Goal: Transaction & Acquisition: Book appointment/travel/reservation

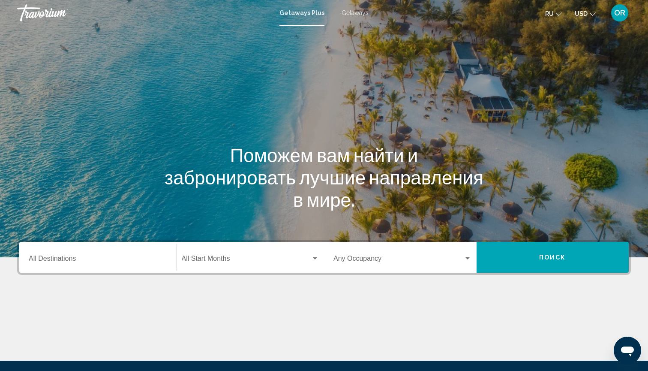
click at [350, 15] on span "Getaways" at bounding box center [355, 12] width 27 height 7
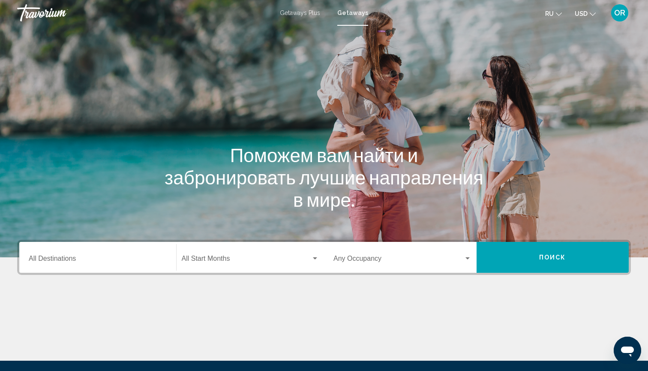
click at [129, 255] on div "Destination All Destinations" at bounding box center [98, 257] width 138 height 27
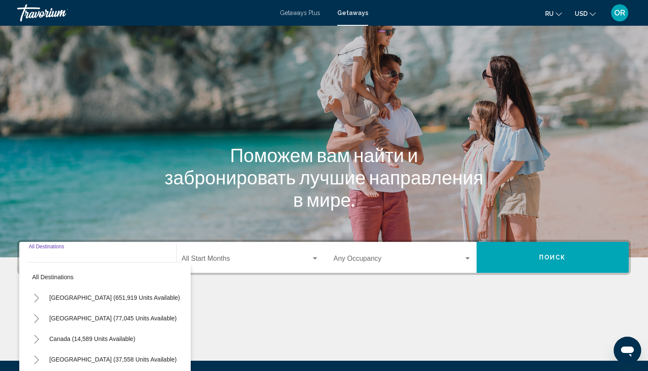
scroll to position [95, 0]
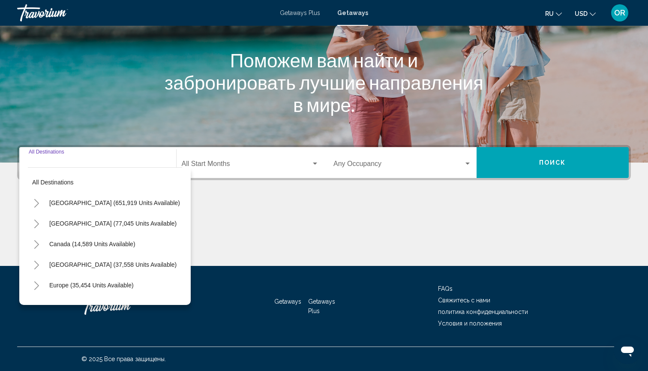
click at [37, 286] on icon "Toggle Europe (35,454 units available)" at bounding box center [36, 285] width 6 height 9
click at [54, 286] on span "Europe (35,454 units available)" at bounding box center [91, 285] width 84 height 7
type input "**********"
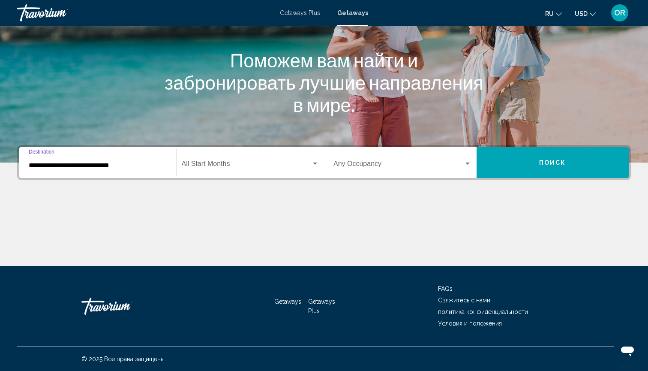
click at [240, 163] on span "Search widget" at bounding box center [247, 166] width 130 height 8
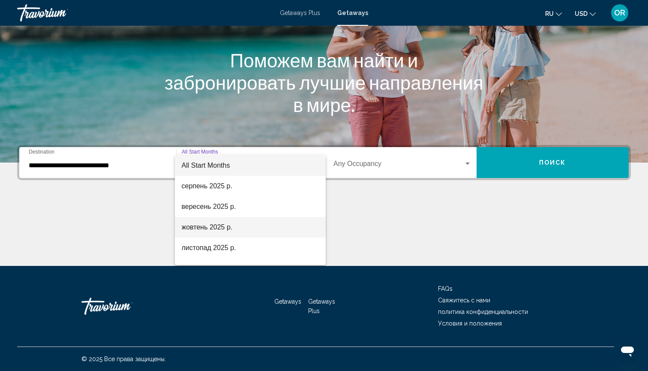
click at [206, 228] on span "жовтень 2025 р." at bounding box center [251, 227] width 138 height 21
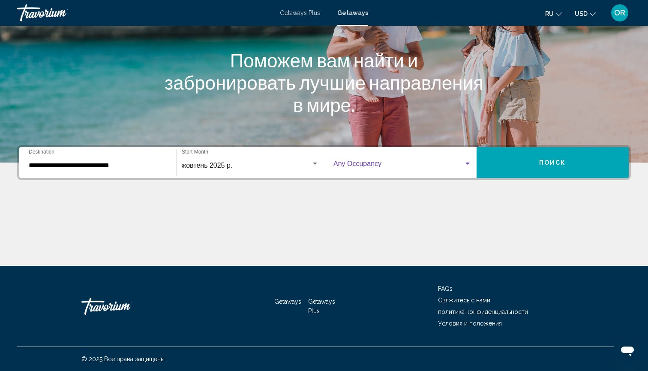
click at [371, 166] on span "Search widget" at bounding box center [399, 166] width 130 height 8
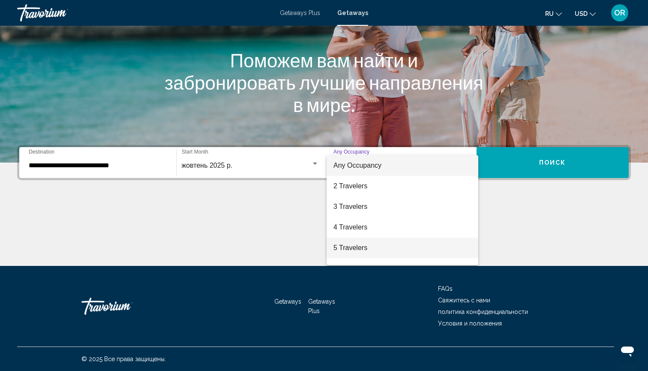
click at [348, 247] on span "5 Travelers" at bounding box center [403, 248] width 138 height 21
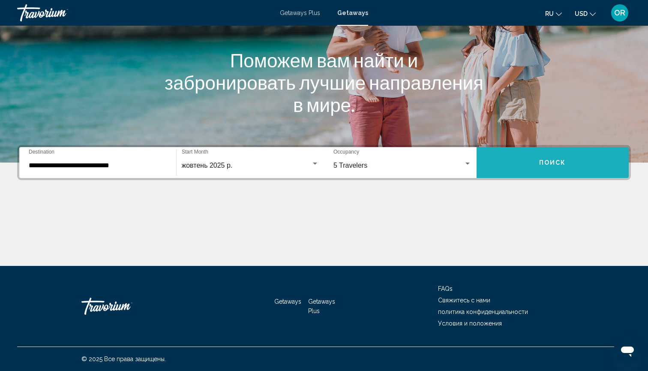
click at [527, 161] on button "Поиск" at bounding box center [553, 162] width 153 height 31
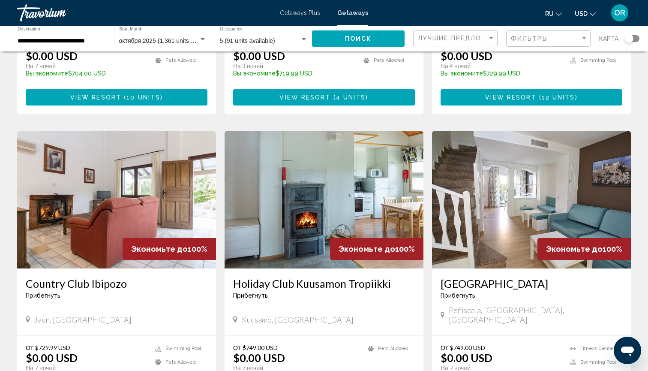
scroll to position [573, 0]
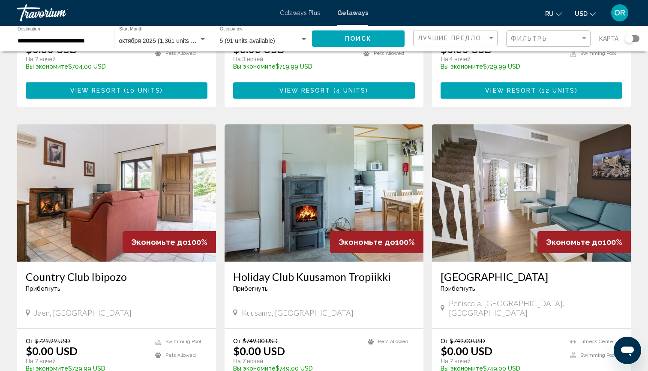
click at [508, 164] on img "Main content" at bounding box center [531, 192] width 199 height 137
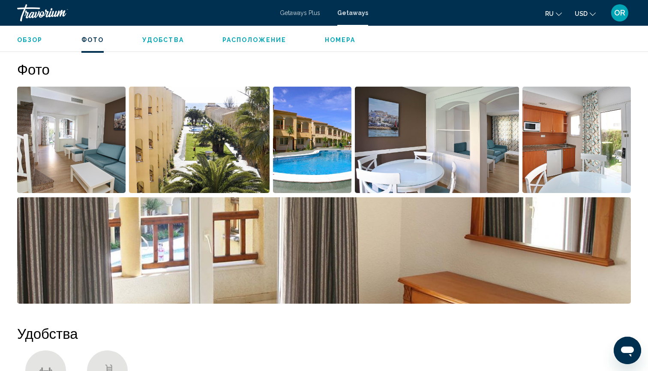
scroll to position [338, 0]
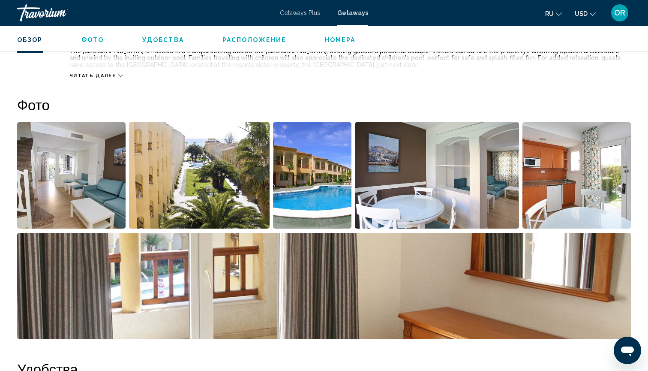
click at [97, 193] on img "Open full-screen image slider" at bounding box center [71, 175] width 109 height 106
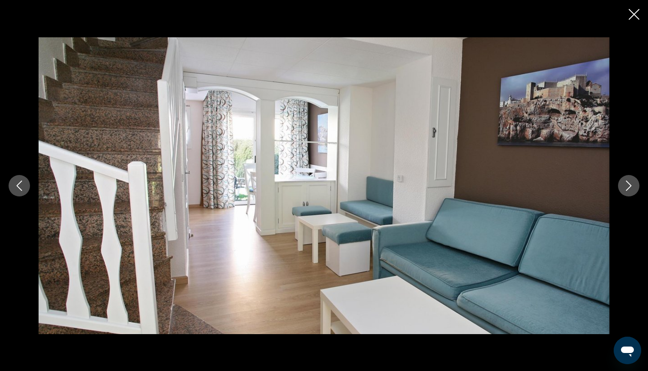
click at [631, 187] on icon "Next image" at bounding box center [629, 186] width 10 height 10
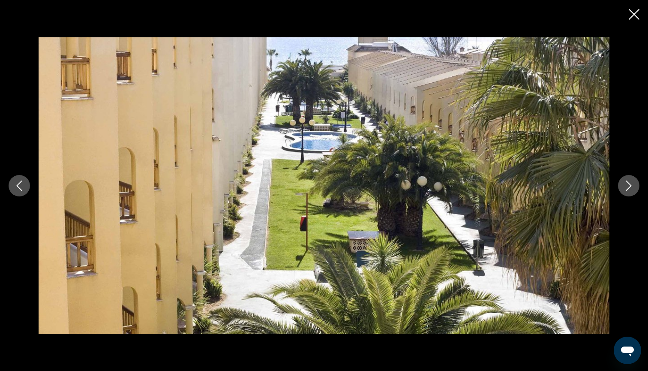
click at [631, 188] on icon "Next image" at bounding box center [629, 186] width 10 height 10
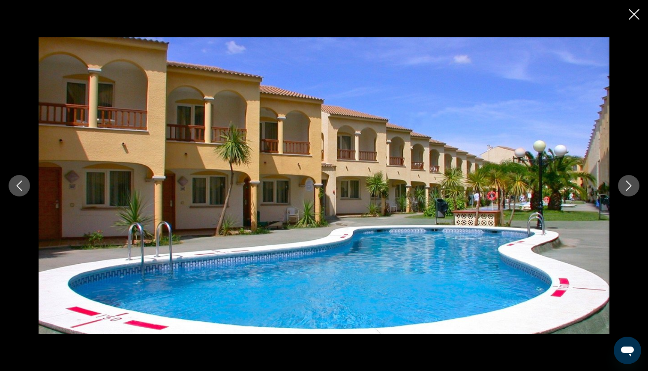
click at [631, 189] on icon "Next image" at bounding box center [629, 186] width 10 height 10
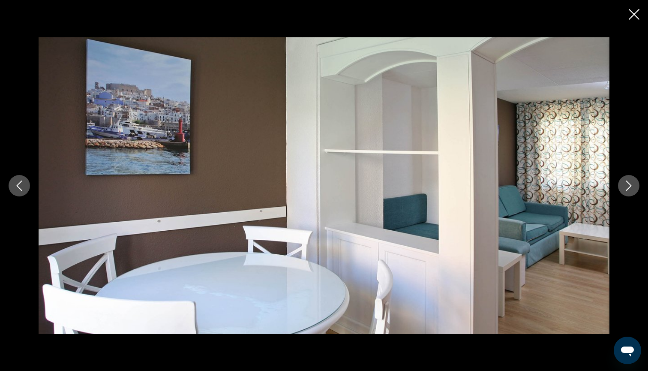
click at [631, 189] on icon "Next image" at bounding box center [629, 186] width 10 height 10
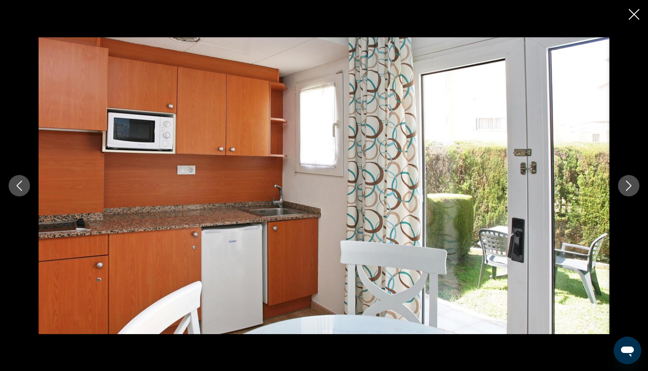
click at [631, 190] on icon "Next image" at bounding box center [629, 186] width 10 height 10
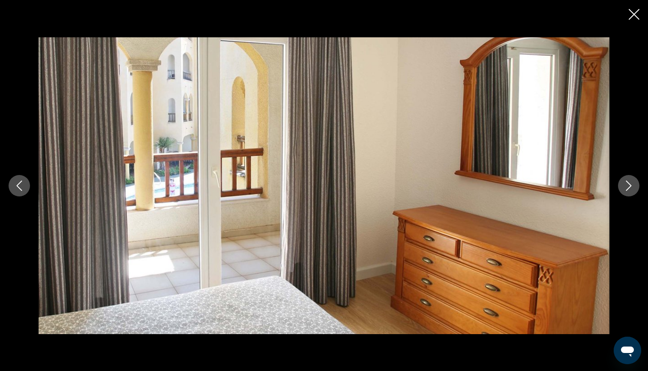
click at [631, 190] on icon "Next image" at bounding box center [629, 186] width 10 height 10
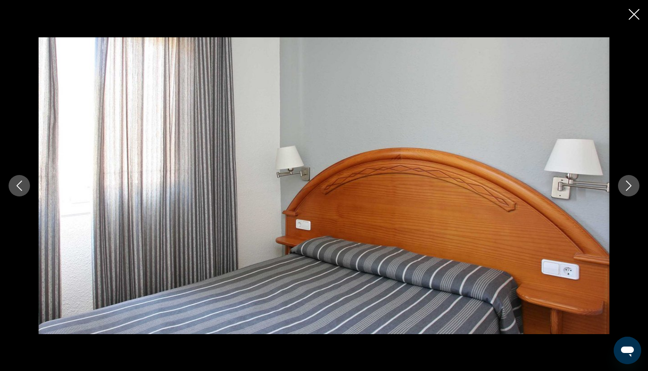
click at [631, 190] on icon "Next image" at bounding box center [629, 186] width 10 height 10
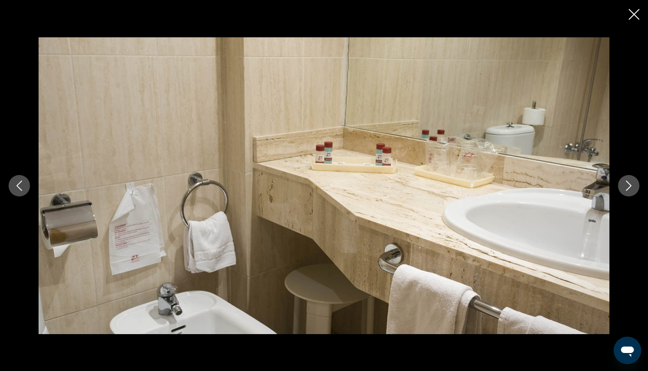
click at [631, 190] on icon "Next image" at bounding box center [629, 186] width 10 height 10
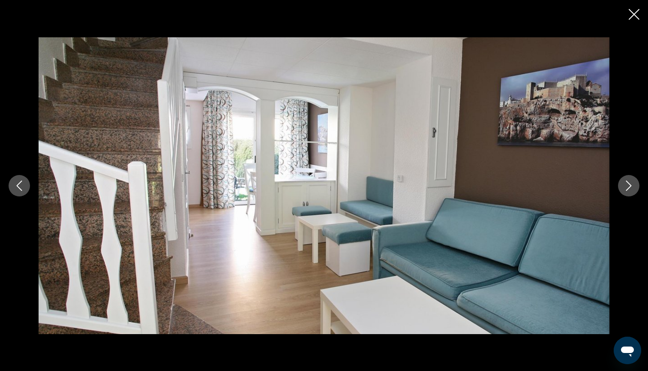
click at [634, 14] on icon "Close slideshow" at bounding box center [634, 14] width 11 height 11
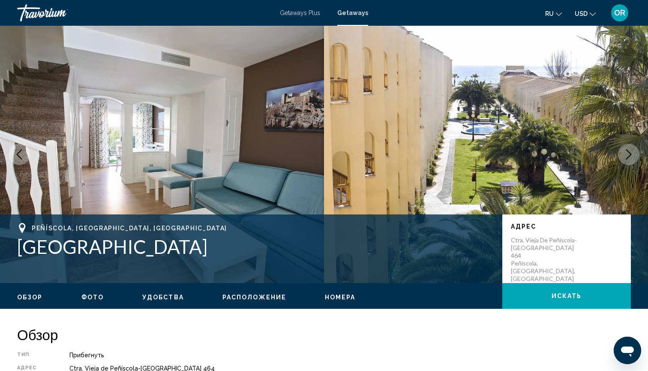
scroll to position [0, 0]
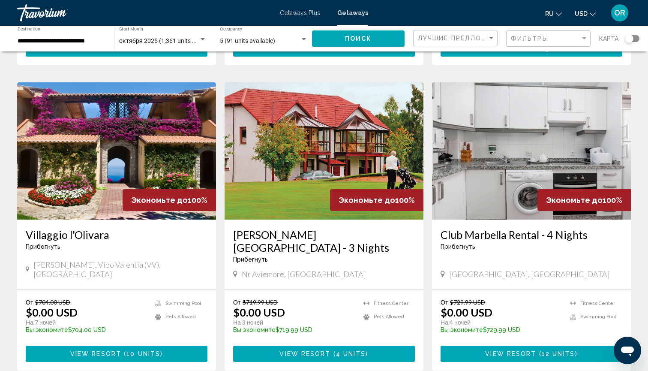
scroll to position [361, 0]
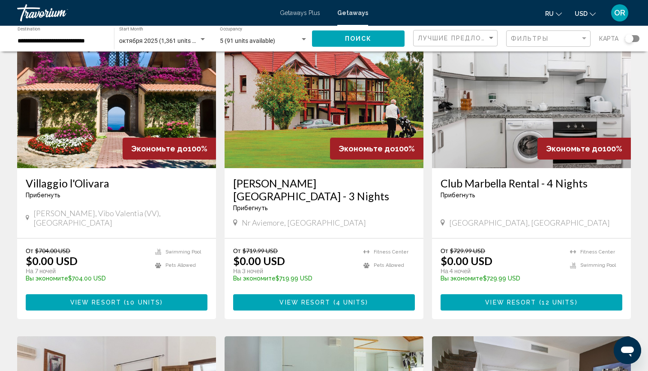
click at [145, 100] on img "Main content" at bounding box center [116, 99] width 199 height 137
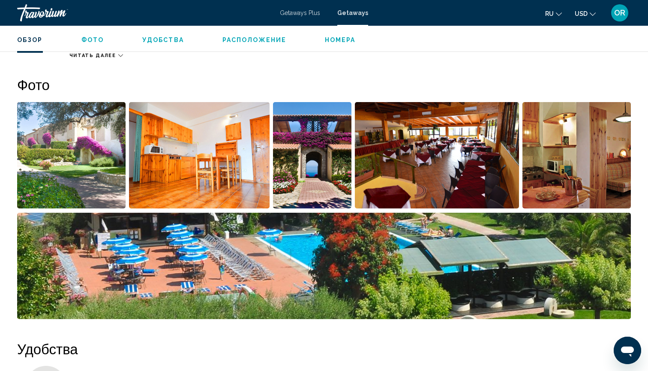
scroll to position [353, 0]
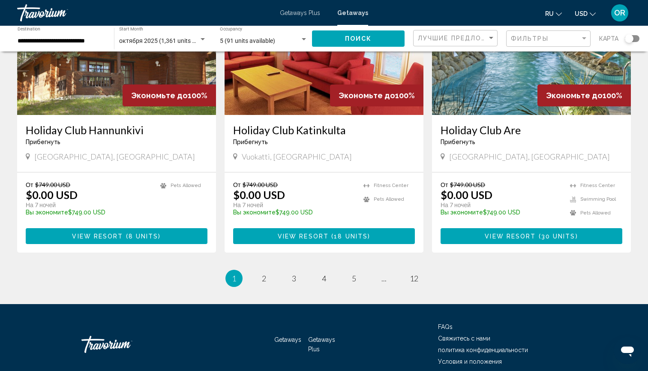
scroll to position [1018, 0]
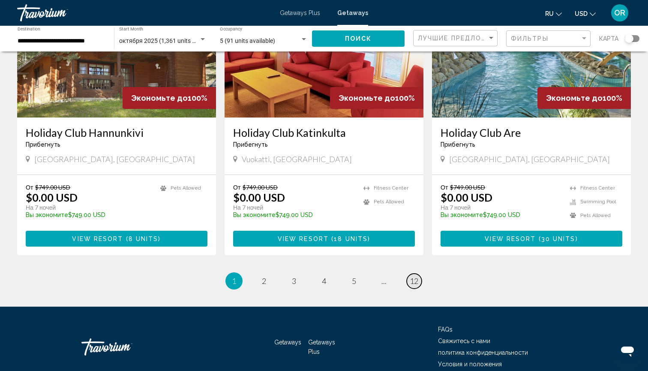
click at [417, 276] on span "12" at bounding box center [414, 280] width 9 height 9
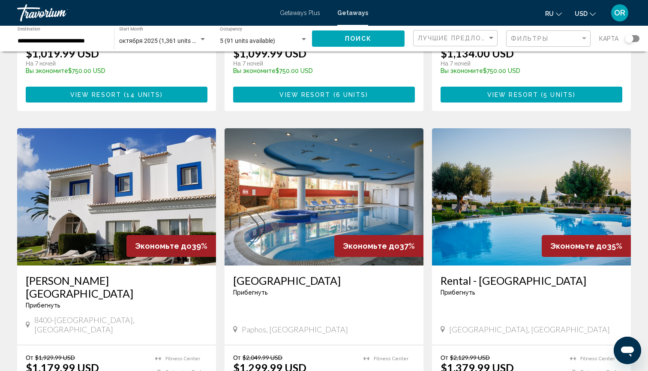
scroll to position [262, 0]
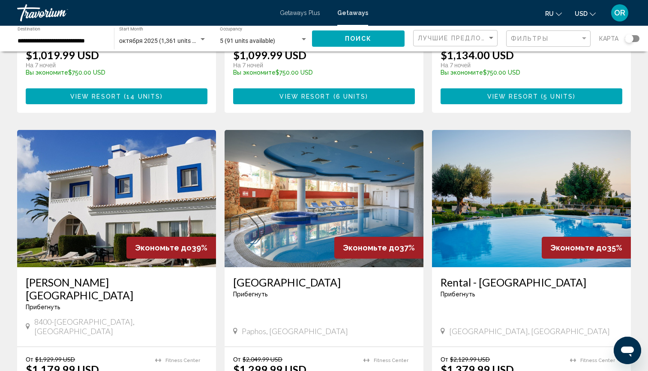
click at [115, 196] on img "Main content" at bounding box center [116, 198] width 199 height 137
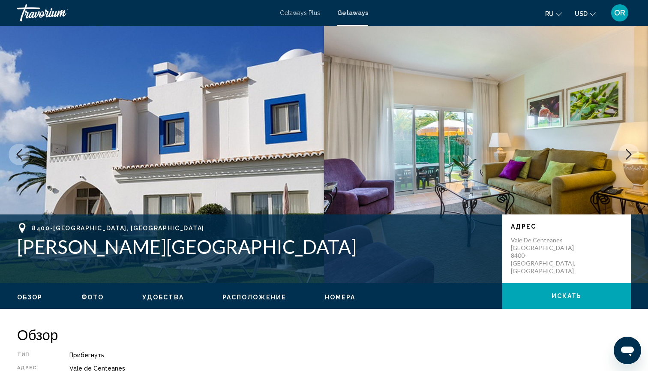
click at [630, 154] on icon "Next image" at bounding box center [629, 154] width 10 height 10
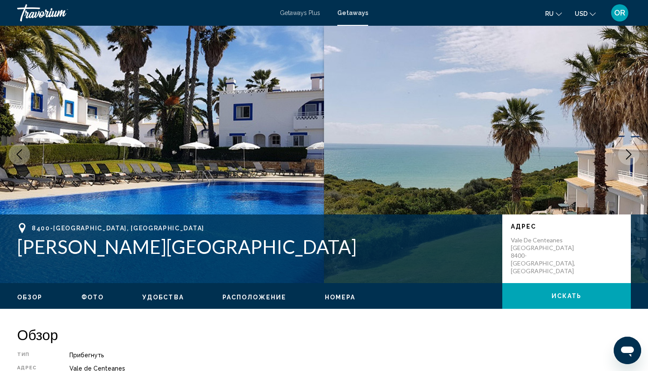
click at [630, 154] on icon "Next image" at bounding box center [629, 154] width 10 height 10
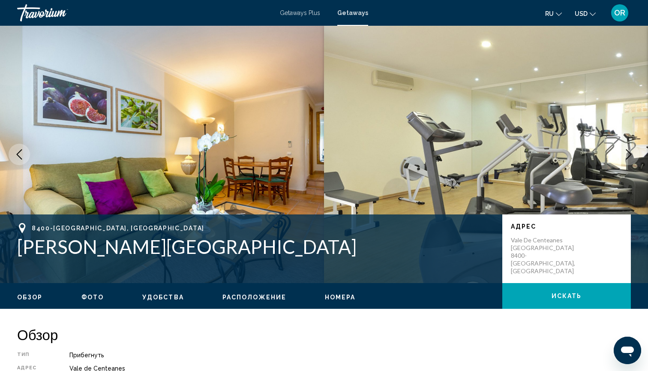
click at [630, 154] on icon "Next image" at bounding box center [629, 154] width 10 height 10
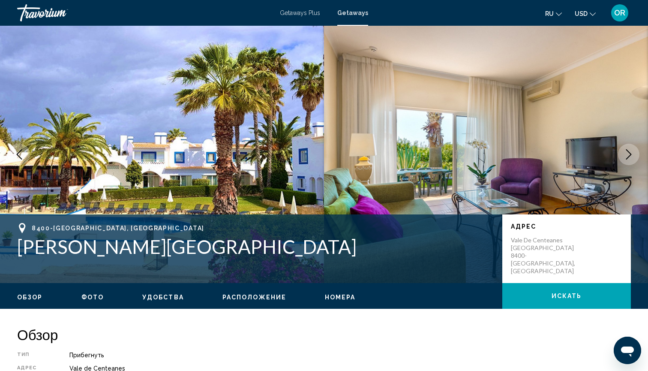
click at [630, 154] on icon "Next image" at bounding box center [629, 154] width 10 height 10
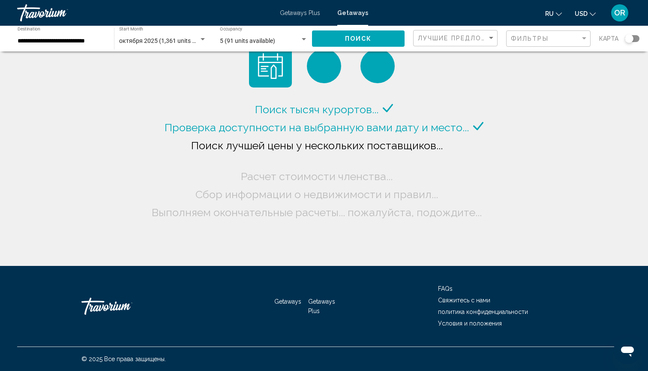
click at [301, 39] on div "Search widget" at bounding box center [304, 39] width 8 height 7
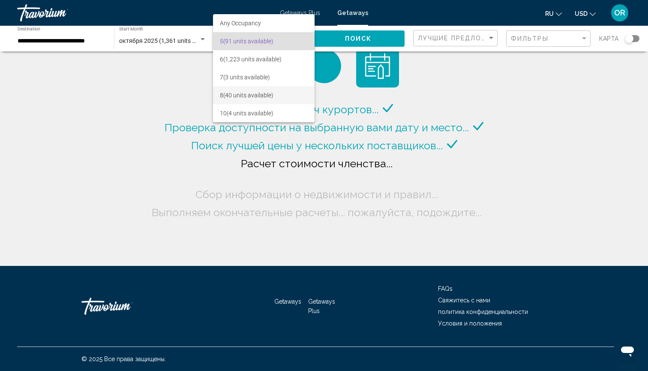
click at [238, 97] on span "8 (40 units available)" at bounding box center [264, 95] width 88 height 18
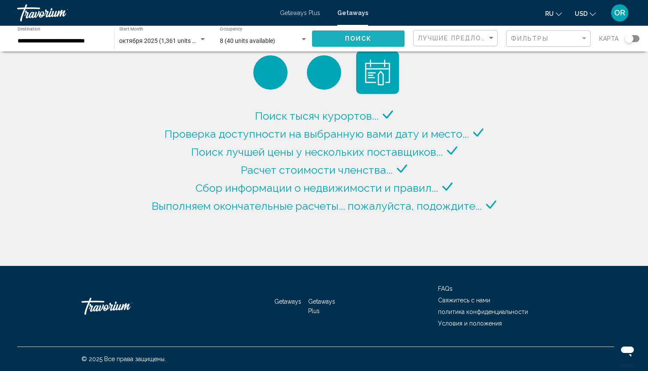
click at [378, 40] on button "Поиск" at bounding box center [358, 38] width 93 height 16
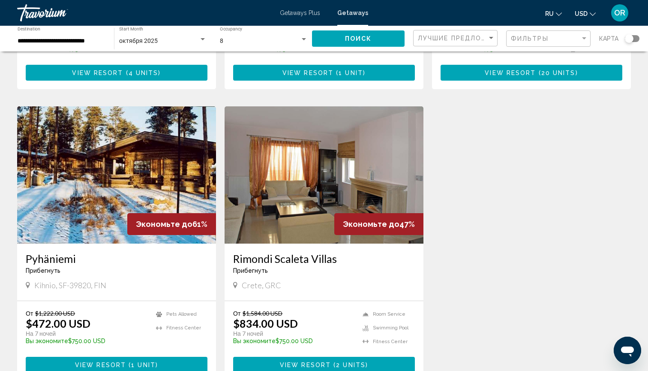
scroll to position [884, 0]
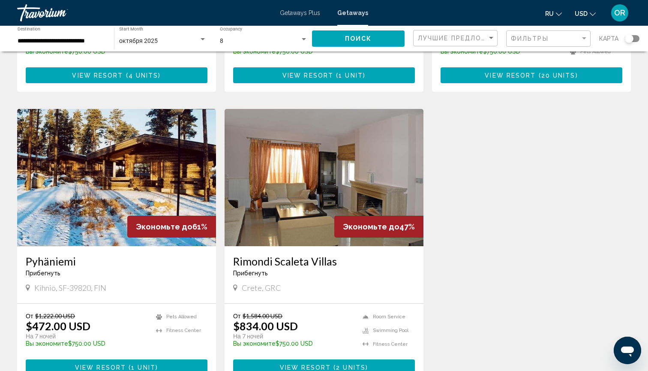
click at [289, 166] on img "Main content" at bounding box center [324, 177] width 199 height 137
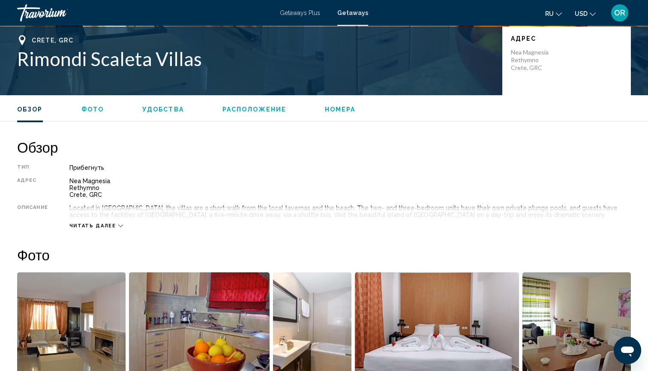
scroll to position [370, 0]
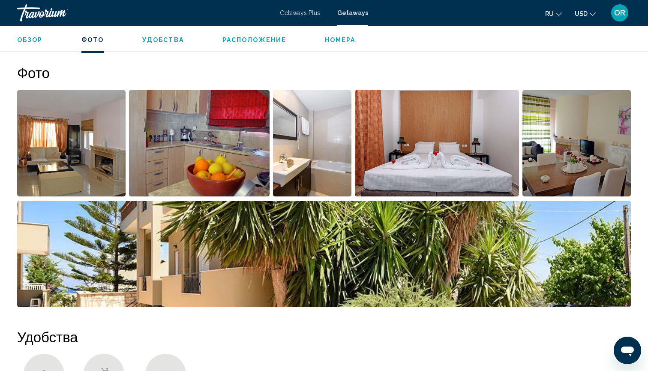
click at [56, 155] on img "Open full-screen image slider" at bounding box center [71, 143] width 109 height 106
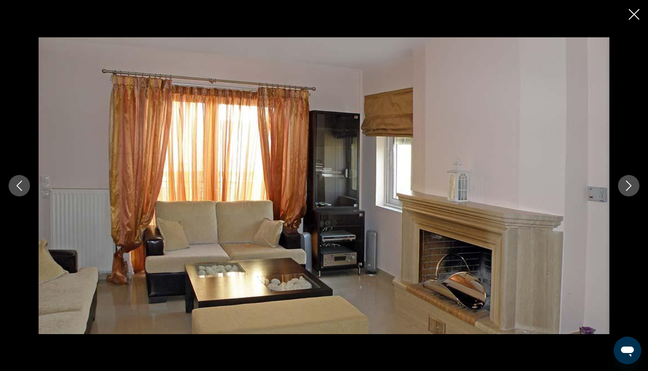
click at [628, 183] on icon "Next image" at bounding box center [629, 186] width 10 height 10
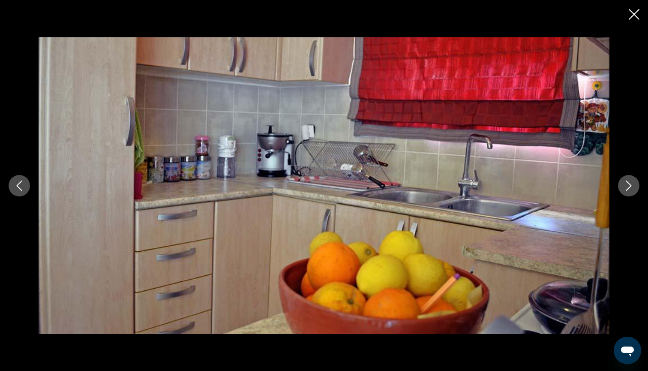
click at [628, 184] on icon "Next image" at bounding box center [629, 186] width 10 height 10
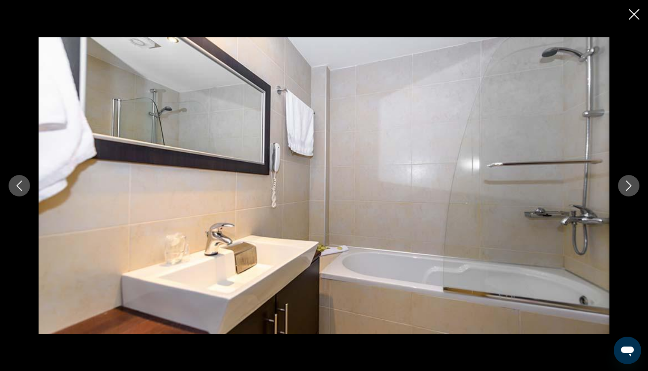
click at [628, 184] on icon "Next image" at bounding box center [629, 186] width 10 height 10
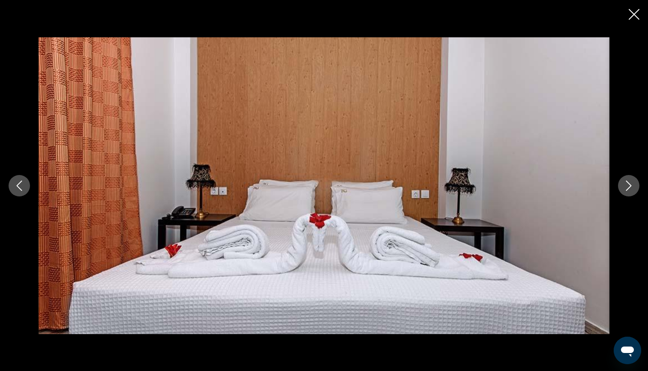
click at [628, 184] on icon "Next image" at bounding box center [629, 186] width 10 height 10
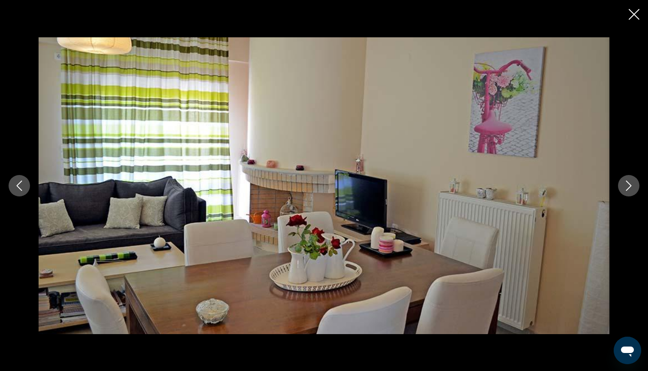
click at [628, 184] on icon "Next image" at bounding box center [629, 186] width 10 height 10
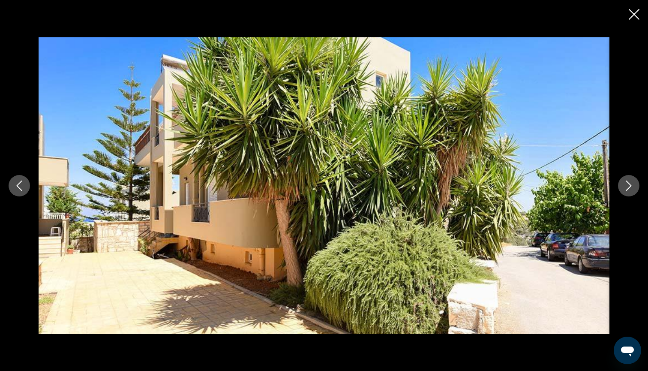
click at [628, 184] on icon "Next image" at bounding box center [629, 186] width 10 height 10
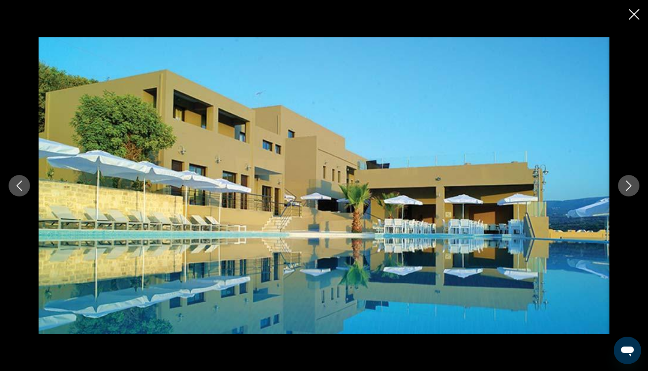
click at [628, 184] on icon "Next image" at bounding box center [629, 186] width 10 height 10
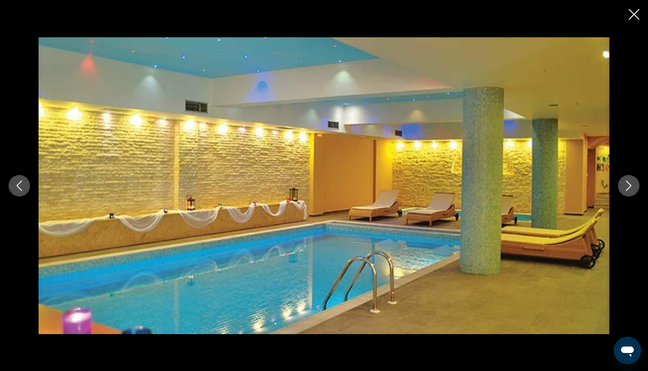
click at [628, 184] on icon "Next image" at bounding box center [629, 186] width 10 height 10
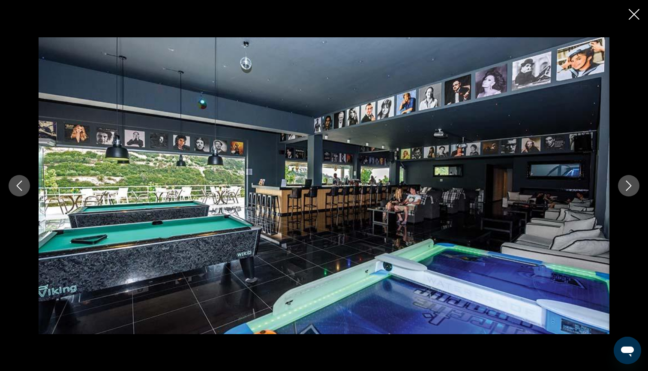
click at [628, 185] on icon "Next image" at bounding box center [629, 186] width 10 height 10
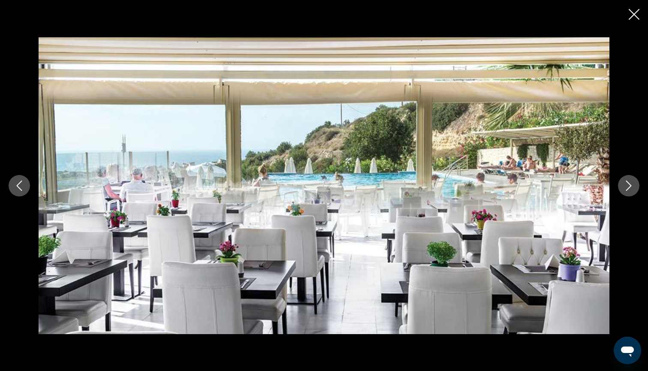
click at [628, 185] on icon "Next image" at bounding box center [629, 186] width 10 height 10
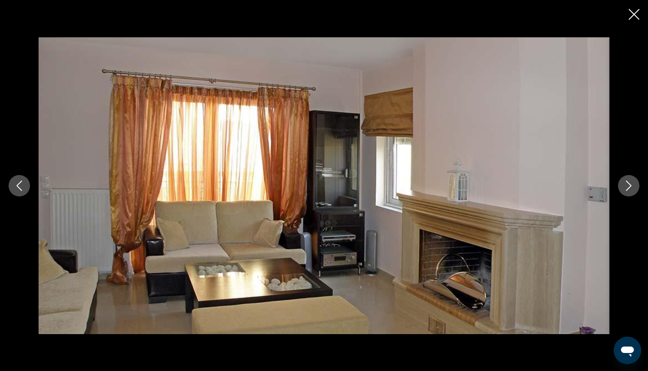
click at [628, 185] on icon "Next image" at bounding box center [629, 186] width 10 height 10
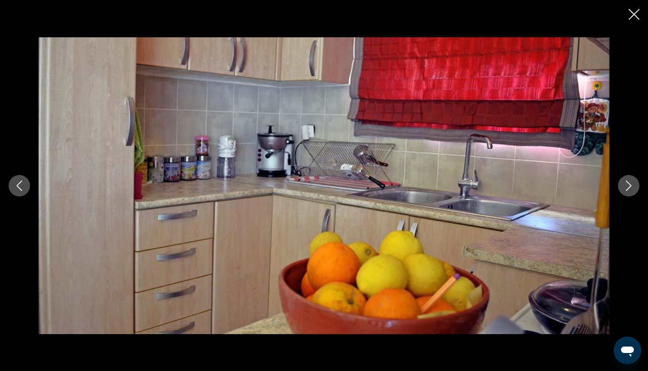
click at [628, 185] on icon "Next image" at bounding box center [629, 186] width 10 height 10
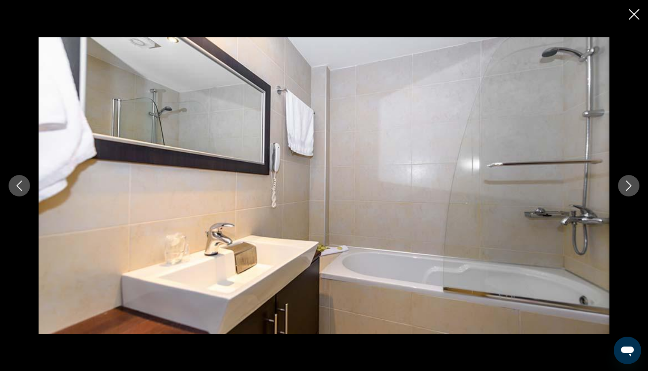
click at [628, 186] on icon "Next image" at bounding box center [629, 186] width 10 height 10
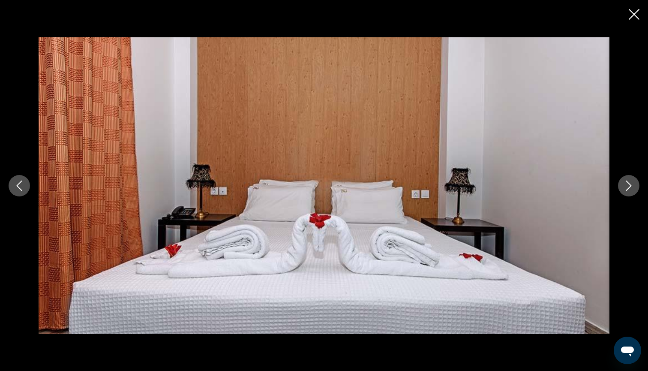
click at [628, 186] on icon "Next image" at bounding box center [629, 186] width 10 height 10
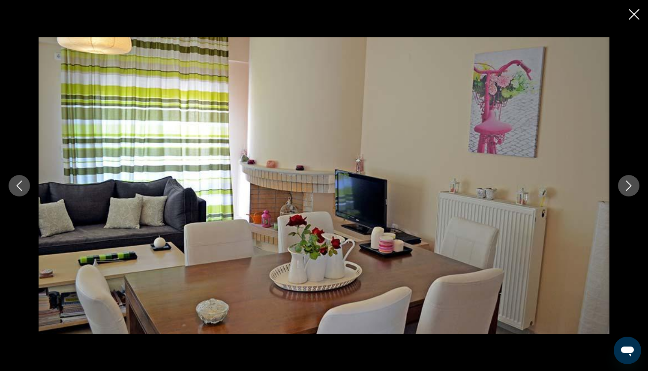
click at [628, 186] on icon "Next image" at bounding box center [629, 186] width 10 height 10
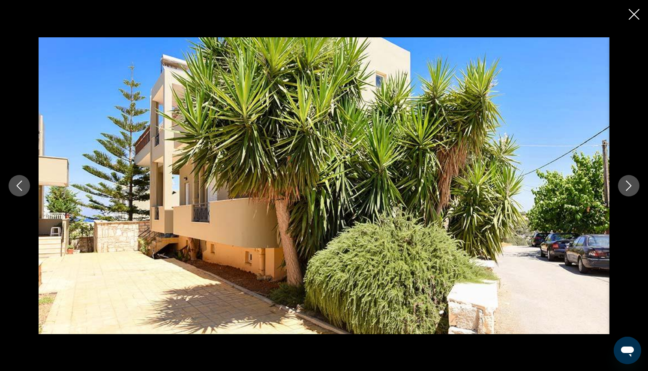
click at [634, 18] on icon "Close slideshow" at bounding box center [634, 14] width 11 height 11
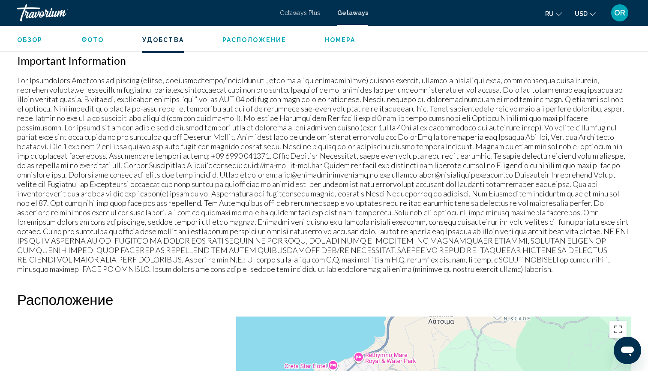
scroll to position [858, 0]
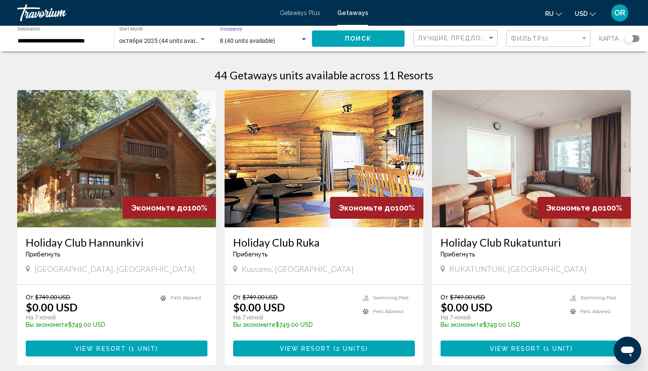
click at [305, 39] on div "Search widget" at bounding box center [304, 39] width 4 height 2
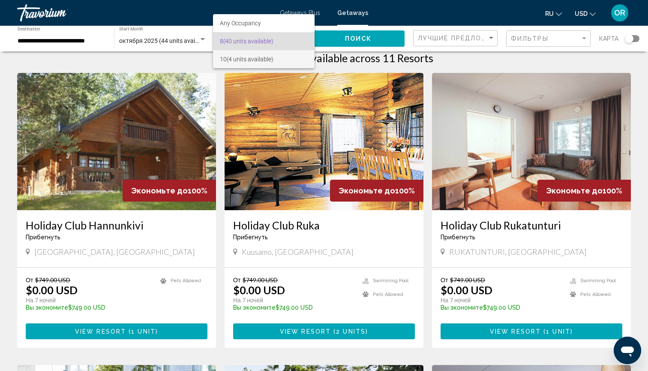
scroll to position [15, 0]
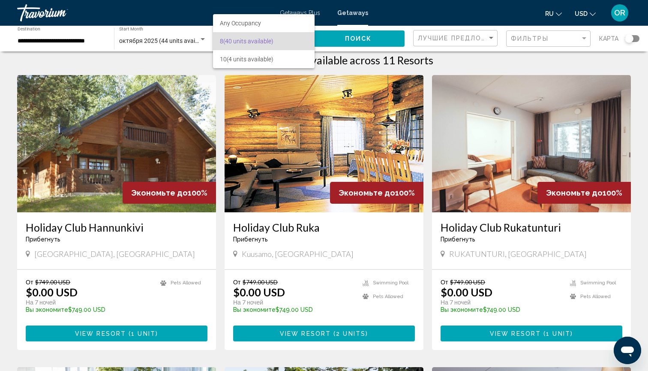
click at [81, 39] on div at bounding box center [324, 185] width 648 height 371
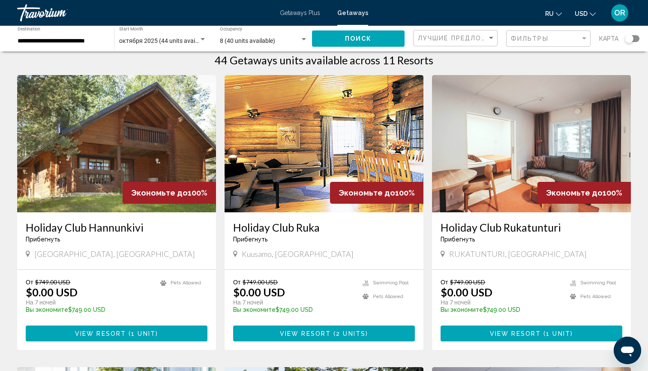
click at [77, 42] on input "**********" at bounding box center [62, 41] width 88 height 7
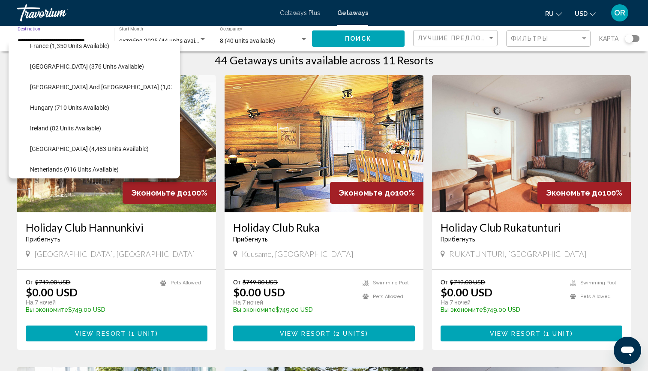
scroll to position [260, 0]
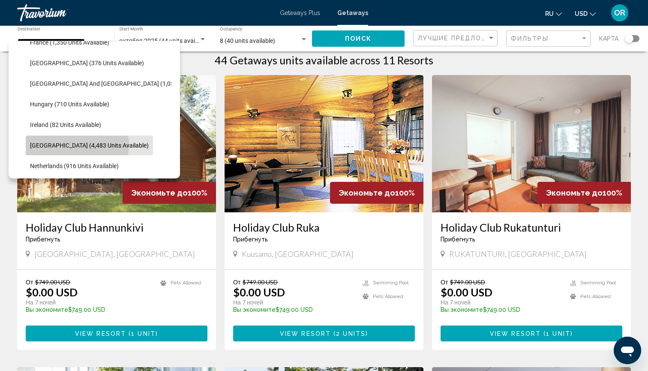
click at [77, 145] on span "Italy (4,483 units available)" at bounding box center [89, 145] width 119 height 7
type input "**********"
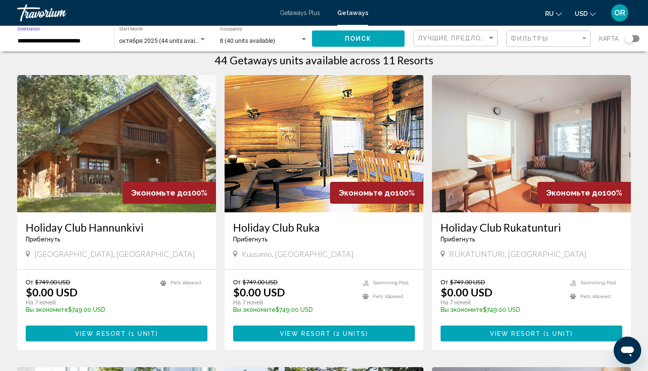
click at [240, 39] on span "8 (40 units available)" at bounding box center [247, 40] width 55 height 7
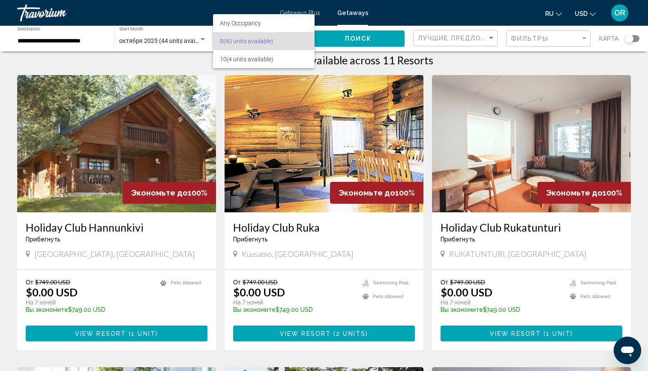
click at [175, 39] on div at bounding box center [324, 185] width 648 height 371
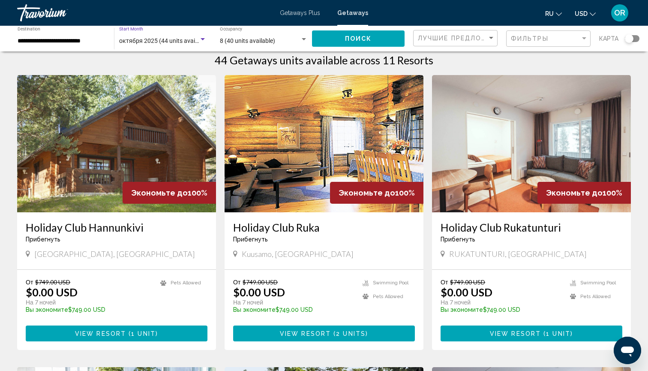
click at [175, 39] on span "октября 2025 (44 units available)" at bounding box center [164, 40] width 90 height 7
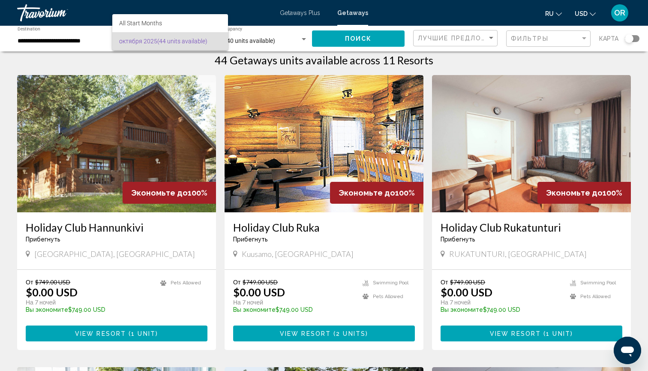
click at [78, 42] on div at bounding box center [324, 185] width 648 height 371
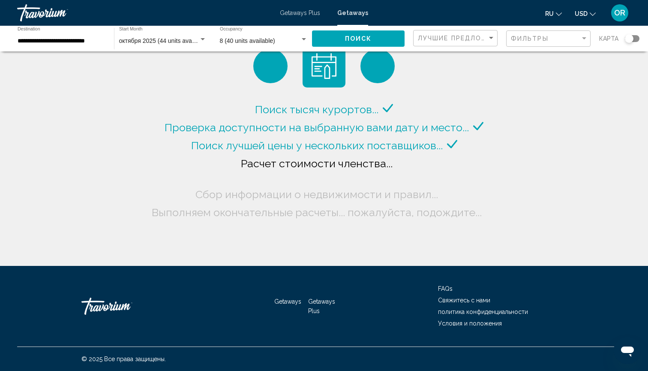
click at [95, 44] on input "**********" at bounding box center [62, 41] width 88 height 7
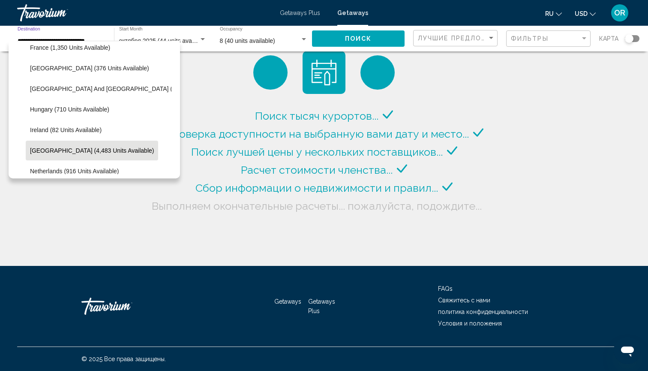
scroll to position [259, 0]
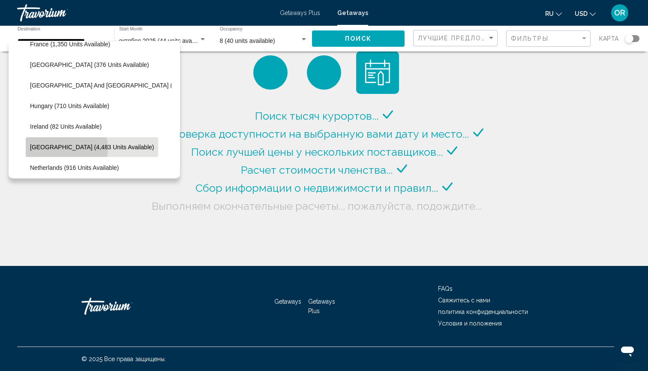
click at [66, 148] on span "[GEOGRAPHIC_DATA] (4,483 units available)" at bounding box center [92, 147] width 124 height 7
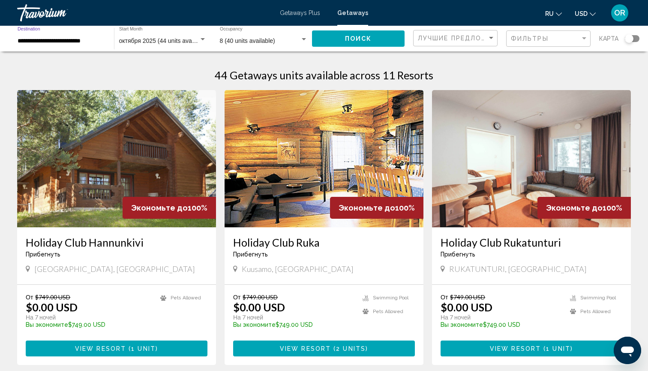
click at [165, 40] on span "октября 2025 (44 units available)" at bounding box center [163, 40] width 89 height 7
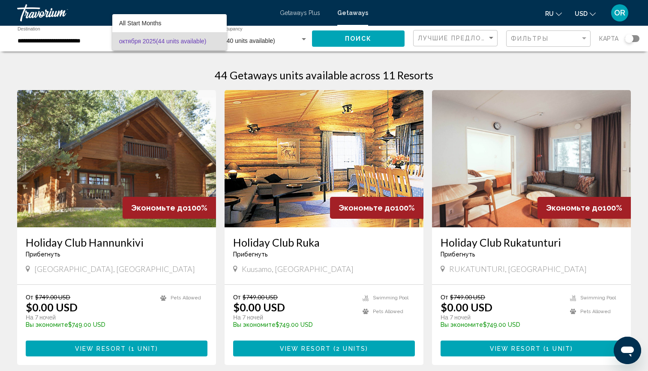
click at [356, 39] on div at bounding box center [324, 185] width 648 height 371
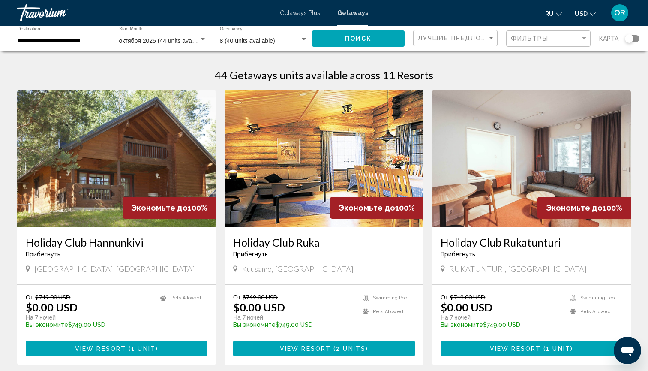
click at [637, 38] on div "Search widget" at bounding box center [632, 38] width 15 height 7
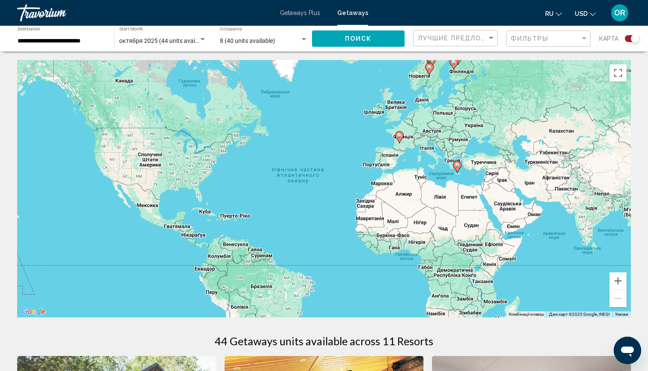
click at [456, 167] on image "Main content" at bounding box center [457, 165] width 5 height 5
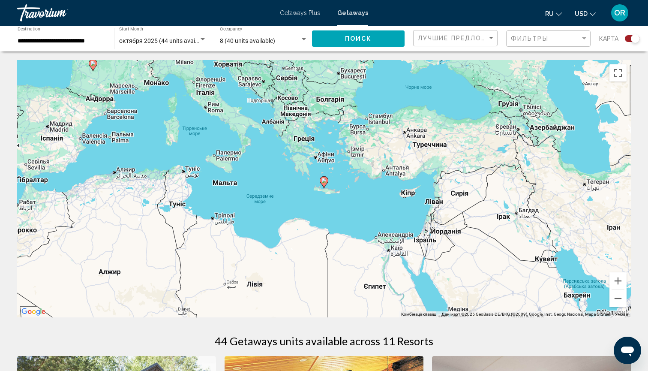
click at [325, 180] on image "Main content" at bounding box center [324, 180] width 5 height 5
type input "**********"
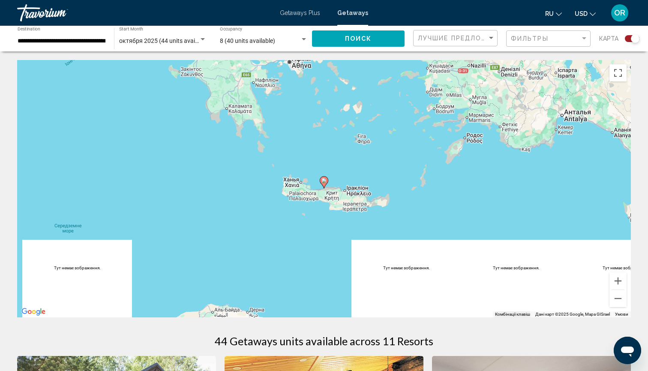
click at [325, 180] on image "Main content" at bounding box center [324, 180] width 5 height 5
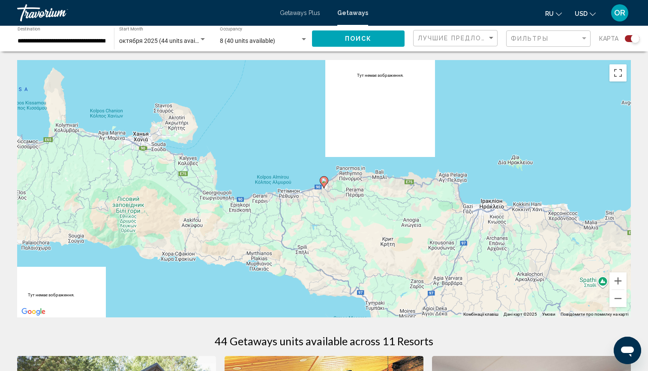
scroll to position [0, 0]
click at [325, 179] on image "Main content" at bounding box center [324, 180] width 5 height 5
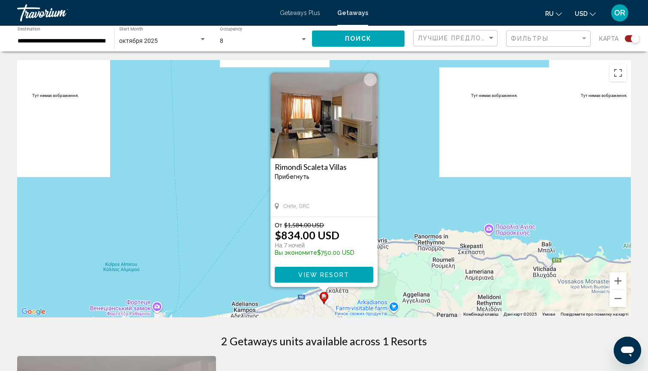
click at [323, 136] on img "Main content" at bounding box center [324, 115] width 107 height 86
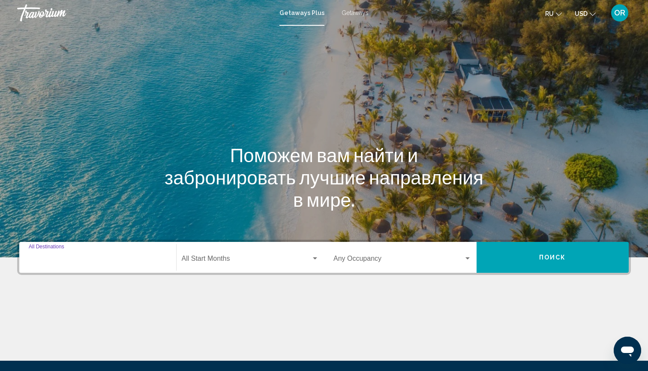
click at [116, 260] on input "Destination All Destinations" at bounding box center [98, 260] width 138 height 8
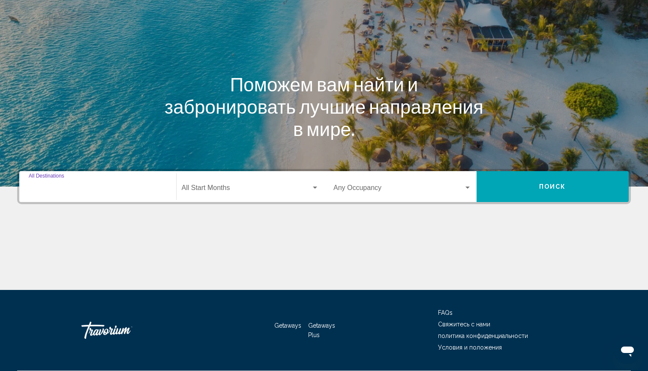
scroll to position [95, 0]
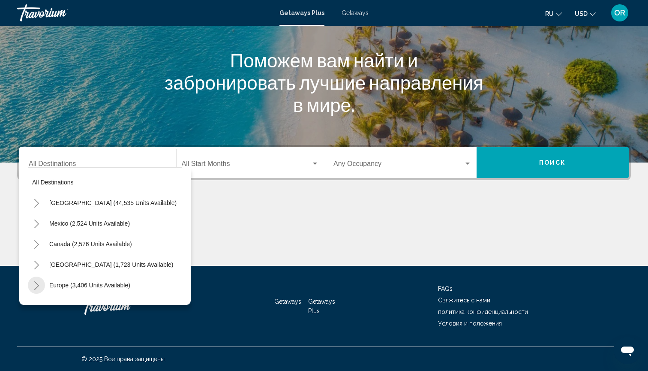
click at [38, 285] on icon "Toggle Europe (3,406 units available)" at bounding box center [36, 285] width 6 height 9
click at [63, 284] on span "Europe (3,406 units available)" at bounding box center [89, 285] width 81 height 7
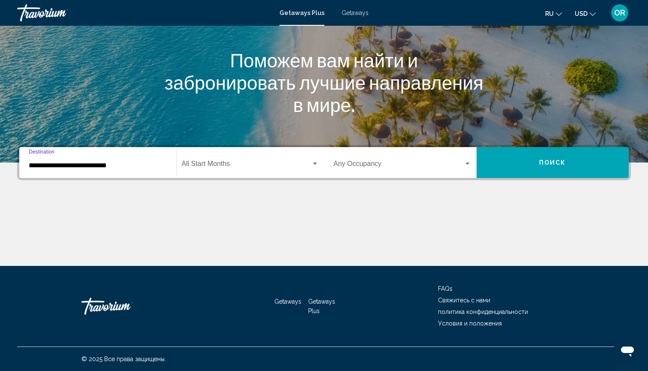
click at [97, 168] on input "**********" at bounding box center [98, 166] width 138 height 8
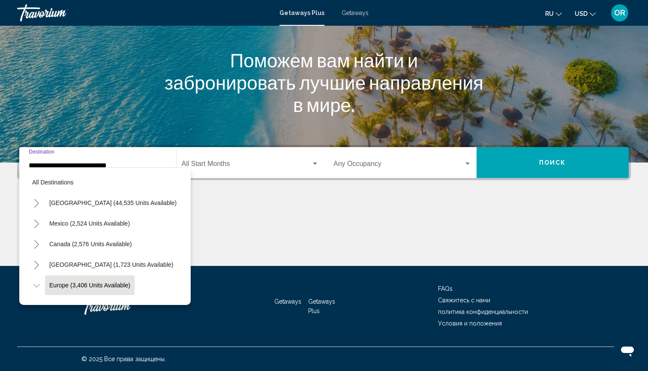
scroll to position [51, 0]
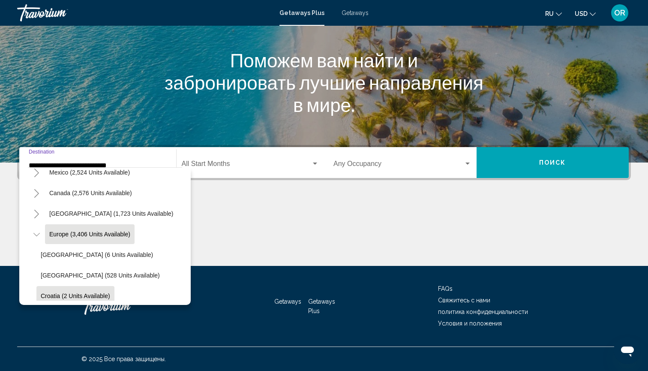
click at [65, 296] on span "Croatia (2 units available)" at bounding box center [75, 296] width 69 height 7
type input "**********"
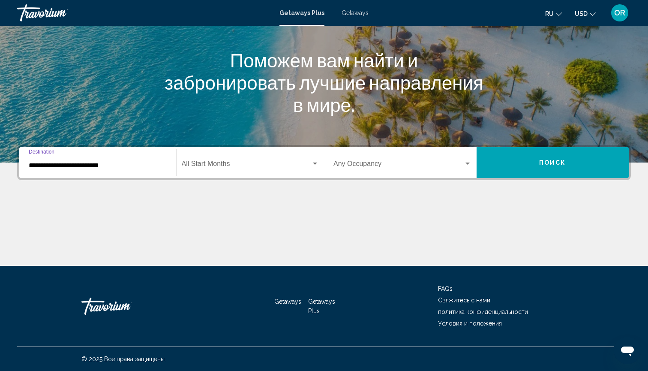
click at [257, 162] on span "Search widget" at bounding box center [247, 166] width 130 height 8
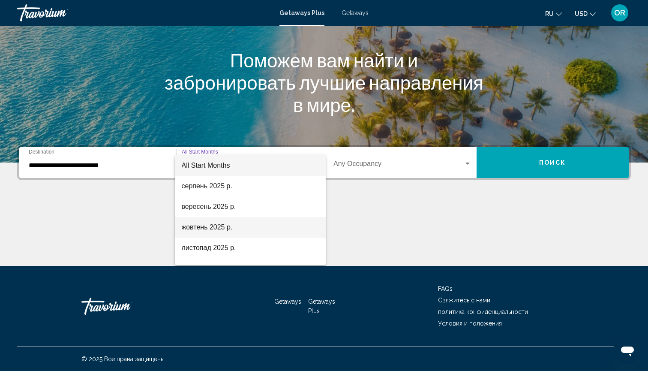
click at [202, 228] on span "жовтень 2025 р." at bounding box center [251, 227] width 138 height 21
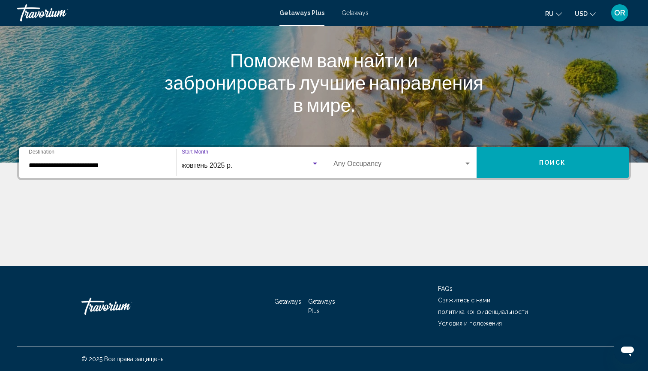
click at [369, 162] on span "Search widget" at bounding box center [399, 166] width 130 height 8
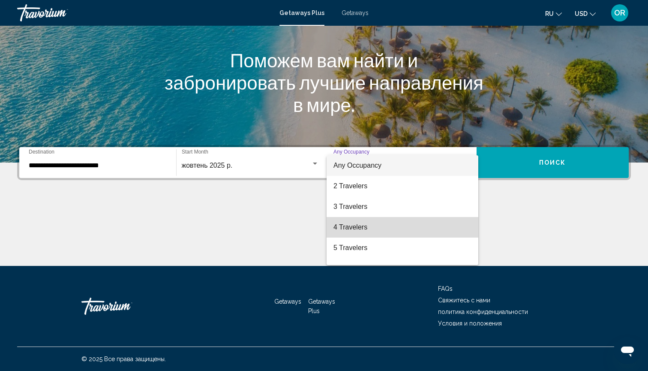
click at [352, 228] on span "4 Travelers" at bounding box center [403, 227] width 138 height 21
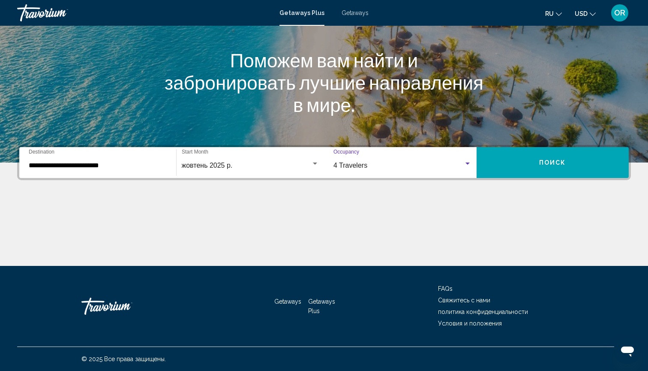
click at [503, 167] on button "Поиск" at bounding box center [553, 162] width 153 height 31
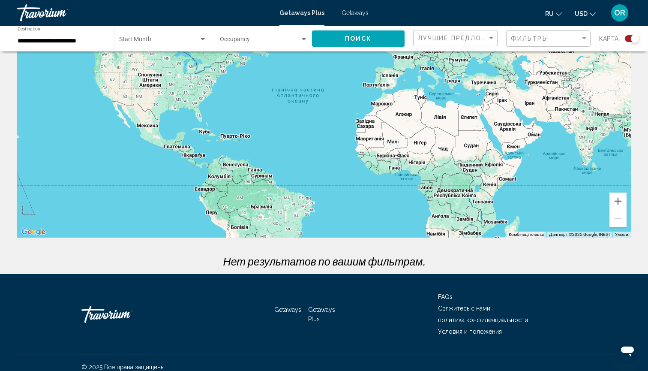
scroll to position [79, 0]
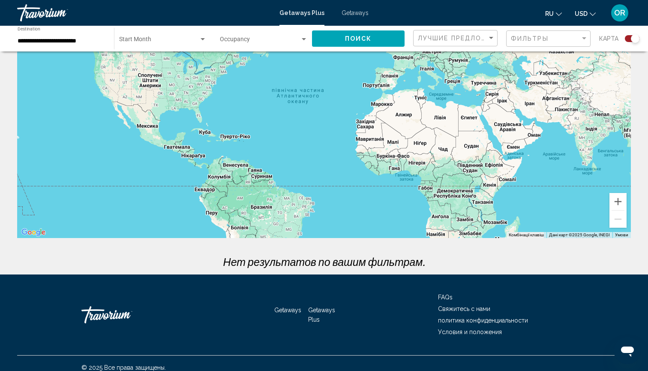
click at [73, 40] on input "**********" at bounding box center [62, 41] width 88 height 7
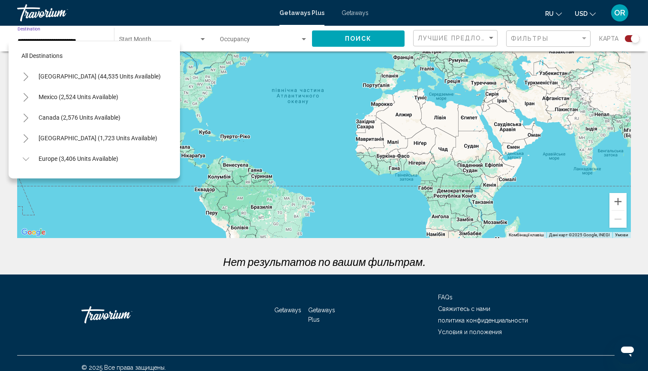
scroll to position [113, 0]
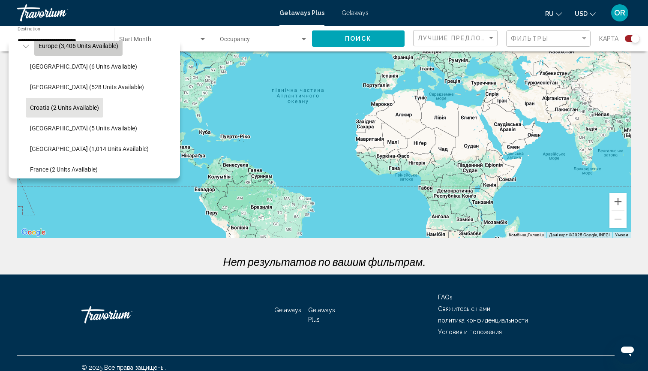
click at [49, 50] on button "Europe (3,406 units available)" at bounding box center [78, 46] width 88 height 20
type input "**********"
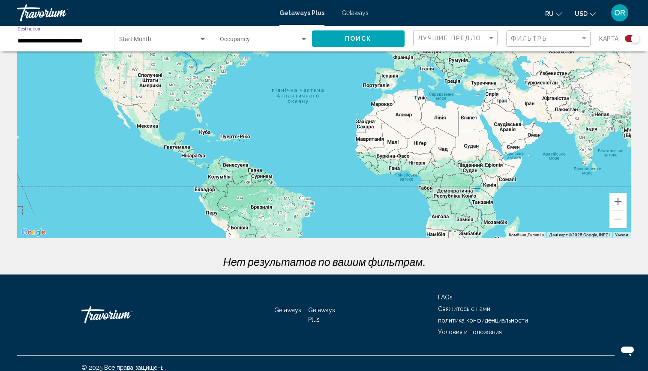
click at [130, 39] on span "Search widget" at bounding box center [159, 41] width 80 height 7
click at [135, 42] on span "All Start Months" at bounding box center [140, 41] width 43 height 7
click at [74, 38] on input "**********" at bounding box center [62, 41] width 88 height 7
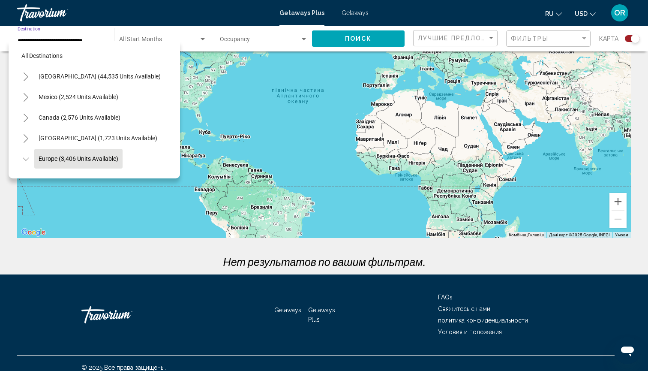
scroll to position [51, 0]
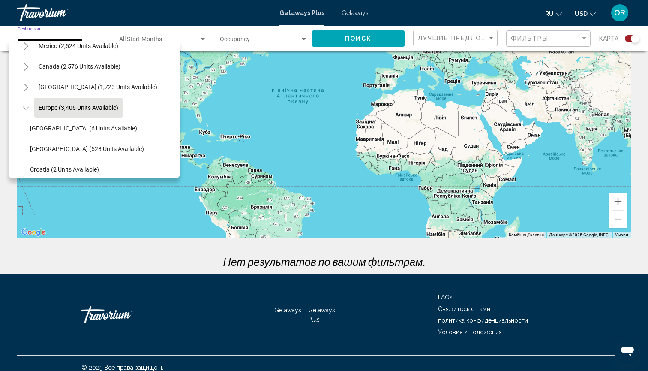
click at [32, 107] on button "Toggle Europe (3,406 units available)" at bounding box center [25, 107] width 17 height 17
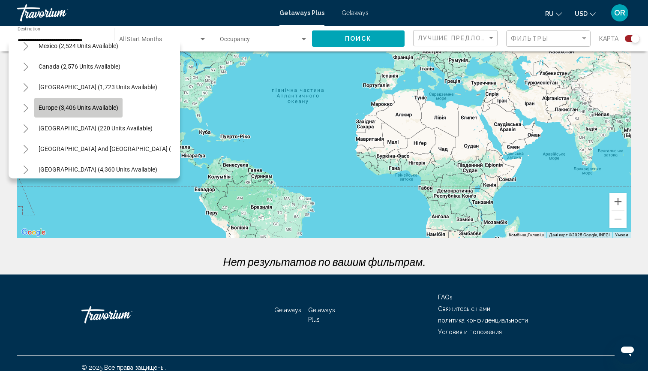
click at [51, 107] on span "Europe (3,406 units available)" at bounding box center [79, 107] width 80 height 7
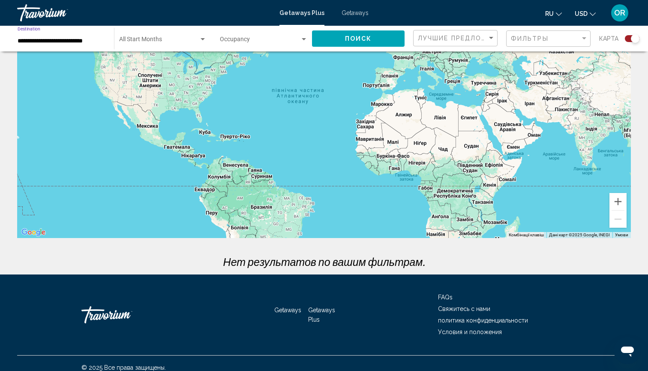
click at [169, 44] on span "Search widget" at bounding box center [159, 41] width 80 height 7
click at [204, 38] on span "All Start Months" at bounding box center [162, 41] width 87 height 18
click at [204, 41] on div "Search widget" at bounding box center [203, 39] width 8 height 7
click at [355, 10] on div at bounding box center [324, 185] width 648 height 371
click at [355, 16] on span "Getaways" at bounding box center [355, 12] width 27 height 7
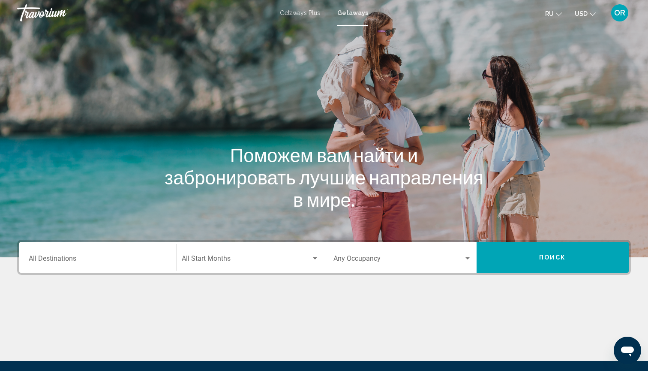
click at [98, 259] on input "Destination All Destinations" at bounding box center [98, 260] width 138 height 8
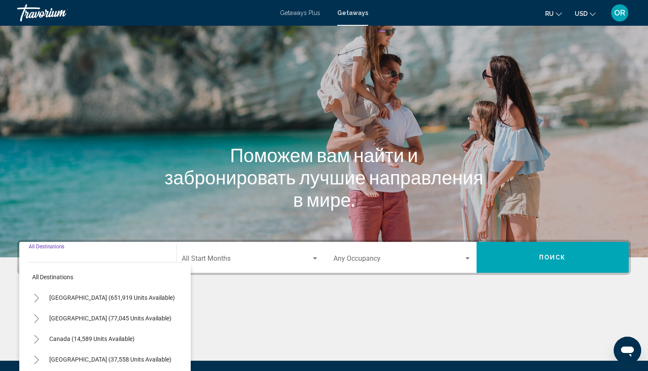
scroll to position [95, 0]
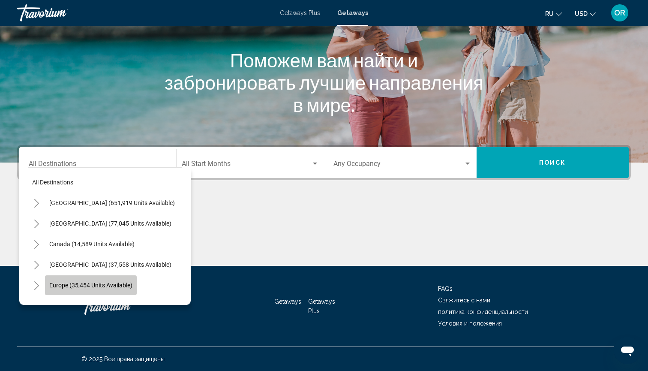
click at [79, 287] on span "Europe (35,454 units available)" at bounding box center [90, 285] width 83 height 7
type input "**********"
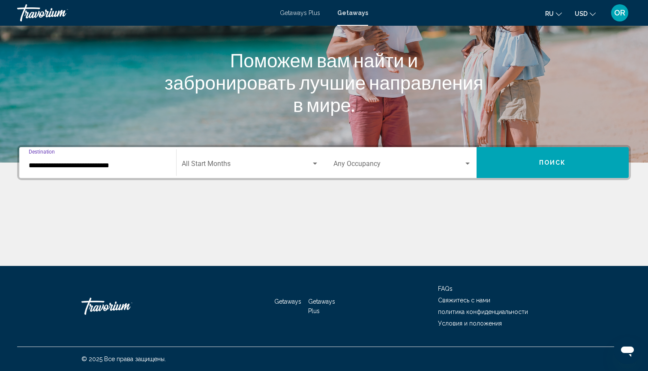
click at [218, 166] on span "Search widget" at bounding box center [247, 166] width 130 height 8
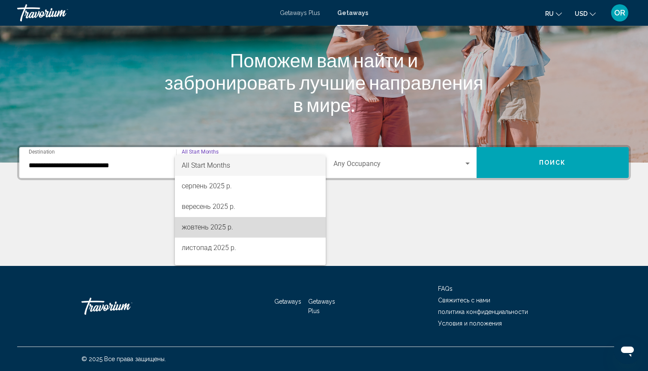
click at [207, 227] on span "жовтень 2025 р." at bounding box center [251, 227] width 138 height 21
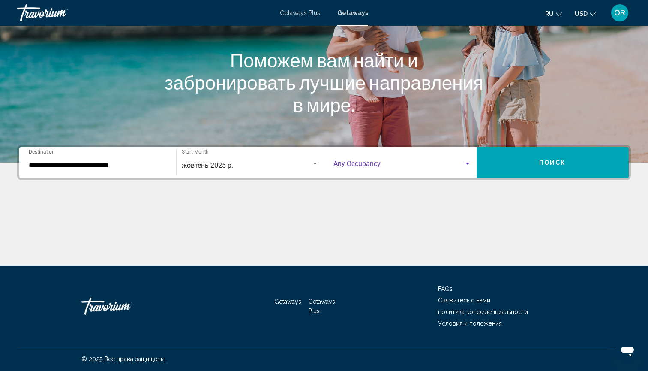
click at [374, 164] on span "Search widget" at bounding box center [399, 166] width 130 height 8
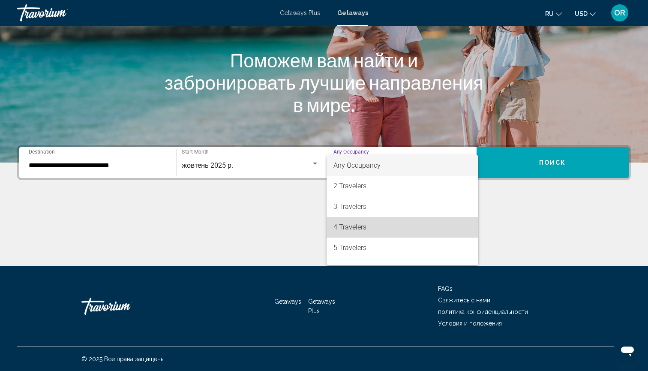
click at [355, 228] on span "4 Travelers" at bounding box center [403, 227] width 138 height 21
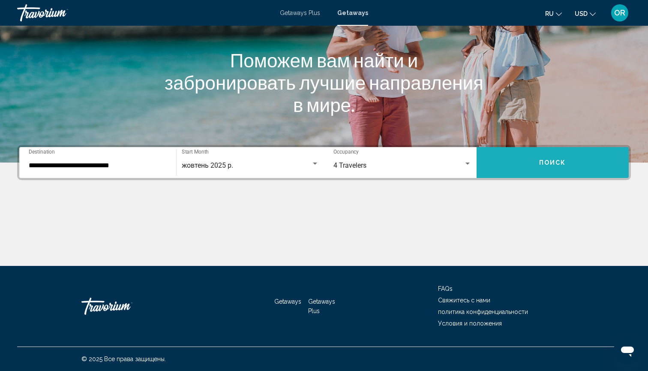
click at [537, 162] on button "Поиск" at bounding box center [553, 162] width 153 height 31
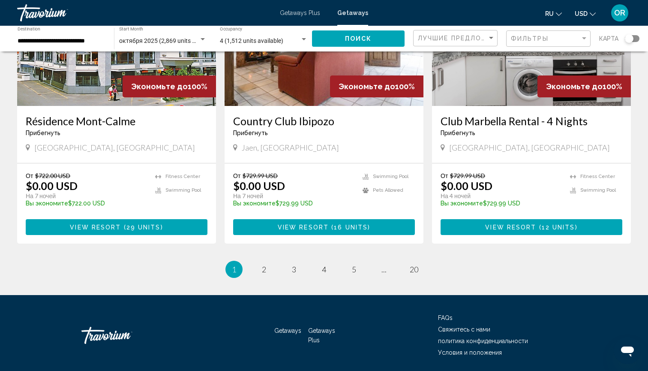
scroll to position [1032, 0]
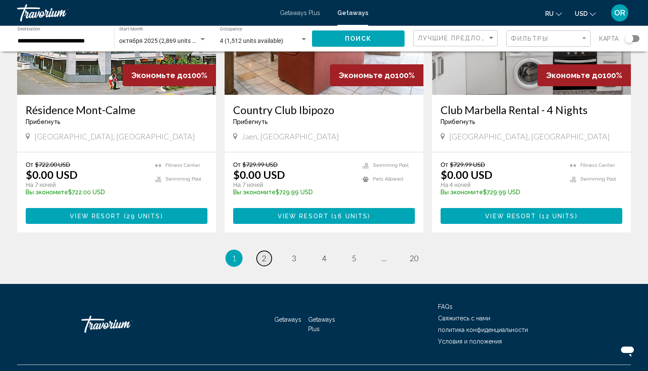
click at [266, 253] on span "2" at bounding box center [264, 257] width 4 height 9
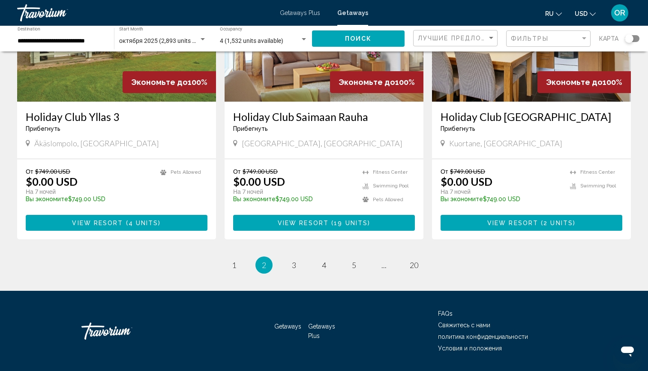
scroll to position [1020, 0]
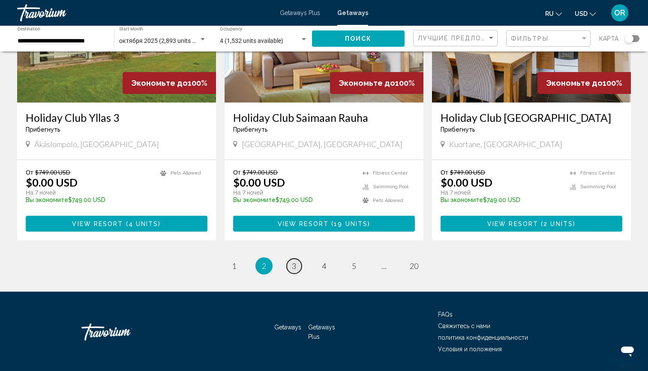
click at [295, 261] on span "3" at bounding box center [294, 265] width 4 height 9
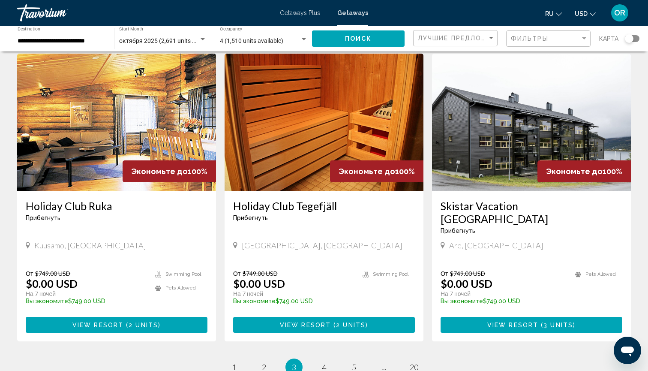
scroll to position [923, 0]
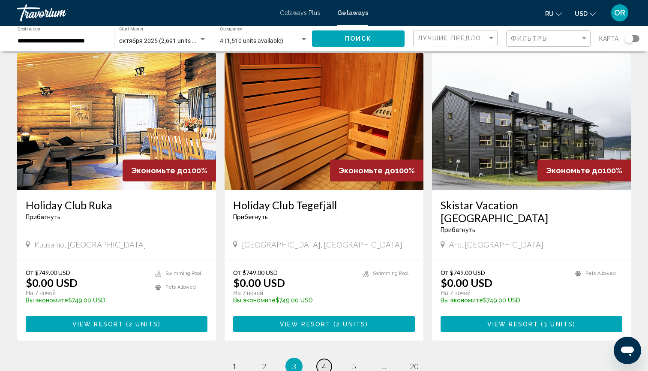
click at [326, 362] on span "4" at bounding box center [324, 366] width 4 height 9
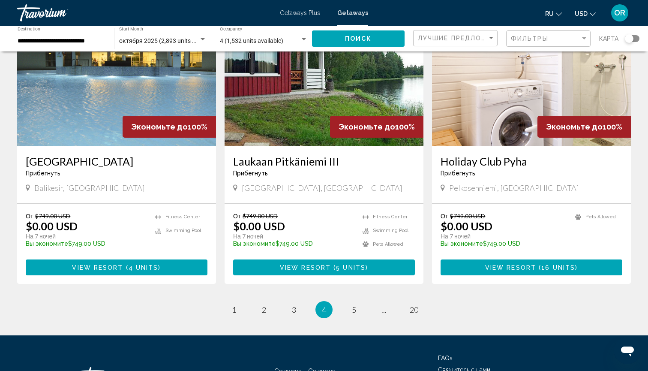
scroll to position [965, 0]
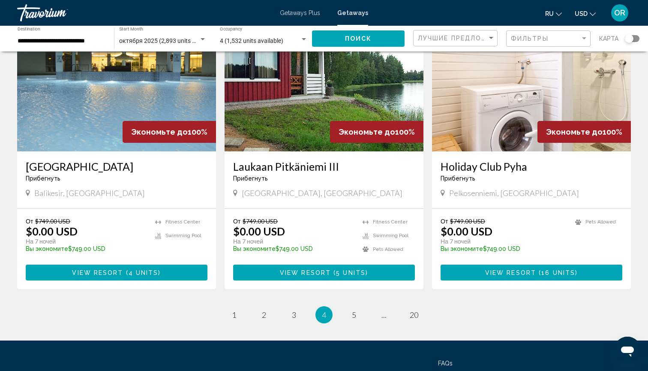
click at [126, 93] on img "Main content" at bounding box center [116, 82] width 199 height 137
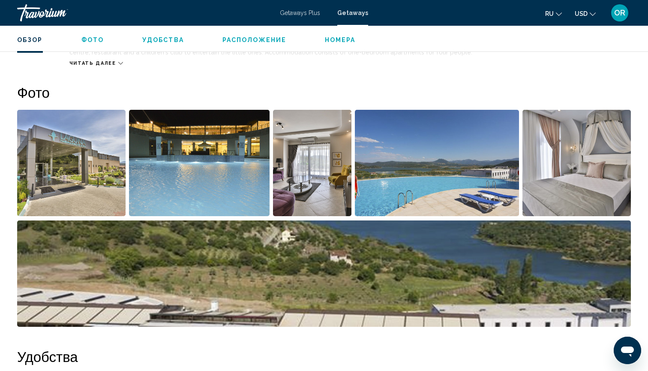
scroll to position [361, 0]
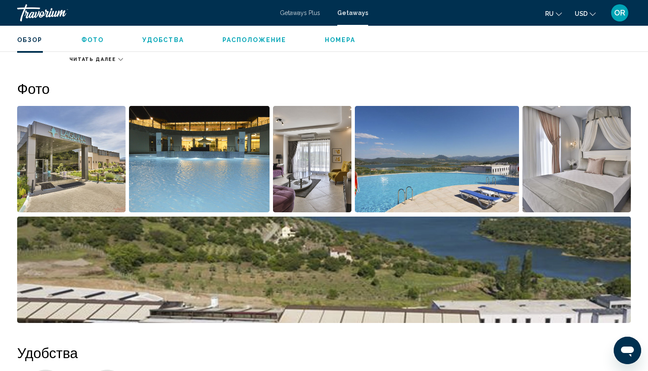
click at [79, 156] on img "Open full-screen image slider" at bounding box center [71, 159] width 109 height 106
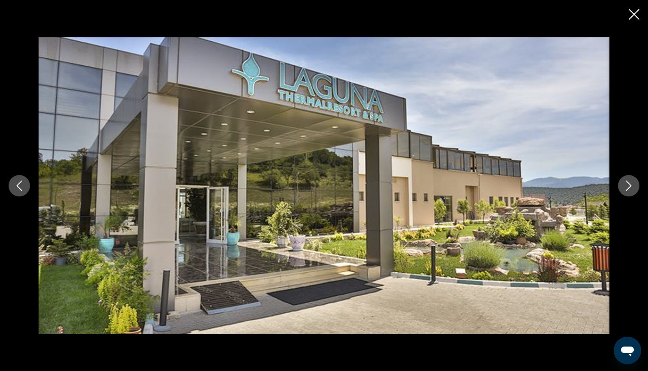
click at [633, 185] on icon "Next image" at bounding box center [629, 186] width 10 height 10
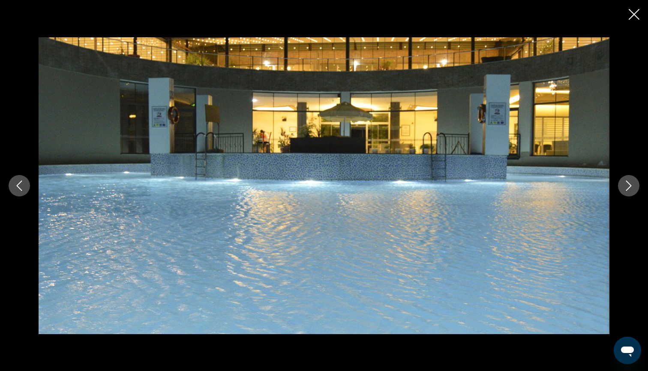
click at [633, 185] on icon "Next image" at bounding box center [629, 186] width 10 height 10
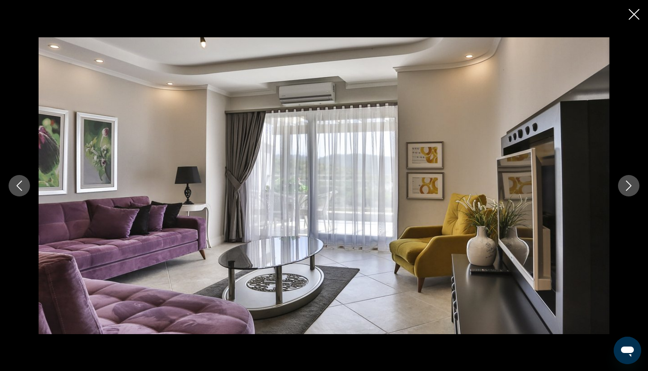
click at [633, 185] on icon "Next image" at bounding box center [629, 186] width 10 height 10
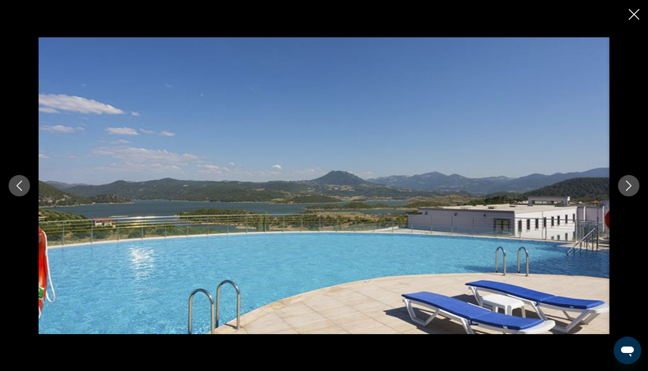
click at [633, 185] on icon "Next image" at bounding box center [629, 186] width 10 height 10
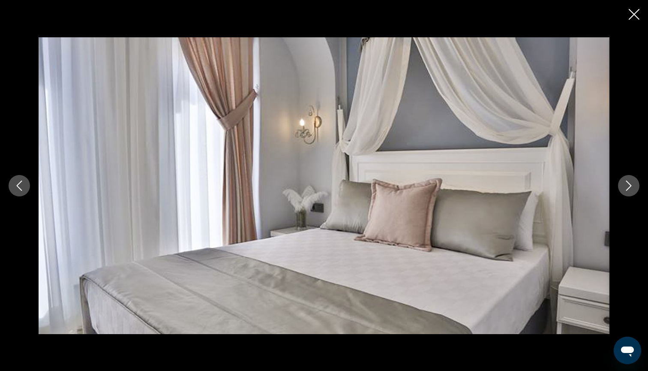
click at [633, 185] on icon "Next image" at bounding box center [629, 186] width 10 height 10
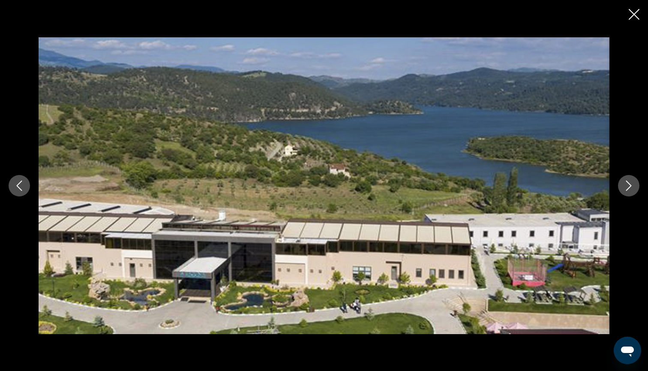
click at [633, 185] on icon "Next image" at bounding box center [629, 186] width 10 height 10
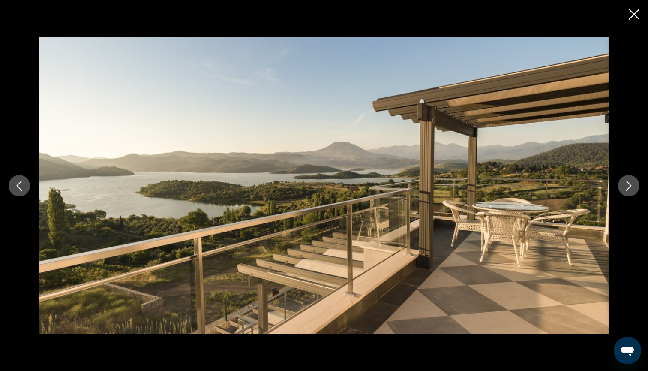
click at [633, 185] on icon "Next image" at bounding box center [629, 186] width 10 height 10
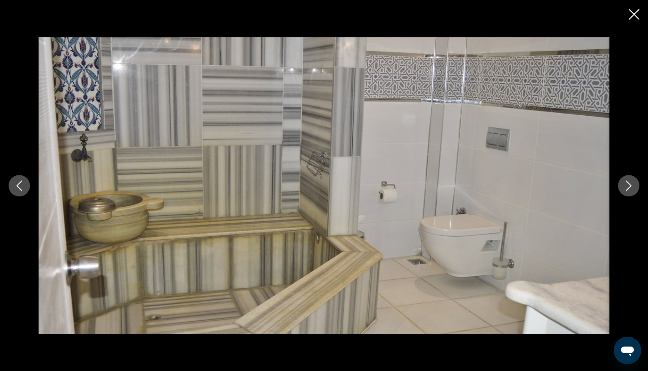
click at [633, 185] on icon "Next image" at bounding box center [629, 186] width 10 height 10
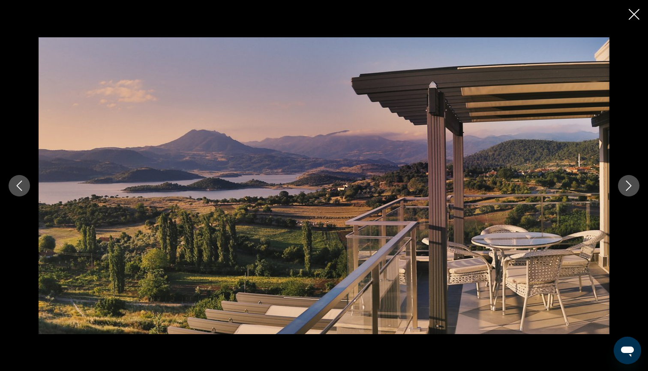
click at [633, 185] on icon "Next image" at bounding box center [629, 186] width 10 height 10
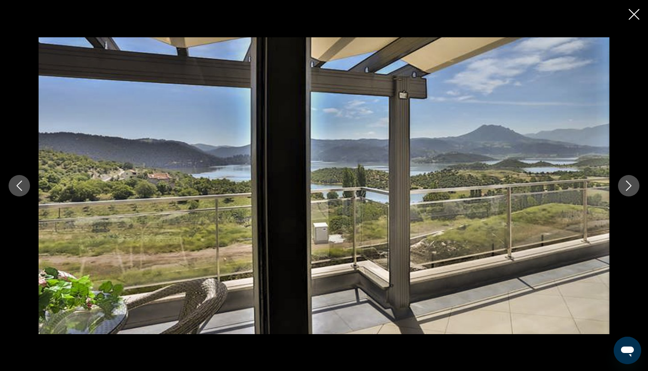
click at [633, 185] on icon "Next image" at bounding box center [629, 186] width 10 height 10
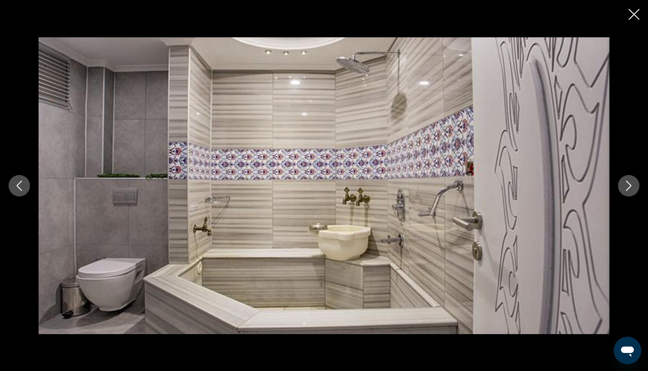
click at [633, 185] on icon "Next image" at bounding box center [629, 186] width 10 height 10
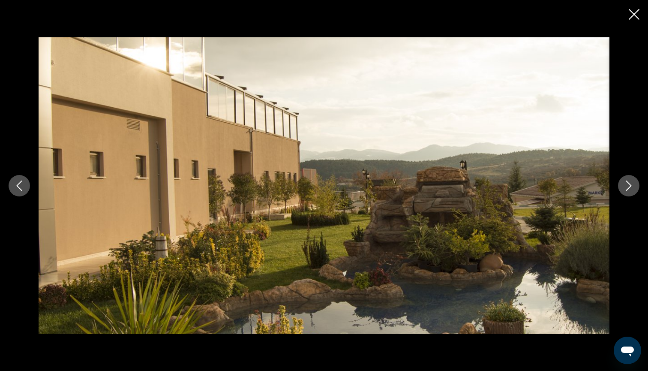
click at [633, 185] on icon "Next image" at bounding box center [629, 186] width 10 height 10
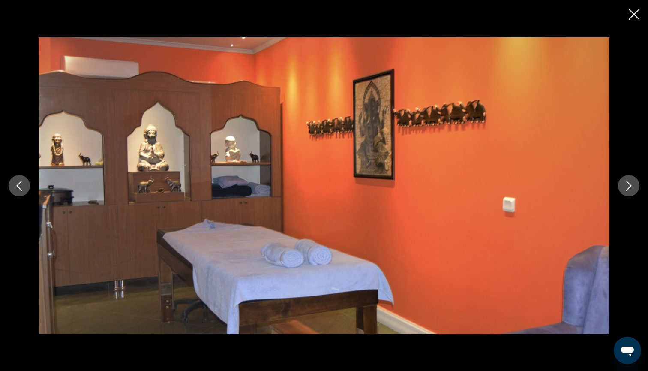
click at [633, 185] on icon "Next image" at bounding box center [629, 186] width 10 height 10
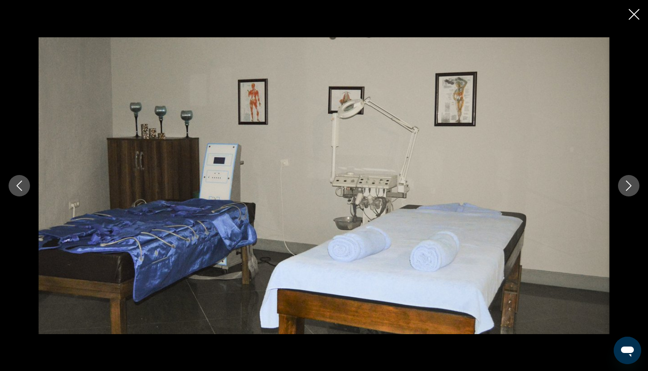
click at [633, 185] on icon "Next image" at bounding box center [629, 186] width 10 height 10
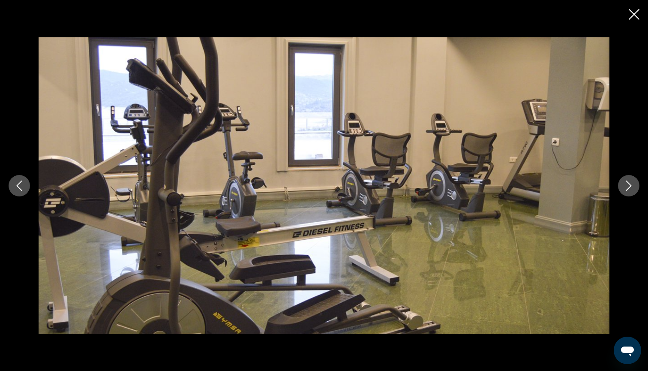
click at [633, 185] on icon "Next image" at bounding box center [629, 186] width 10 height 10
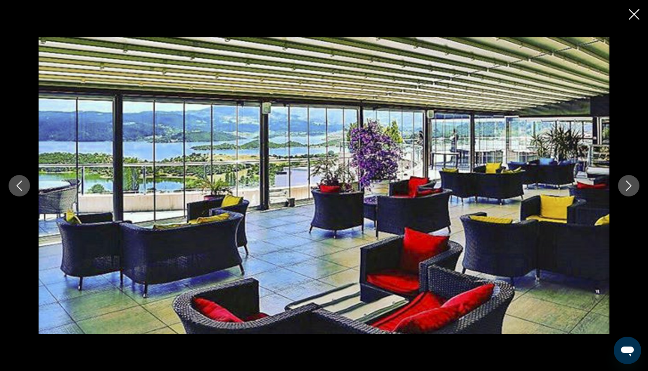
click at [633, 185] on icon "Next image" at bounding box center [629, 186] width 10 height 10
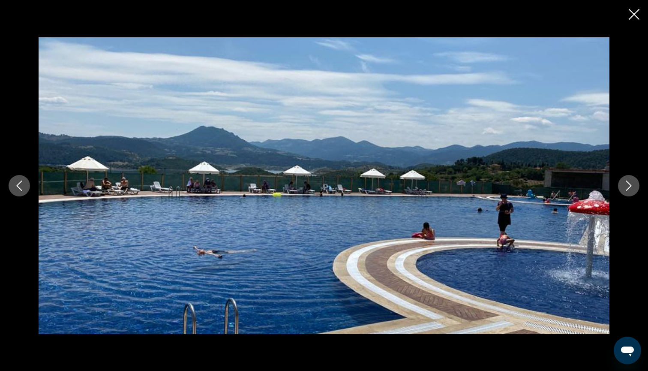
click at [633, 186] on icon "Next image" at bounding box center [629, 186] width 10 height 10
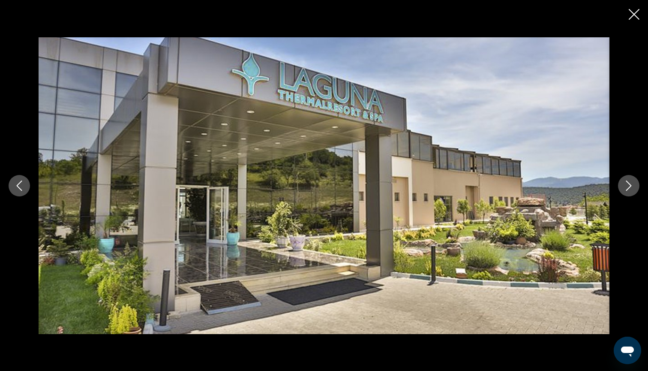
click at [636, 15] on icon "Close slideshow" at bounding box center [634, 14] width 11 height 11
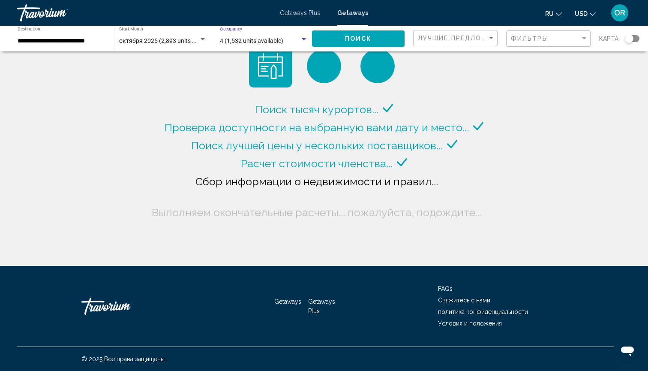
click at [303, 38] on div "Search widget" at bounding box center [304, 39] width 8 height 7
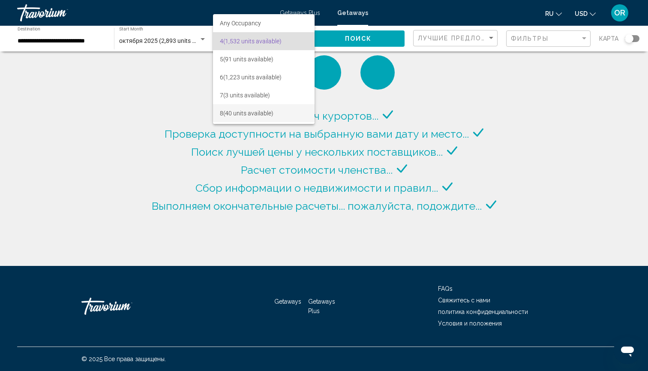
click at [242, 112] on span "8 (40 units available)" at bounding box center [264, 113] width 88 height 18
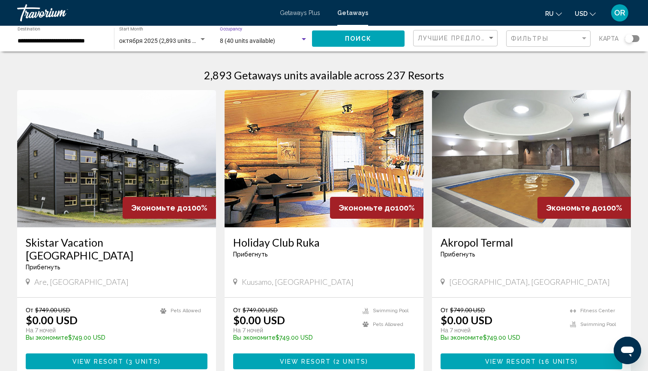
click at [355, 39] on span "Поиск" at bounding box center [358, 39] width 27 height 7
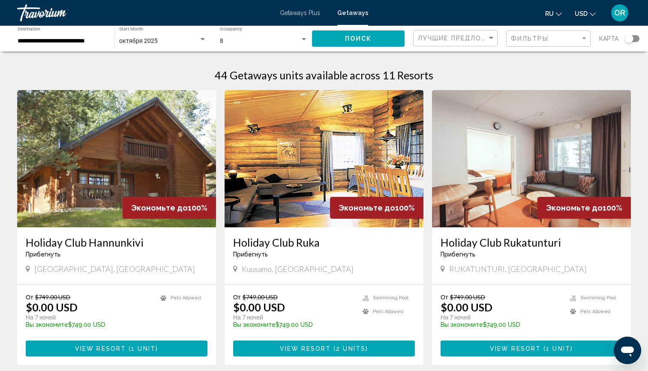
click at [205, 39] on div "Search widget" at bounding box center [203, 39] width 8 height 7
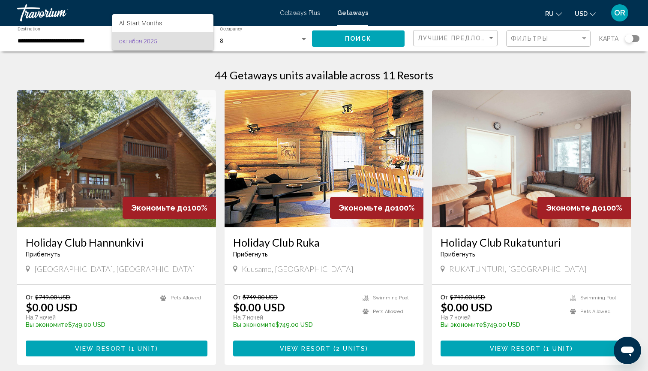
click at [48, 39] on div at bounding box center [324, 185] width 648 height 371
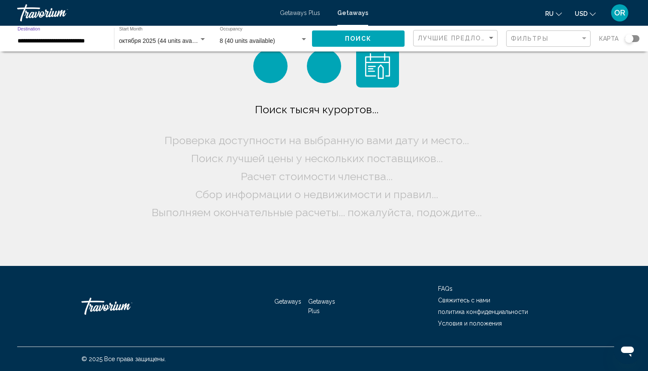
click at [44, 39] on input "**********" at bounding box center [62, 41] width 88 height 7
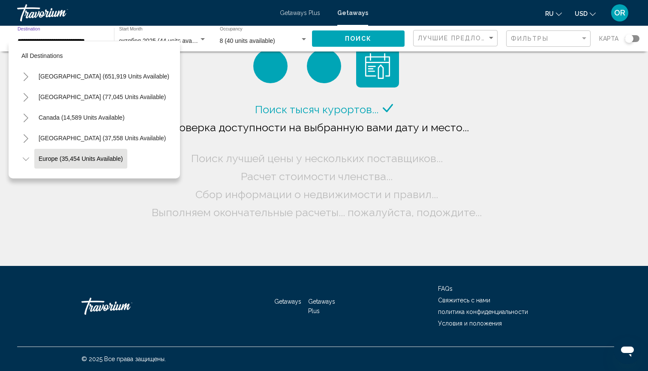
scroll to position [51, 0]
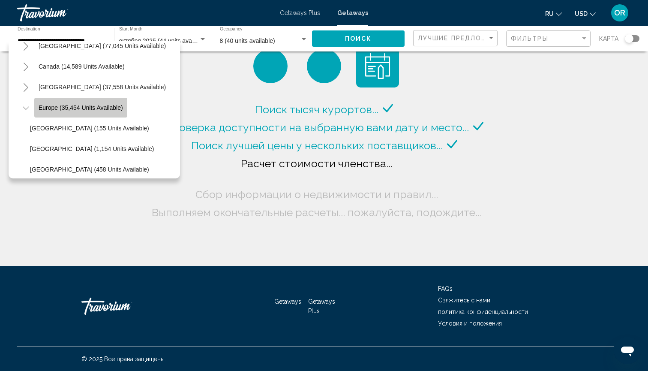
click at [95, 110] on span "Europe (35,454 units available)" at bounding box center [81, 107] width 84 height 7
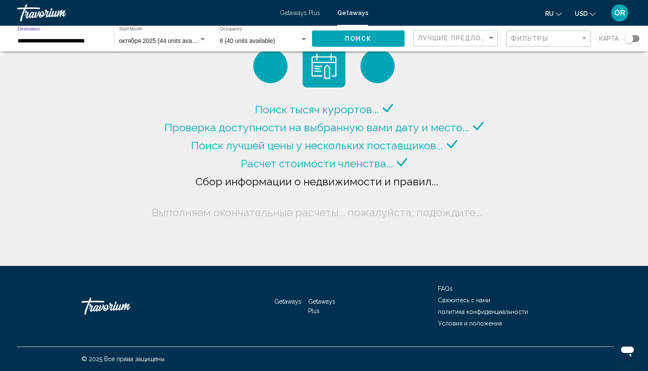
click at [205, 38] on div "Search widget" at bounding box center [203, 39] width 8 height 7
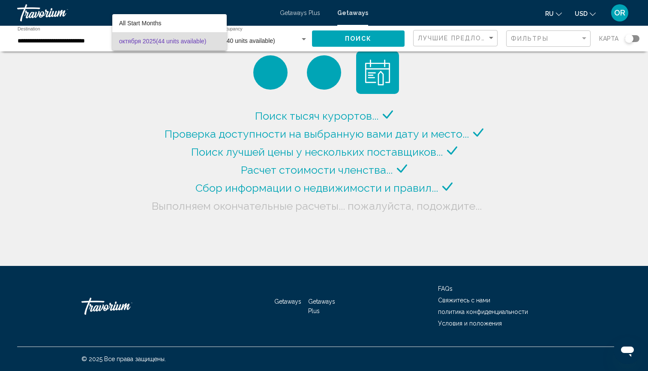
click at [205, 38] on span "октября 2025 (44 units available)" at bounding box center [169, 41] width 101 height 18
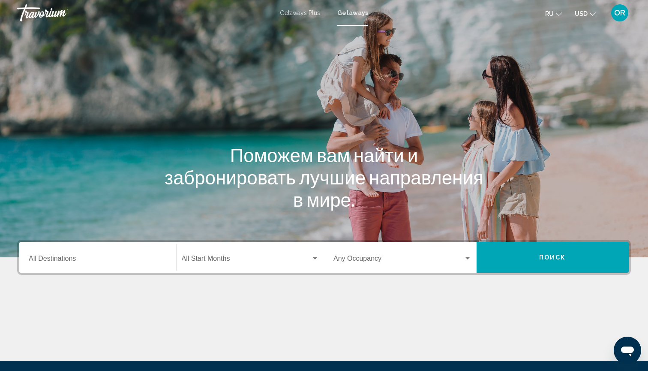
click at [99, 252] on div "Destination All Destinations" at bounding box center [98, 257] width 138 height 27
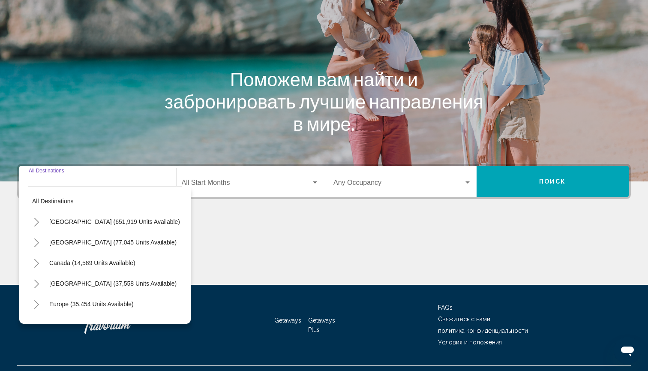
scroll to position [95, 0]
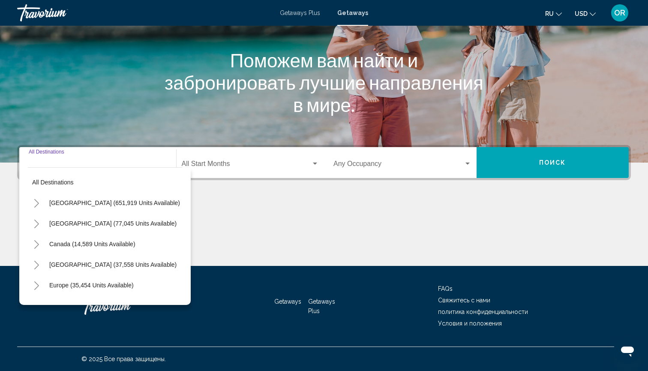
click at [78, 287] on span "Europe (35,454 units available)" at bounding box center [91, 285] width 84 height 7
type input "**********"
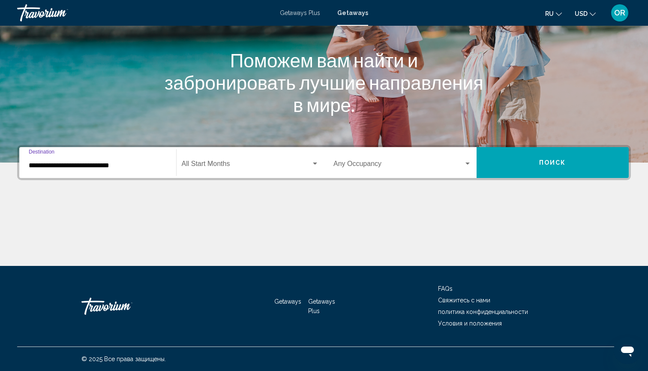
click at [292, 164] on span "Search widget" at bounding box center [247, 166] width 130 height 8
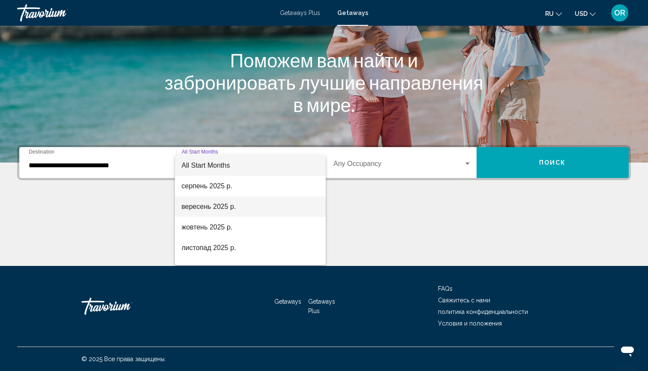
click at [232, 204] on span "вересень 2025 р." at bounding box center [251, 206] width 138 height 21
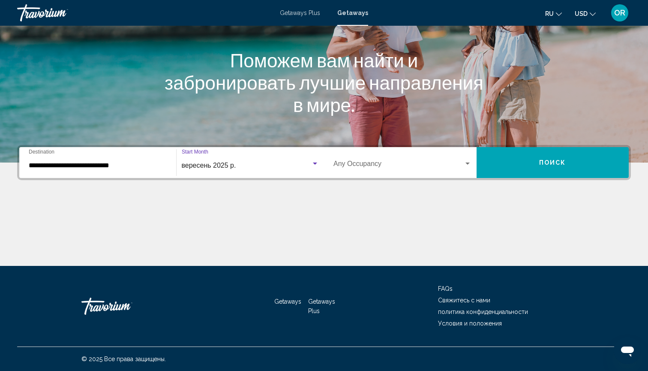
click at [391, 162] on span "Search widget" at bounding box center [399, 166] width 130 height 8
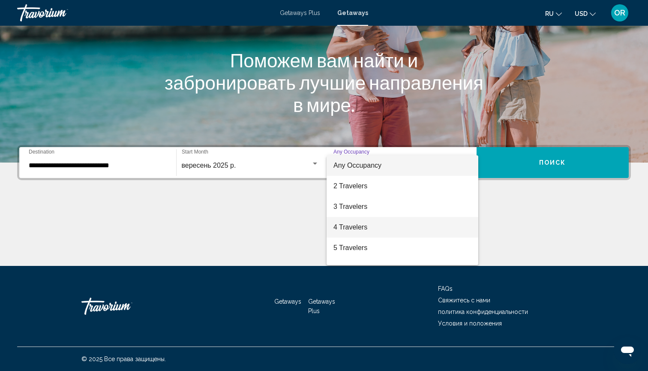
click at [355, 226] on span "4 Travelers" at bounding box center [403, 227] width 138 height 21
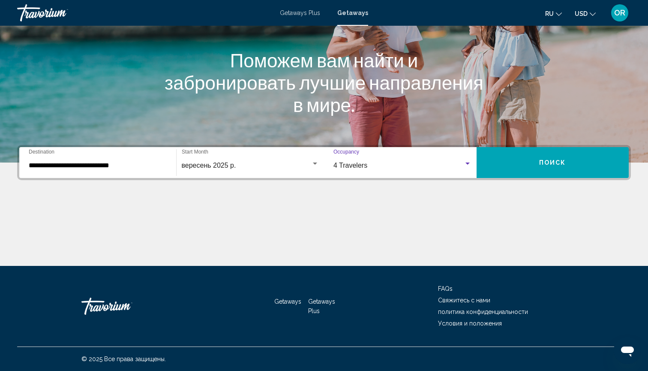
click at [467, 164] on div "Search widget" at bounding box center [468, 164] width 4 height 2
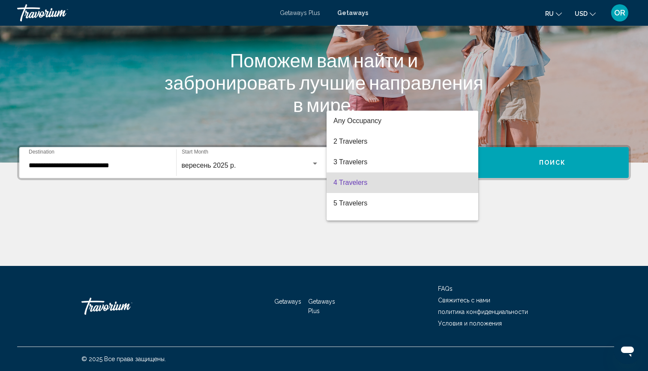
scroll to position [17, 0]
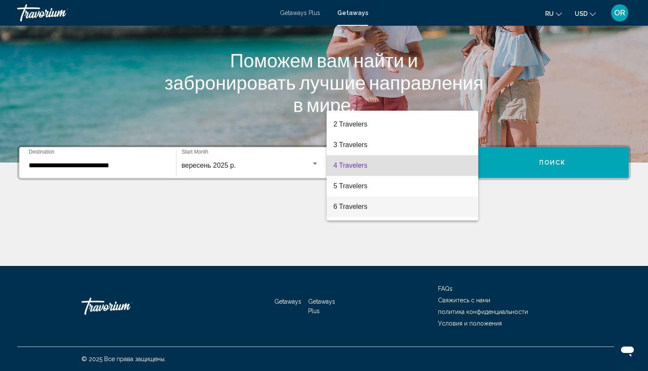
click at [380, 205] on span "6 Travelers" at bounding box center [403, 206] width 138 height 21
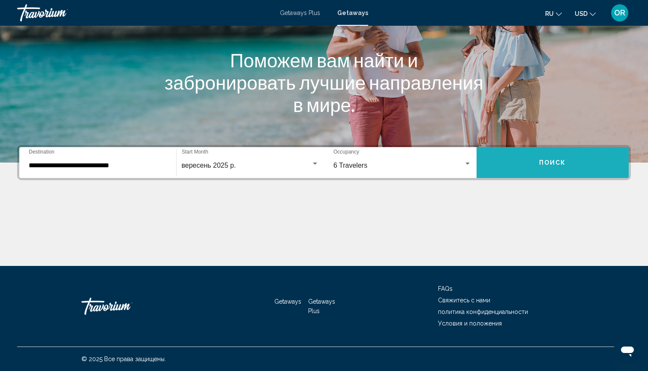
click at [533, 166] on button "Поиск" at bounding box center [553, 162] width 153 height 31
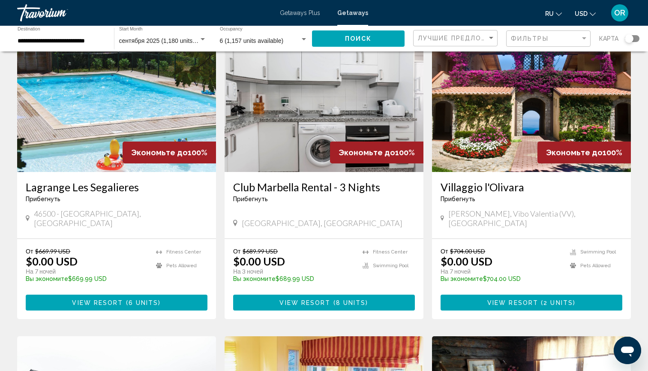
scroll to position [58, 0]
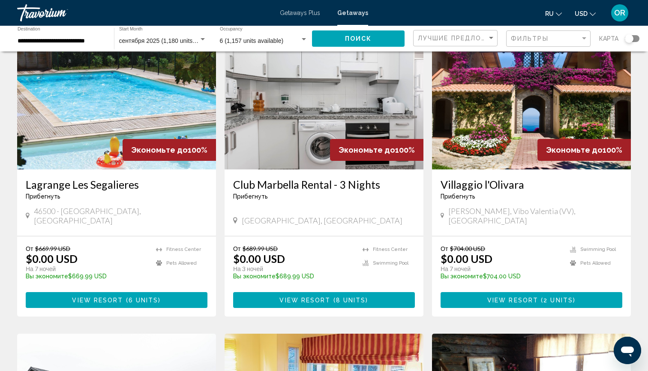
click at [528, 140] on img "Main content" at bounding box center [531, 100] width 199 height 137
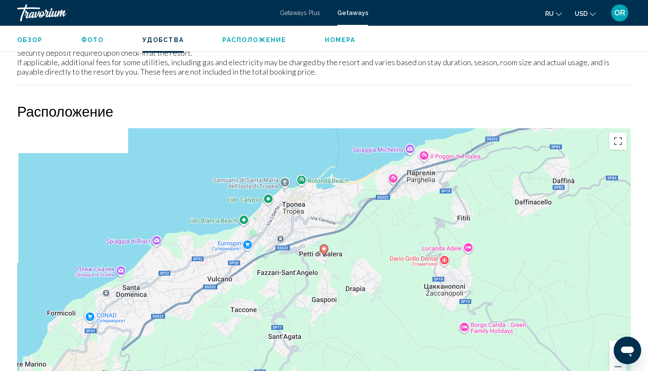
scroll to position [1176, 0]
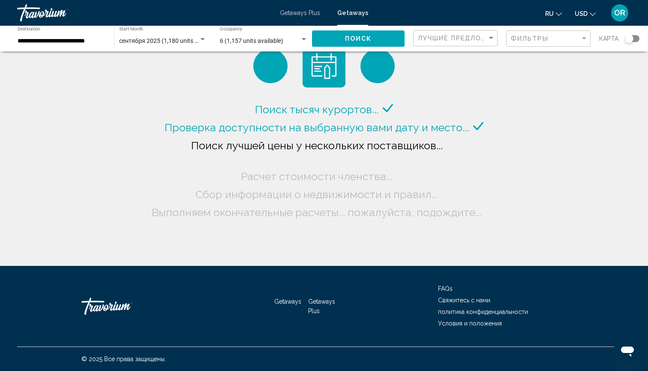
click at [156, 39] on span "сентября 2025 (1,180 units available)" at bounding box center [169, 40] width 101 height 7
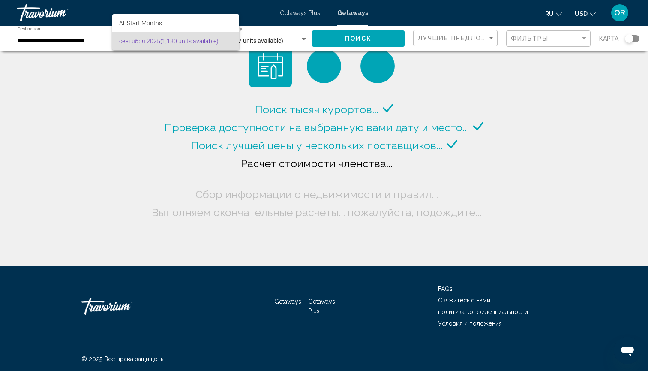
click at [66, 43] on div at bounding box center [324, 185] width 648 height 371
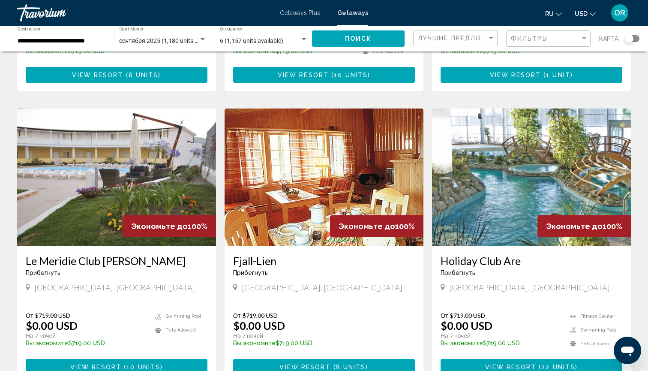
scroll to position [897, 0]
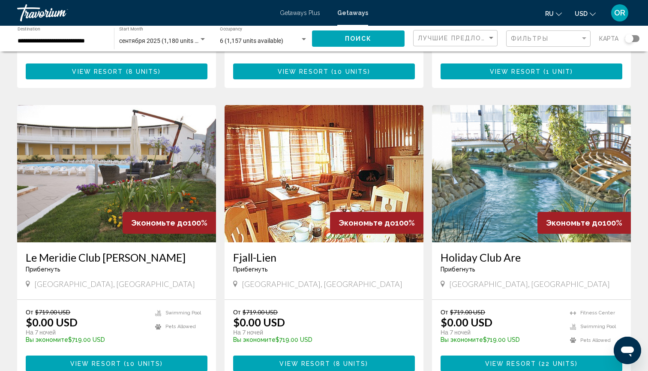
click at [127, 134] on img "Main content" at bounding box center [116, 173] width 199 height 137
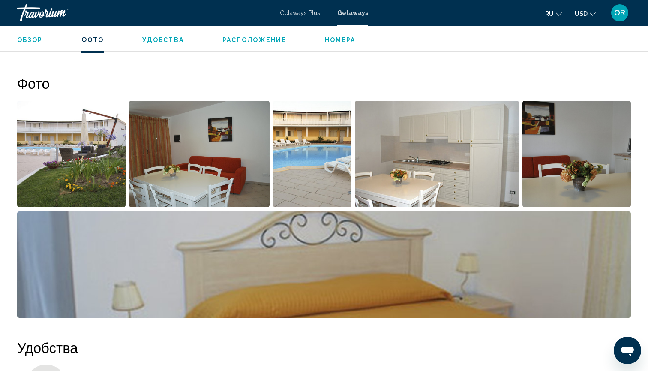
scroll to position [302, 0]
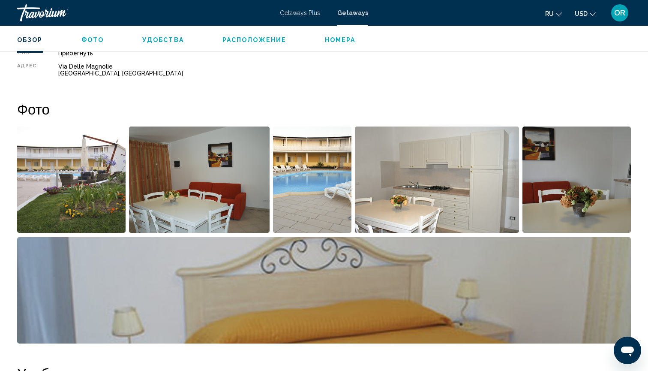
click at [61, 184] on img "Open full-screen image slider" at bounding box center [71, 180] width 109 height 106
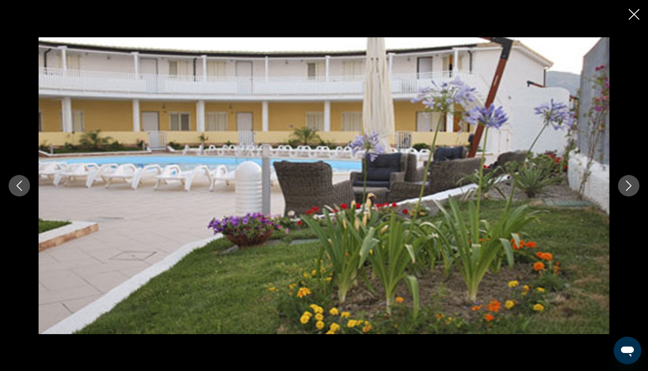
click at [627, 189] on icon "Next image" at bounding box center [629, 186] width 10 height 10
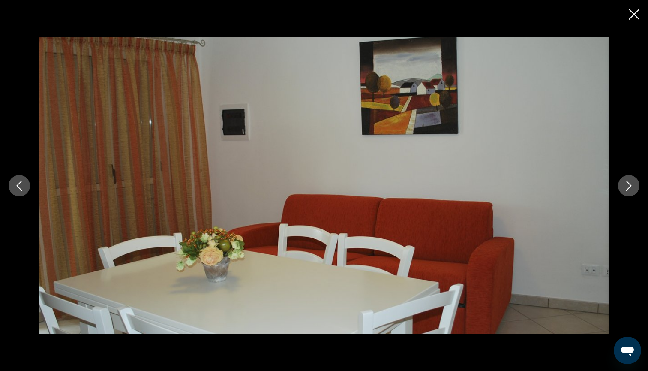
click at [627, 189] on icon "Next image" at bounding box center [629, 186] width 10 height 10
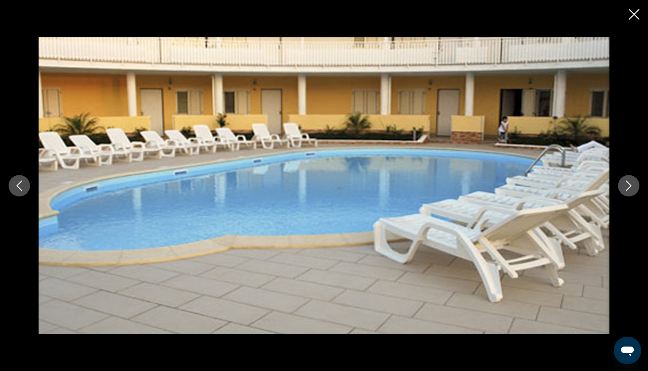
click at [627, 189] on icon "Next image" at bounding box center [629, 186] width 10 height 10
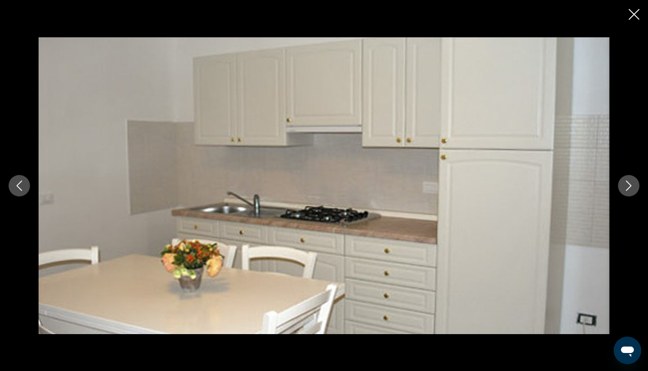
click at [627, 189] on icon "Next image" at bounding box center [629, 186] width 10 height 10
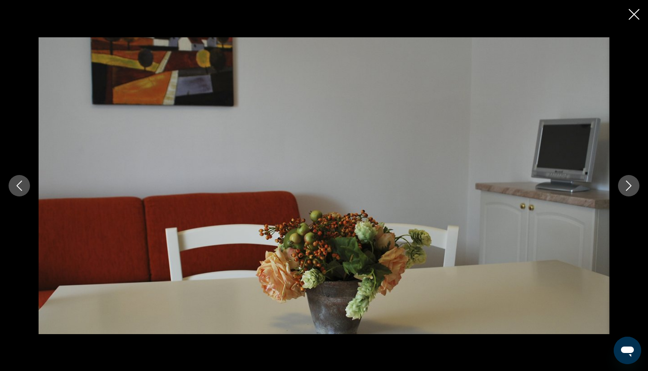
click at [627, 189] on icon "Next image" at bounding box center [629, 186] width 10 height 10
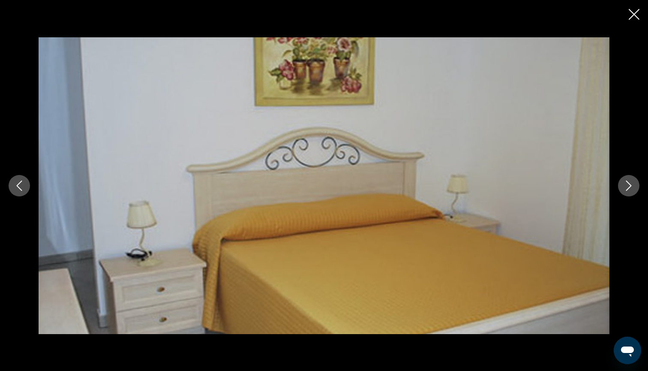
click at [627, 189] on icon "Next image" at bounding box center [629, 186] width 10 height 10
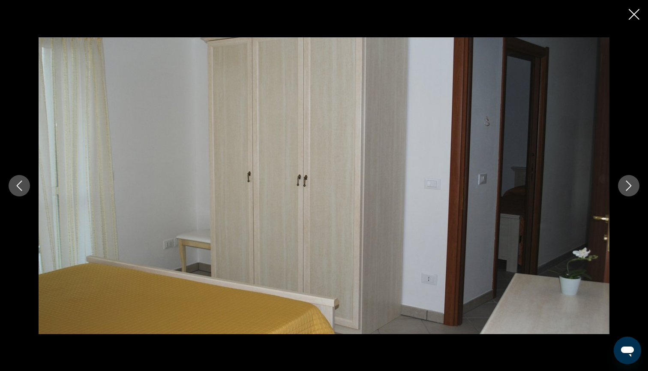
click at [627, 189] on icon "Next image" at bounding box center [629, 186] width 10 height 10
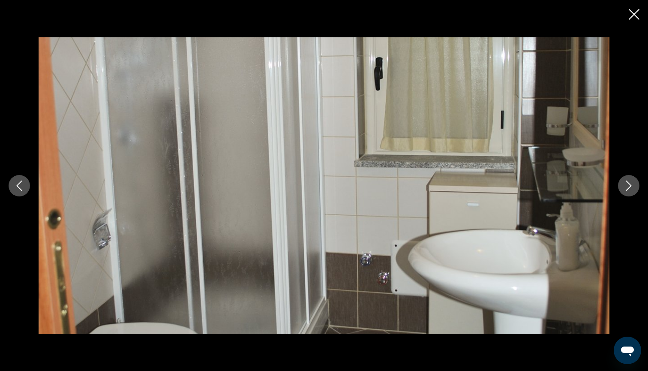
click at [627, 189] on icon "Next image" at bounding box center [629, 186] width 10 height 10
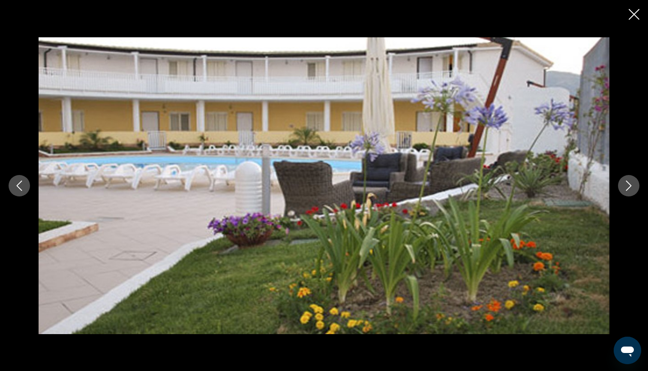
click at [633, 13] on icon "Close slideshow" at bounding box center [634, 14] width 11 height 11
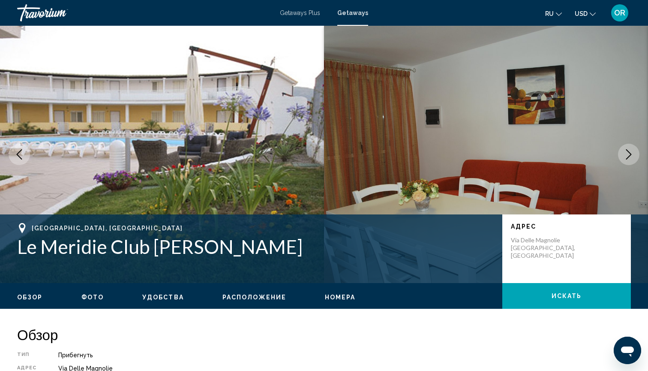
scroll to position [0, 0]
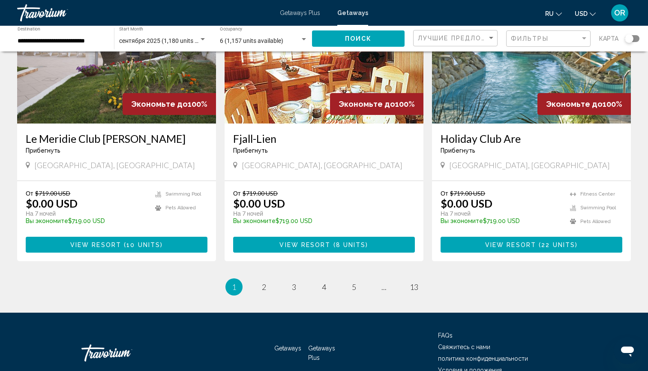
scroll to position [1016, 0]
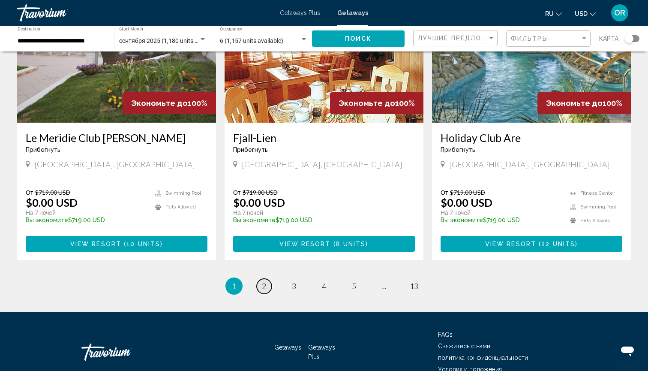
click at [265, 281] on span "2" at bounding box center [264, 285] width 4 height 9
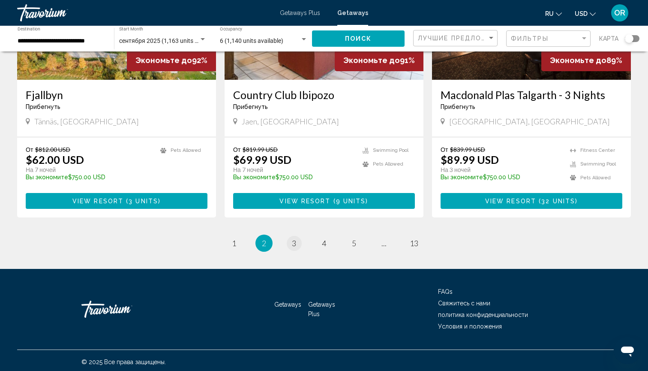
scroll to position [1033, 0]
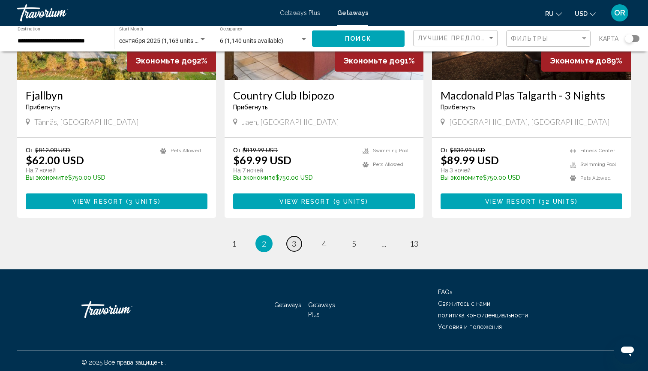
click at [296, 239] on span "3" at bounding box center [294, 243] width 4 height 9
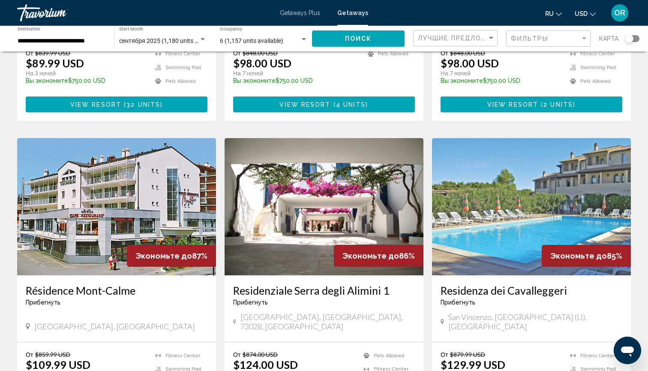
scroll to position [261, 0]
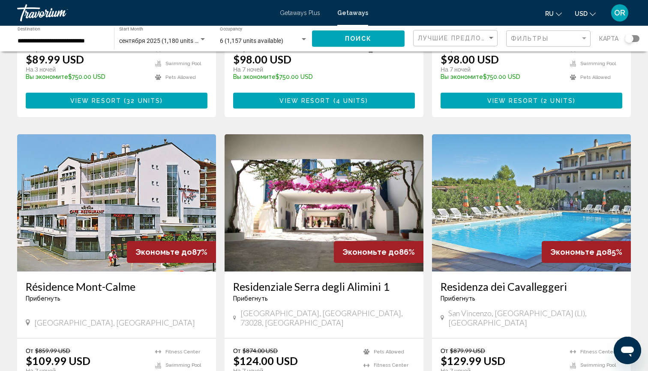
click at [320, 192] on img "Main content" at bounding box center [324, 202] width 199 height 137
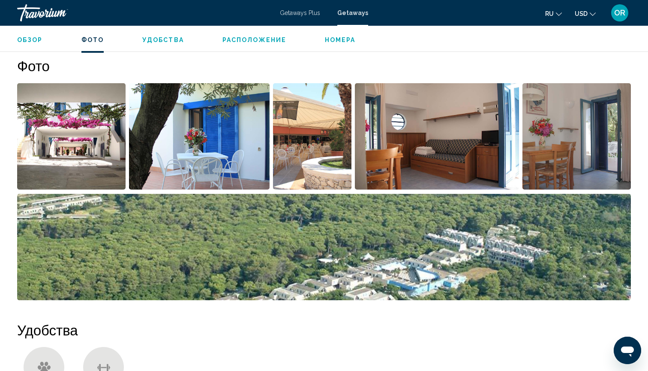
scroll to position [384, 0]
click at [185, 154] on img "Open full-screen image slider" at bounding box center [199, 136] width 141 height 106
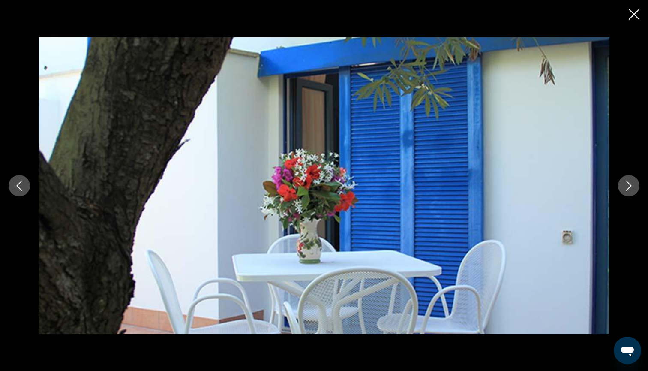
click at [631, 187] on icon "Next image" at bounding box center [629, 186] width 10 height 10
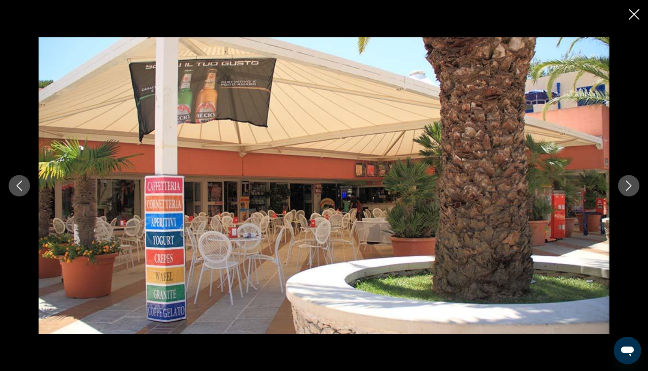
click at [631, 187] on icon "Next image" at bounding box center [629, 186] width 10 height 10
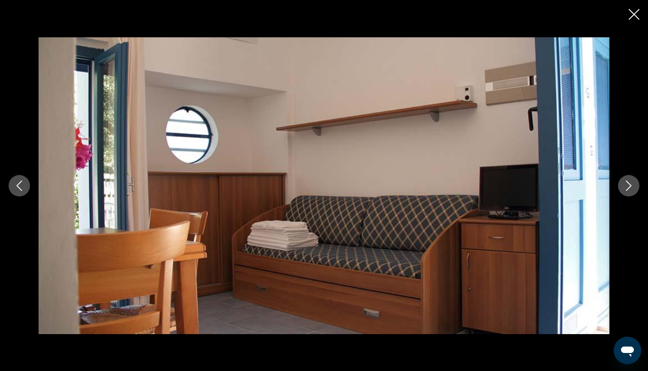
click at [631, 187] on icon "Next image" at bounding box center [629, 186] width 10 height 10
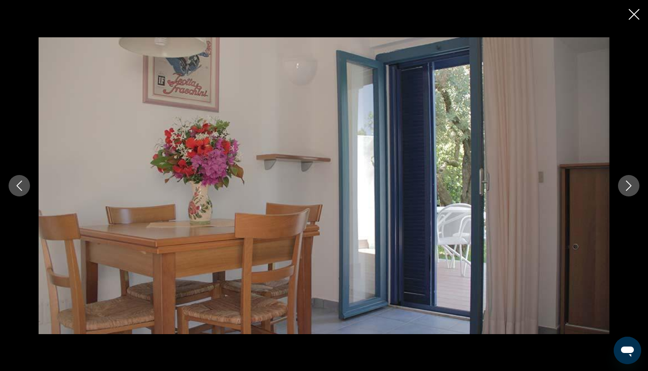
click at [631, 187] on icon "Next image" at bounding box center [629, 186] width 10 height 10
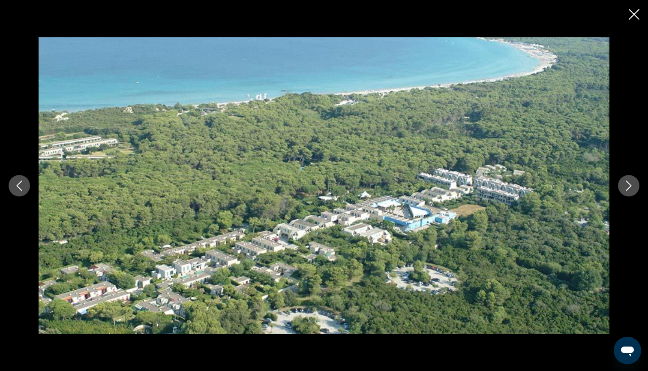
click at [631, 187] on icon "Next image" at bounding box center [629, 186] width 10 height 10
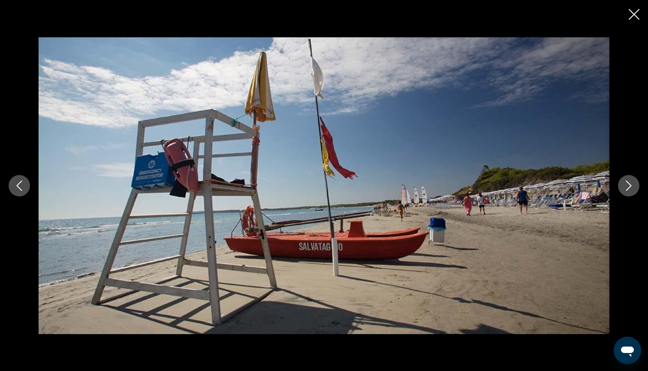
click at [631, 187] on icon "Next image" at bounding box center [629, 186] width 10 height 10
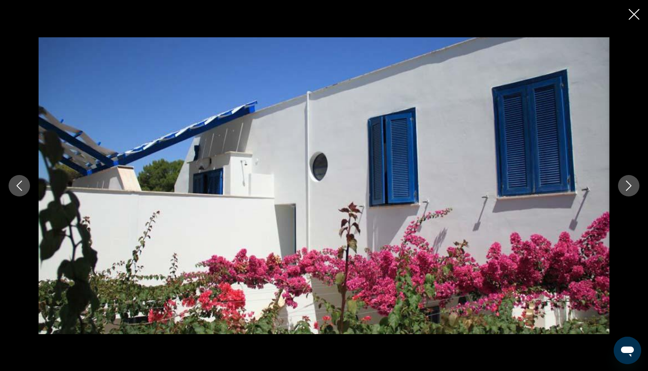
click at [631, 187] on icon "Next image" at bounding box center [629, 186] width 10 height 10
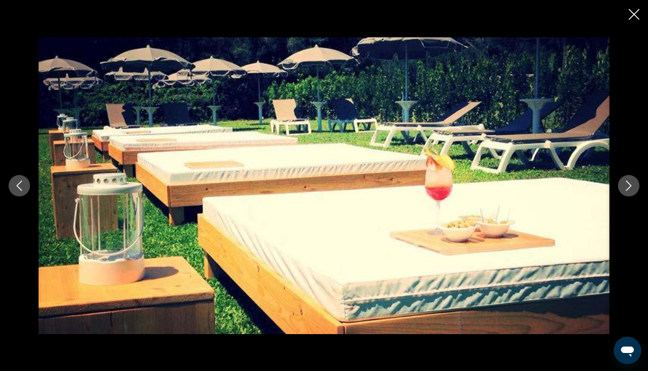
click at [631, 187] on icon "Next image" at bounding box center [629, 186] width 10 height 10
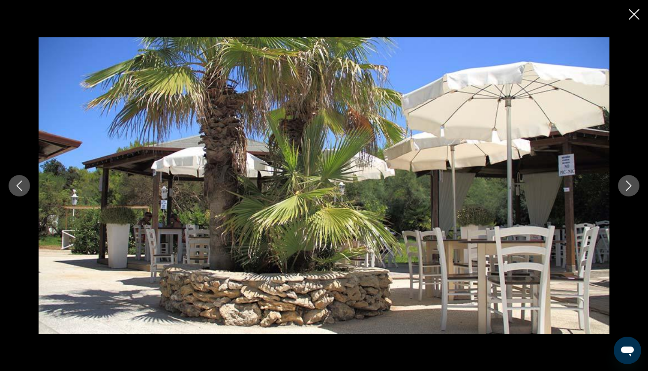
click at [631, 187] on icon "Next image" at bounding box center [629, 186] width 10 height 10
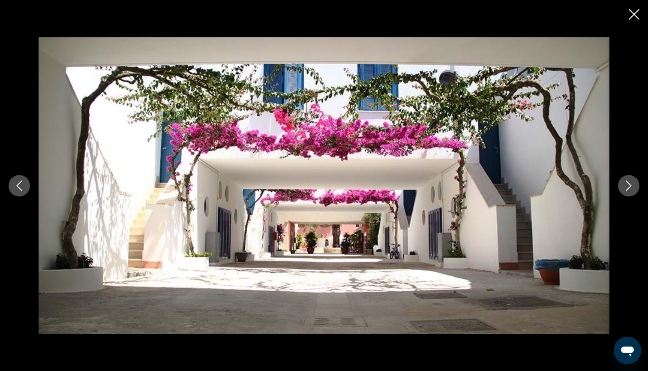
click at [631, 187] on icon "Next image" at bounding box center [629, 186] width 10 height 10
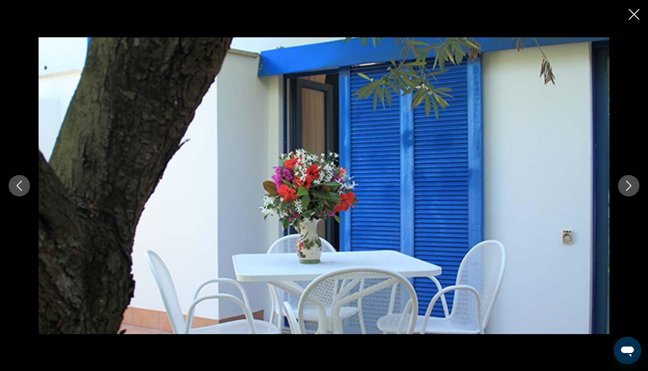
click at [631, 187] on icon "Next image" at bounding box center [629, 186] width 10 height 10
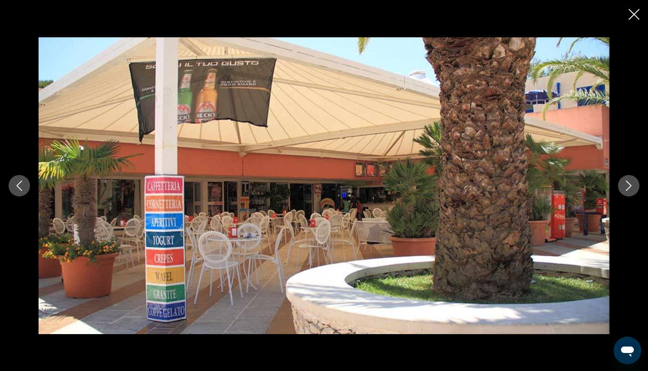
click at [631, 187] on icon "Next image" at bounding box center [629, 186] width 10 height 10
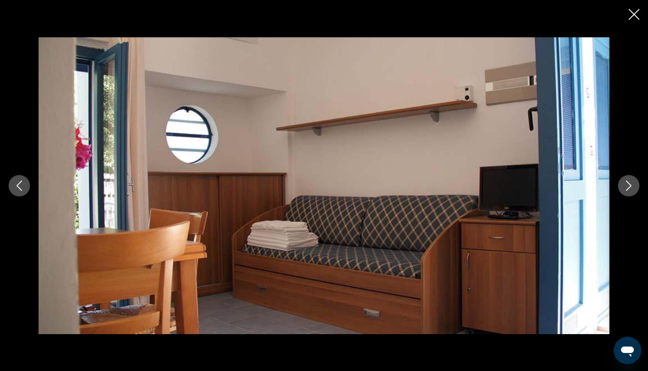
click at [631, 187] on icon "Next image" at bounding box center [629, 186] width 10 height 10
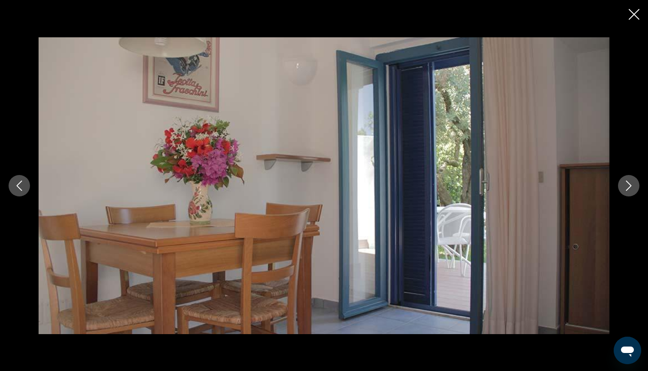
click at [631, 187] on icon "Next image" at bounding box center [629, 186] width 10 height 10
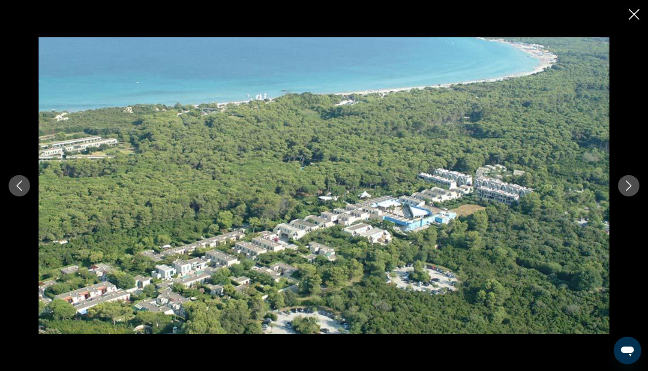
click at [631, 187] on icon "Next image" at bounding box center [629, 186] width 10 height 10
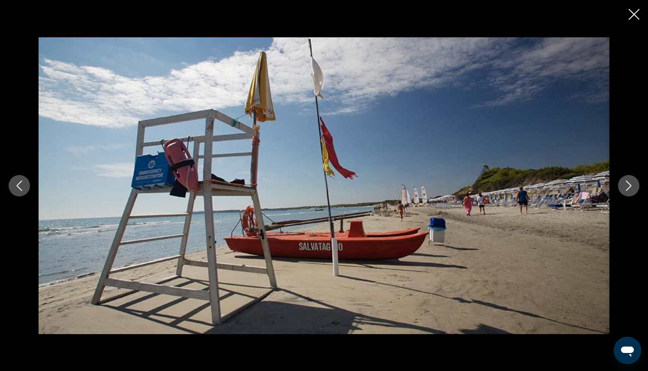
click at [631, 187] on icon "Next image" at bounding box center [629, 186] width 10 height 10
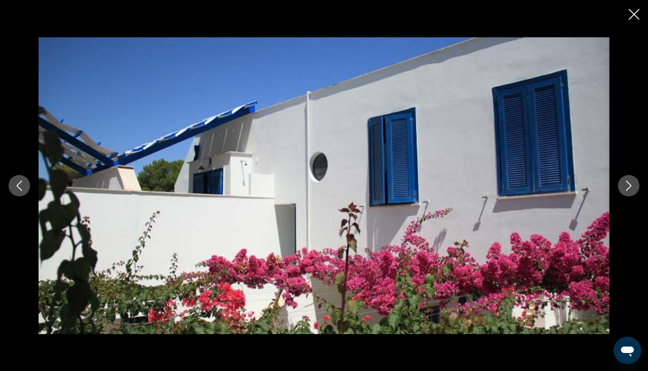
click at [631, 187] on icon "Next image" at bounding box center [629, 186] width 10 height 10
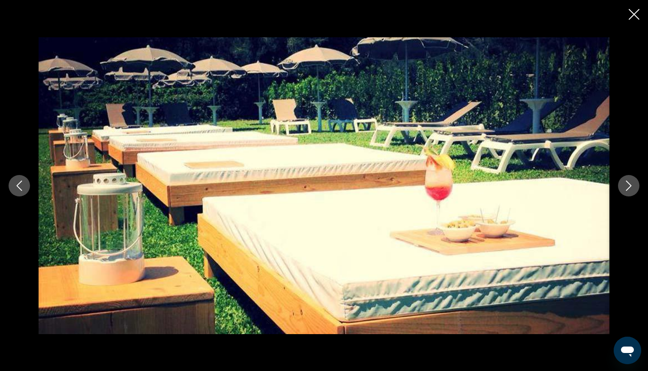
click at [631, 187] on icon "Next image" at bounding box center [629, 186] width 10 height 10
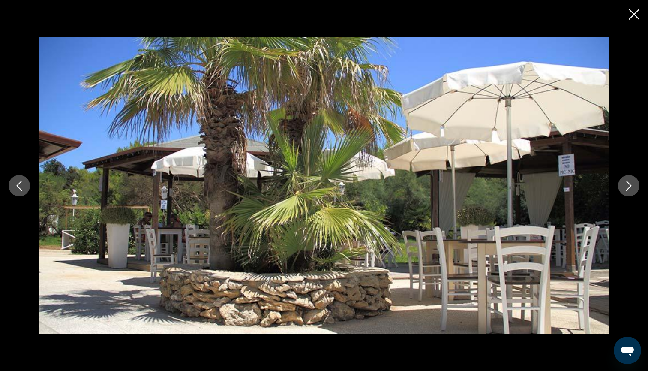
click at [631, 187] on icon "Next image" at bounding box center [629, 186] width 10 height 10
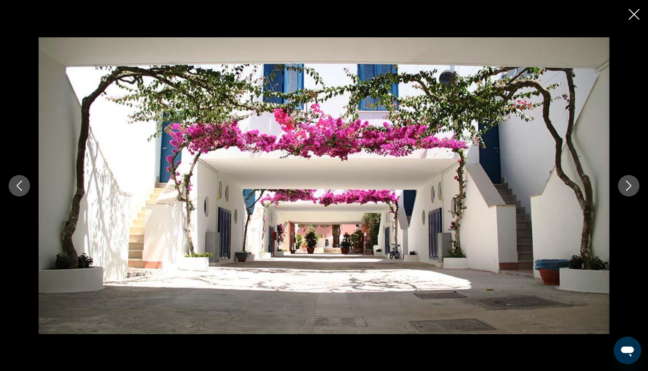
click at [637, 16] on icon "Close slideshow" at bounding box center [634, 14] width 11 height 11
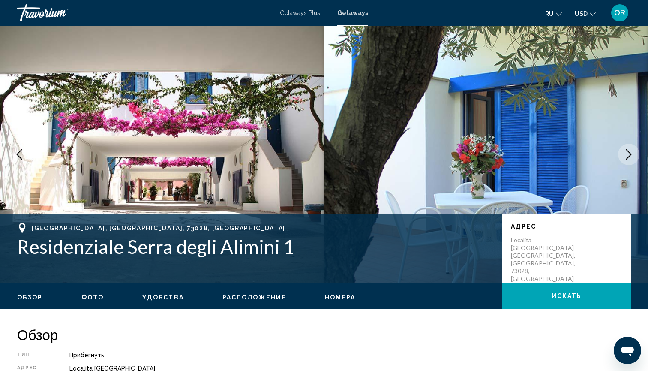
scroll to position [0, 0]
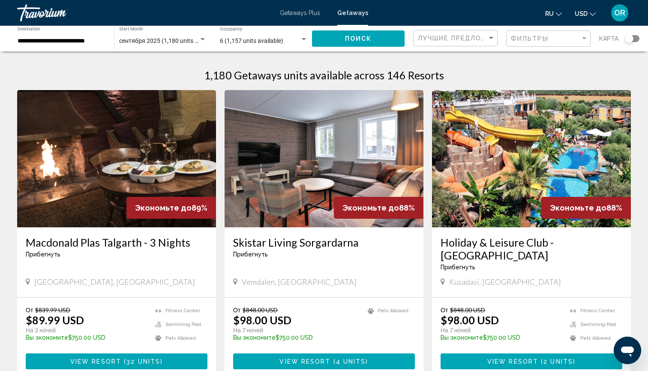
click at [493, 162] on img "Main content" at bounding box center [531, 158] width 199 height 137
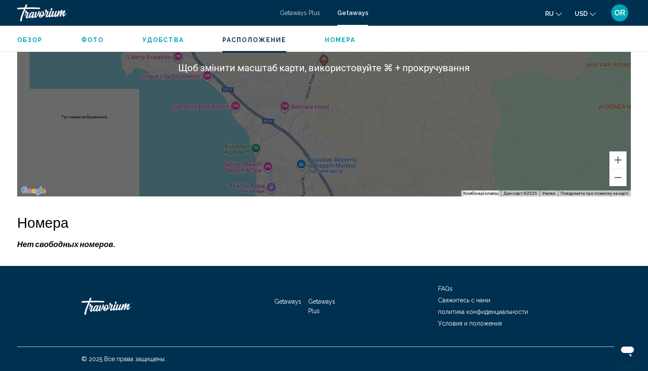
scroll to position [1194, 0]
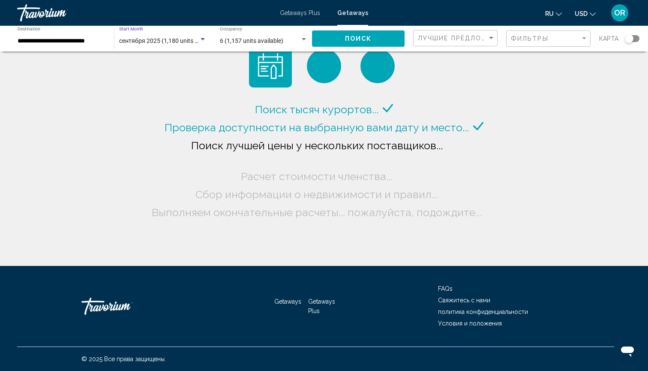
click at [172, 39] on span "сентября 2025 (1,180 units available)" at bounding box center [169, 40] width 101 height 7
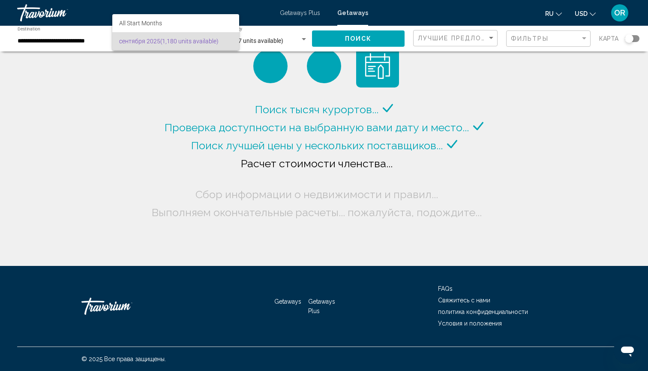
click at [60, 42] on div at bounding box center [324, 185] width 648 height 371
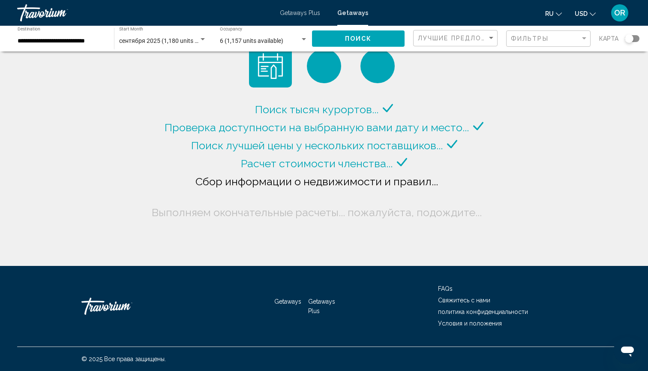
click at [60, 42] on input "**********" at bounding box center [62, 41] width 88 height 7
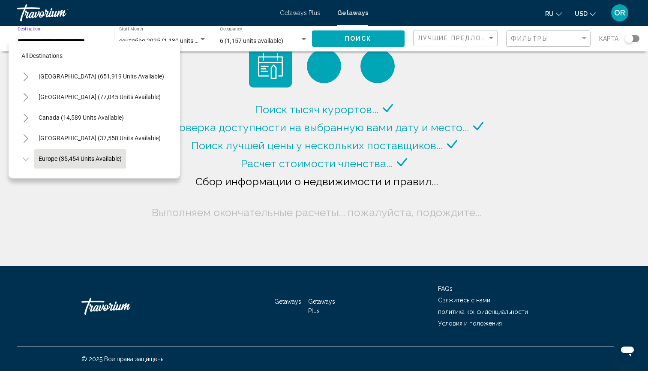
scroll to position [51, 0]
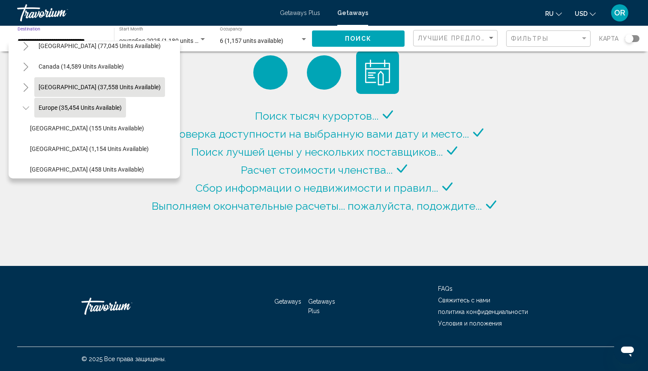
click at [73, 88] on span "Caribbean & Atlantic Islands (37,558 units available)" at bounding box center [100, 87] width 122 height 7
type input "**********"
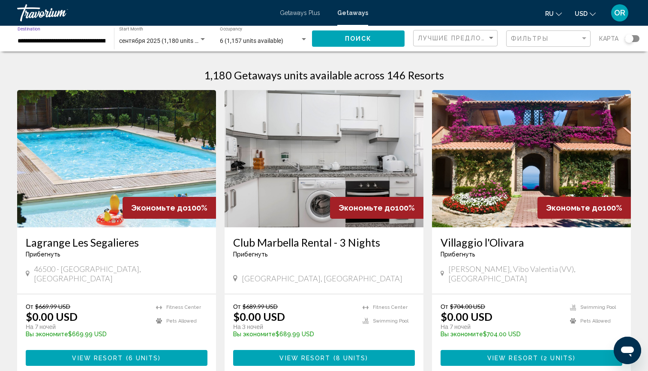
click at [166, 41] on span "сентября 2025 (1,180 units available)" at bounding box center [169, 40] width 101 height 7
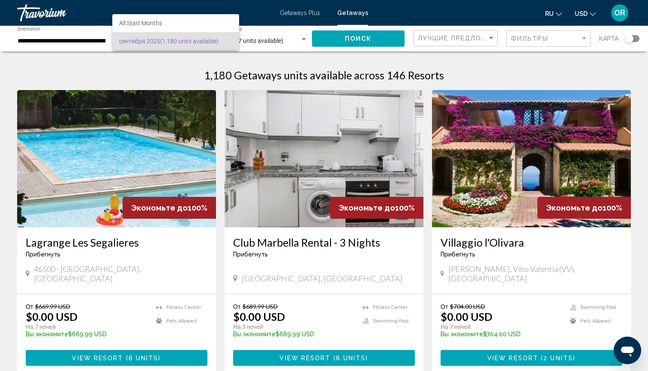
click at [80, 41] on div at bounding box center [324, 185] width 648 height 371
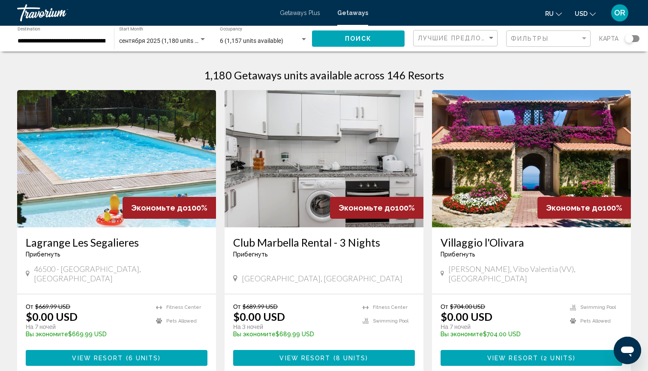
click at [204, 39] on div "Search widget" at bounding box center [203, 39] width 4 height 2
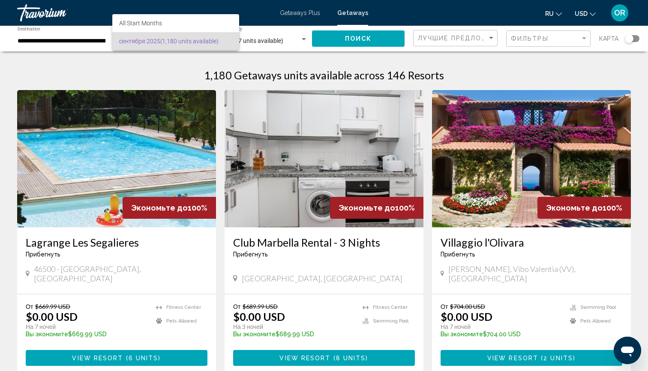
click at [49, 40] on div at bounding box center [324, 185] width 648 height 371
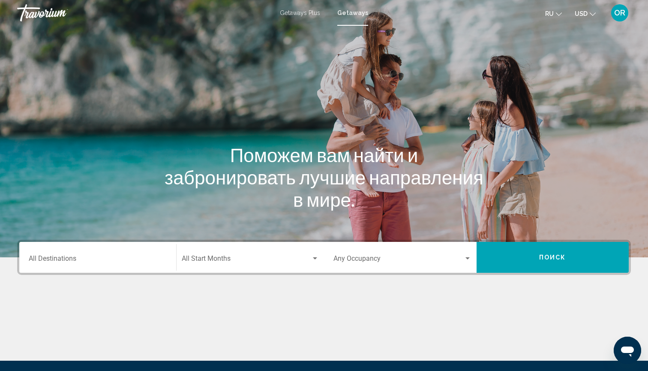
click at [62, 256] on input "Destination All Destinations" at bounding box center [98, 260] width 138 height 8
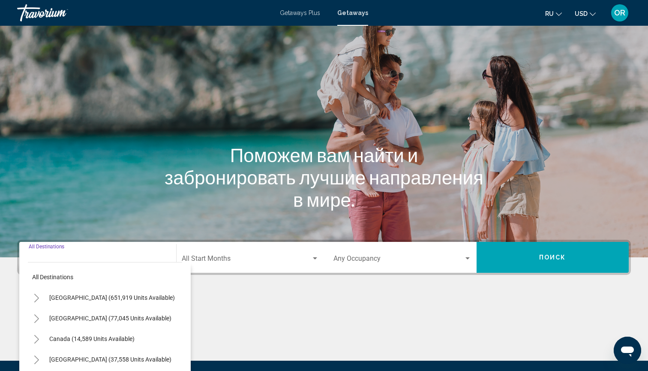
scroll to position [95, 0]
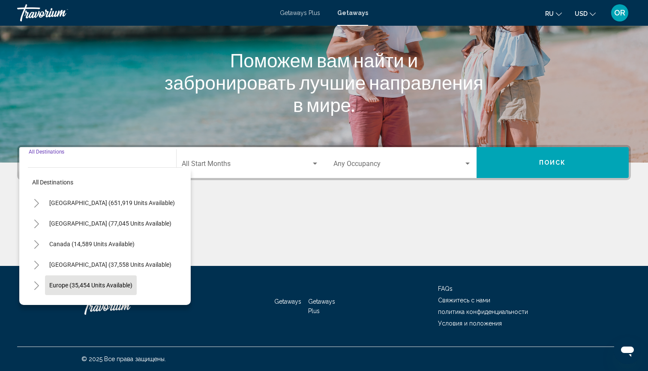
click at [73, 284] on span "Europe (35,454 units available)" at bounding box center [90, 285] width 83 height 7
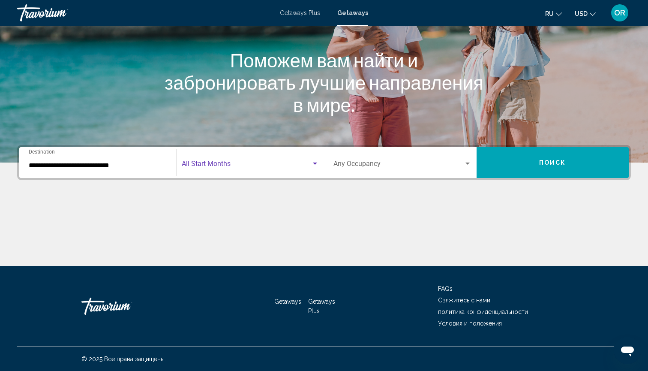
click at [227, 165] on span "Search widget" at bounding box center [247, 166] width 130 height 8
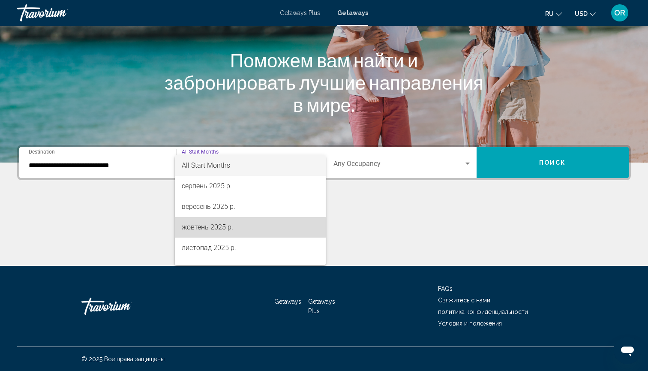
click at [213, 227] on span "жовтень 2025 р." at bounding box center [251, 227] width 138 height 21
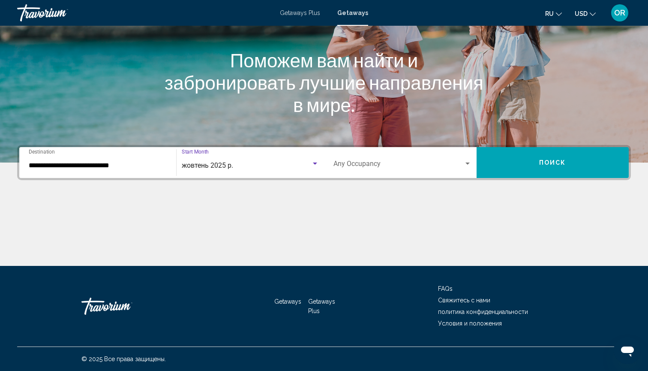
click at [33, 166] on input "**********" at bounding box center [98, 166] width 138 height 8
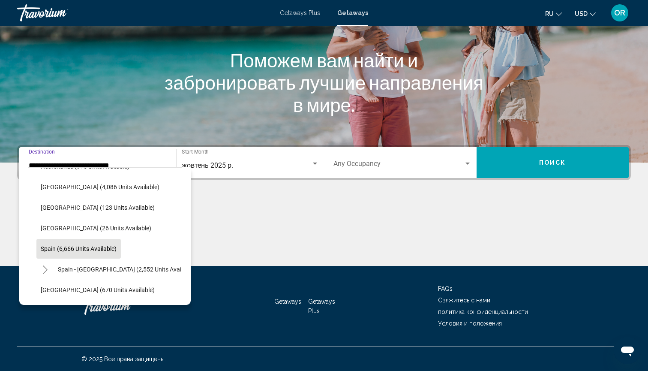
scroll to position [399, 0]
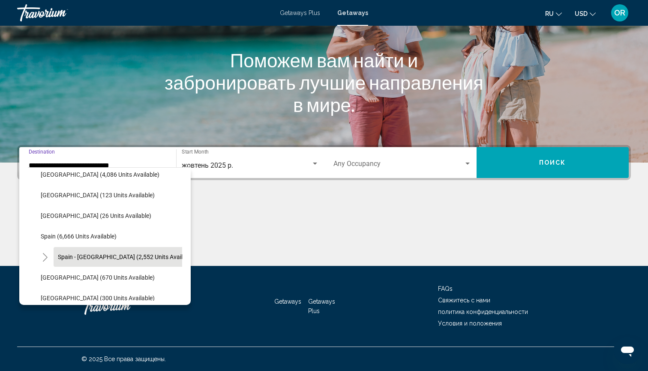
click at [82, 256] on span "Spain - Canary Islands (2,552 units available)" at bounding box center [127, 256] width 138 height 7
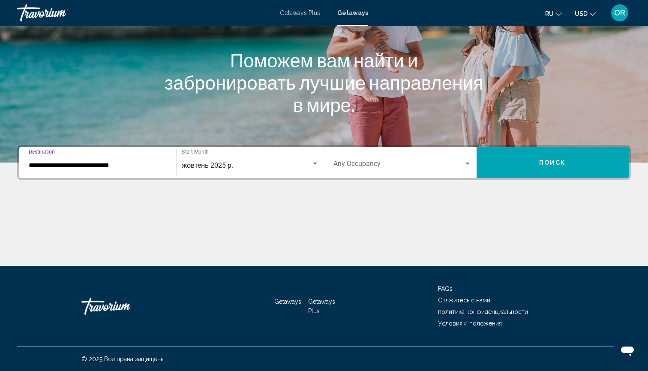
type input "**********"
click at [363, 166] on span "Search widget" at bounding box center [399, 166] width 130 height 8
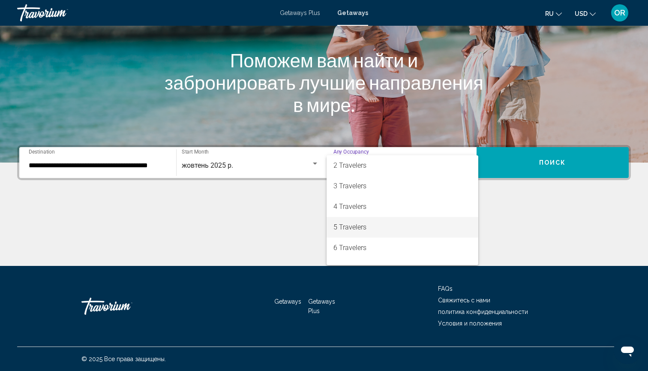
scroll to position [24, 0]
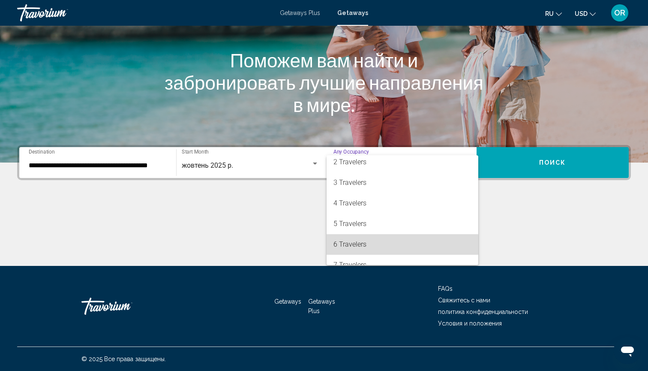
click at [356, 246] on span "6 Travelers" at bounding box center [403, 244] width 138 height 21
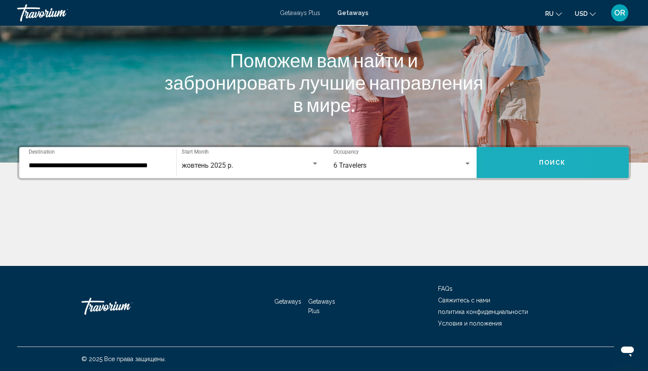
click at [502, 172] on button "Поиск" at bounding box center [553, 162] width 153 height 31
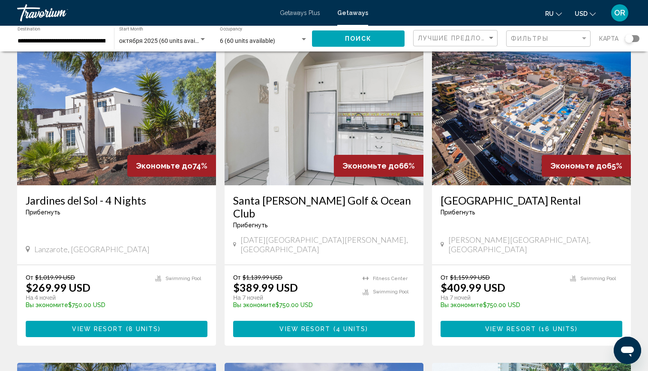
scroll to position [323, 0]
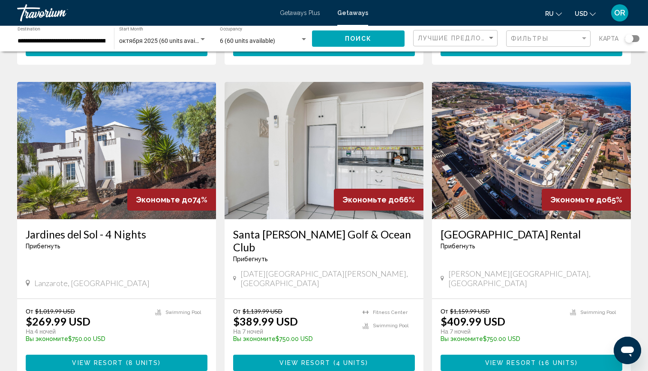
click at [77, 137] on img "Main content" at bounding box center [116, 150] width 199 height 137
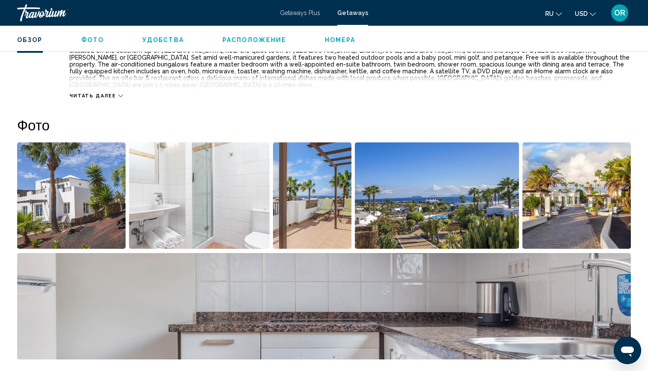
scroll to position [344, 0]
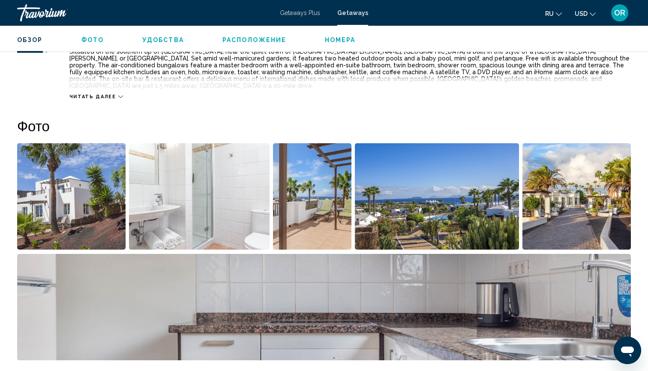
click at [84, 195] on img "Open full-screen image slider" at bounding box center [71, 196] width 109 height 106
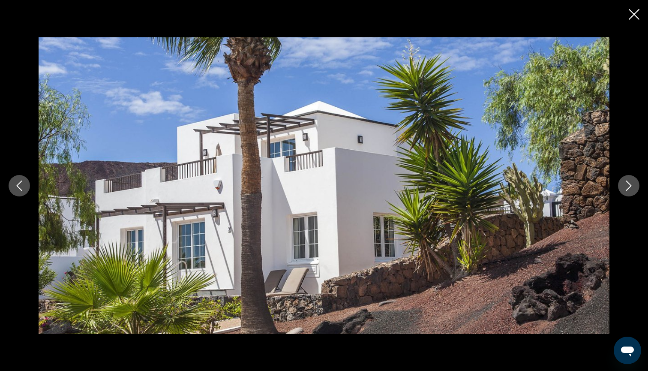
click at [629, 183] on icon "Next image" at bounding box center [629, 186] width 10 height 10
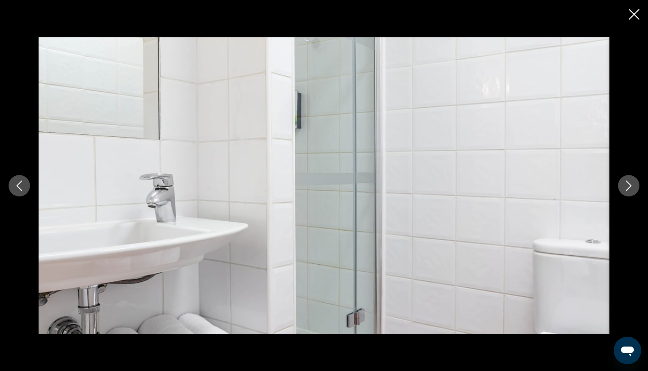
click at [629, 183] on icon "Next image" at bounding box center [629, 186] width 10 height 10
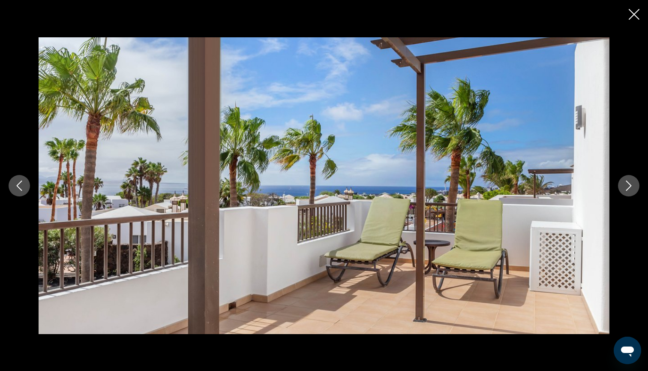
click at [629, 183] on icon "Next image" at bounding box center [629, 186] width 10 height 10
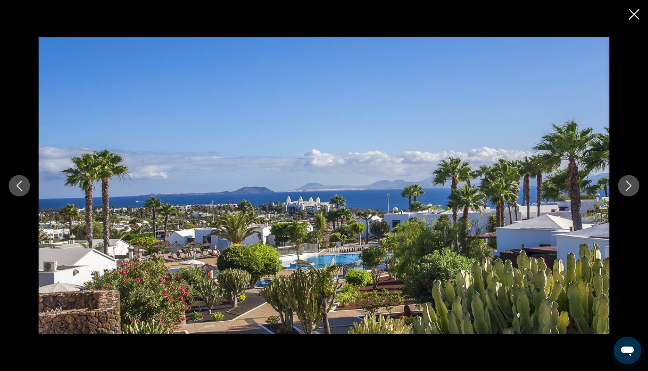
click at [629, 183] on icon "Next image" at bounding box center [629, 186] width 10 height 10
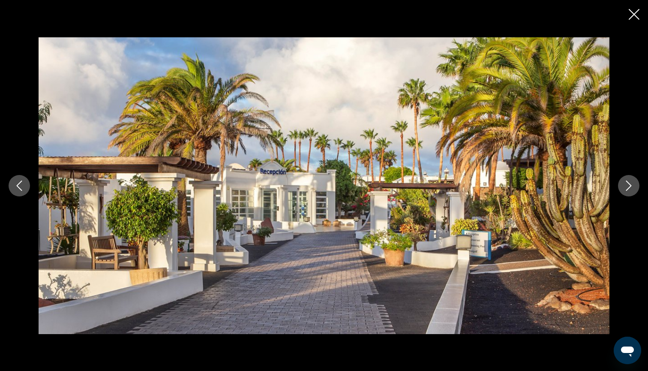
click at [629, 183] on icon "Next image" at bounding box center [629, 186] width 10 height 10
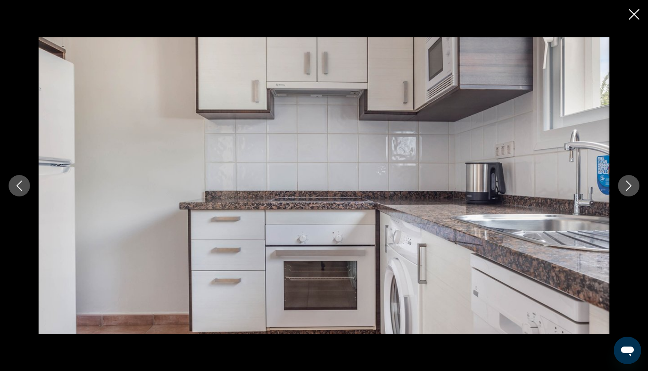
click at [629, 183] on icon "Next image" at bounding box center [629, 186] width 10 height 10
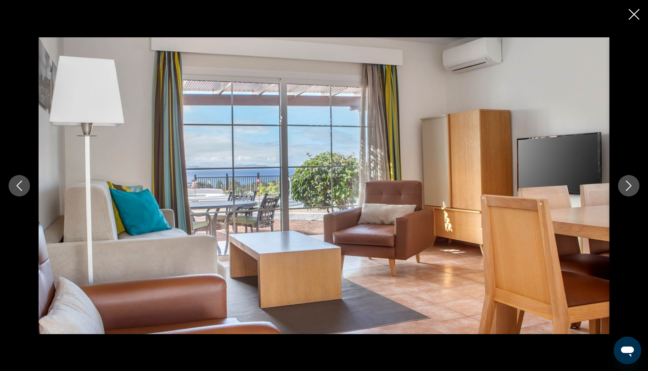
click at [629, 184] on icon "Next image" at bounding box center [629, 186] width 10 height 10
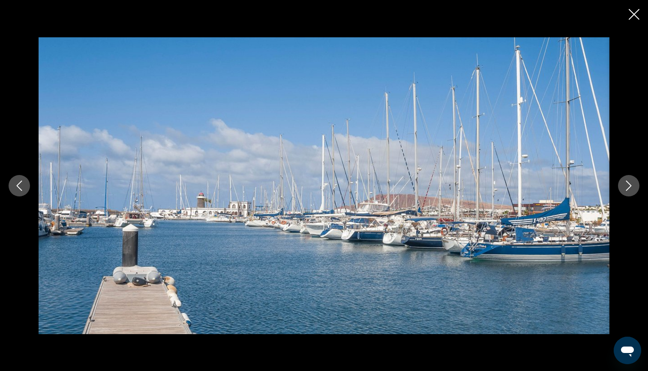
click at [629, 184] on icon "Next image" at bounding box center [629, 186] width 10 height 10
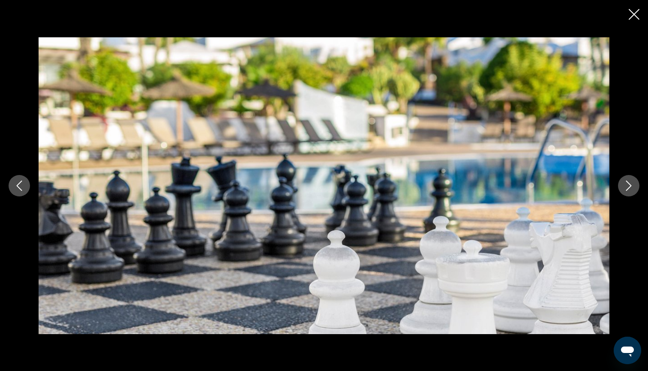
click at [629, 184] on icon "Next image" at bounding box center [629, 186] width 10 height 10
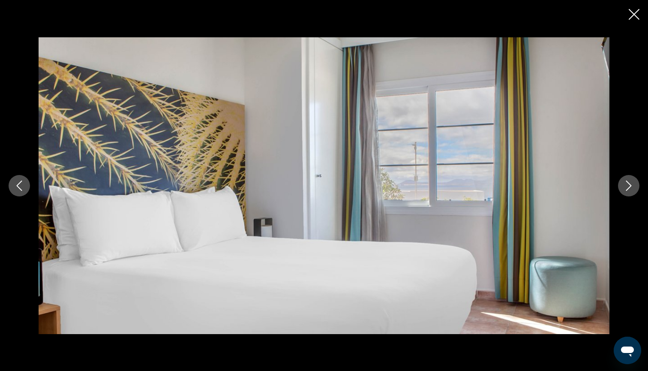
click at [629, 184] on icon "Next image" at bounding box center [629, 186] width 10 height 10
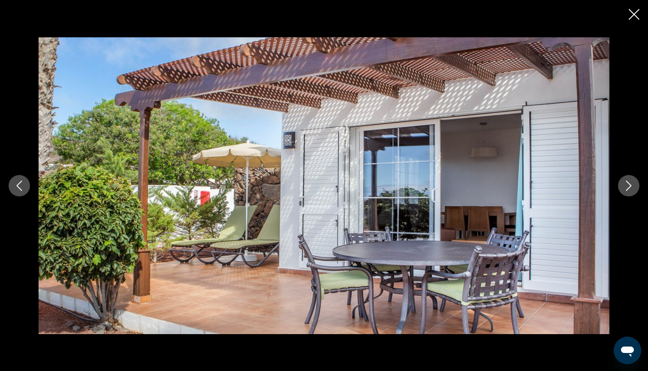
click at [629, 184] on icon "Next image" at bounding box center [629, 186] width 10 height 10
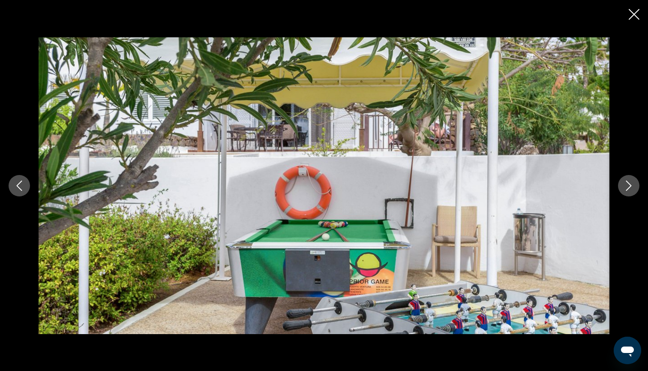
click at [629, 184] on icon "Next image" at bounding box center [629, 186] width 10 height 10
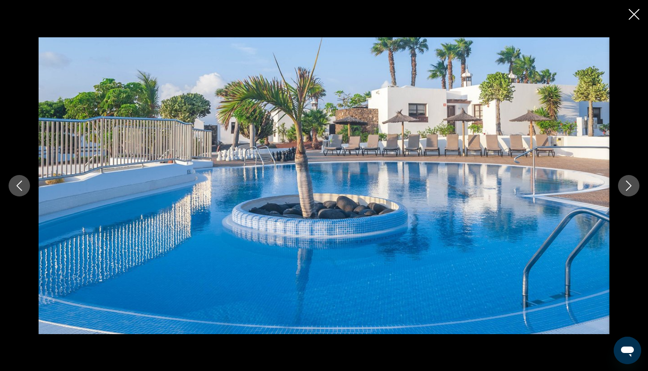
click at [629, 184] on icon "Next image" at bounding box center [629, 186] width 10 height 10
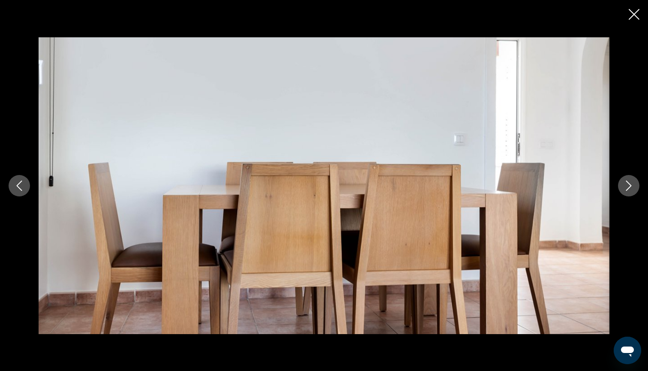
click at [629, 184] on icon "Next image" at bounding box center [629, 186] width 10 height 10
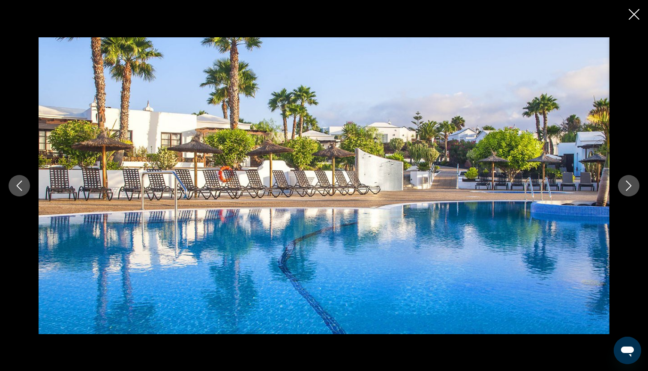
click at [629, 184] on icon "Next image" at bounding box center [629, 186] width 10 height 10
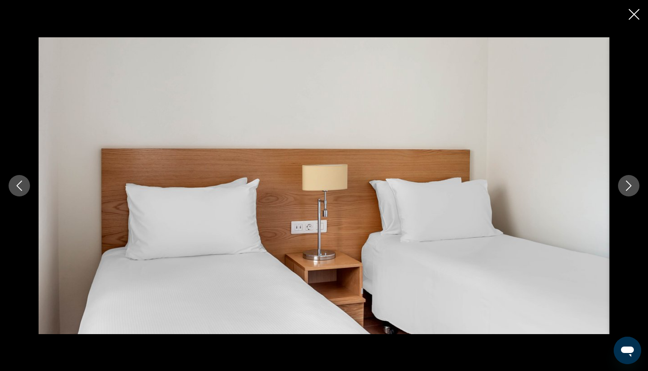
click at [629, 184] on icon "Next image" at bounding box center [629, 186] width 10 height 10
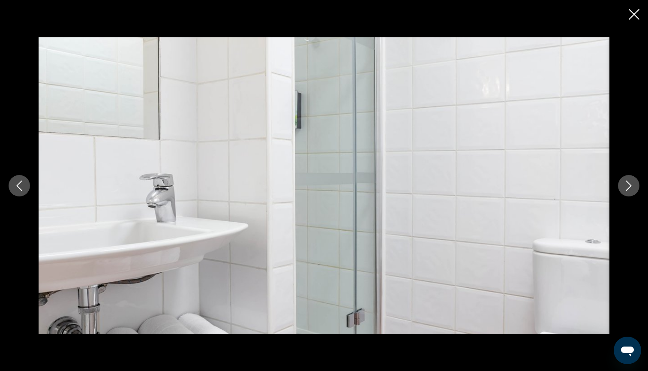
click at [629, 184] on icon "Next image" at bounding box center [629, 186] width 10 height 10
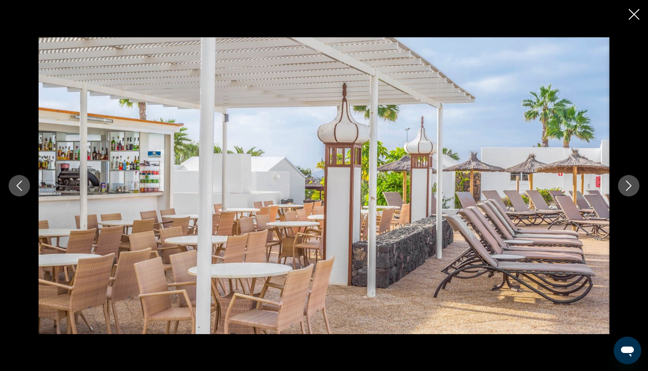
click at [629, 184] on icon "Next image" at bounding box center [629, 186] width 10 height 10
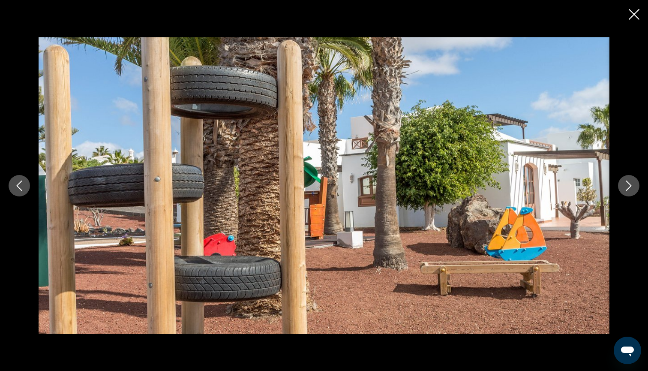
click at [629, 184] on icon "Next image" at bounding box center [629, 186] width 10 height 10
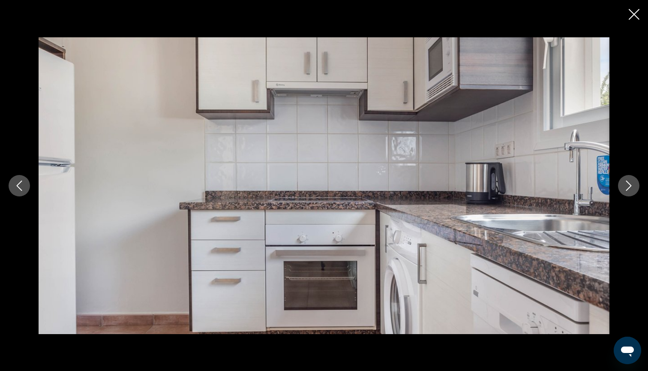
click at [636, 16] on icon "Close slideshow" at bounding box center [634, 14] width 11 height 11
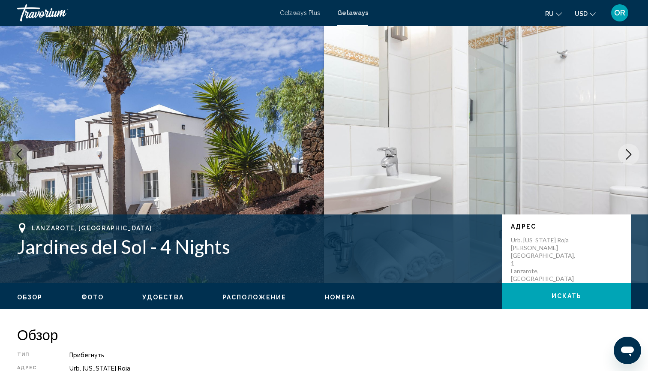
scroll to position [0, 0]
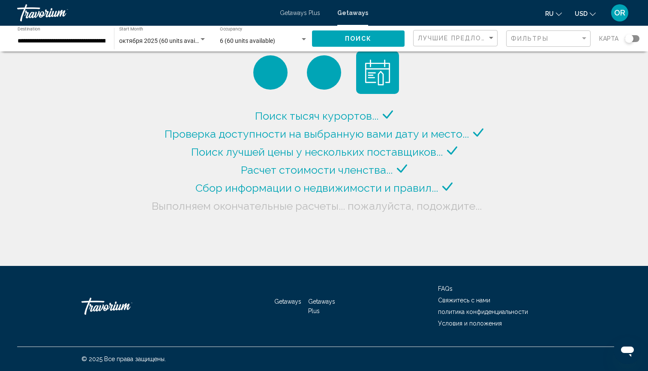
click at [36, 41] on input "**********" at bounding box center [62, 41] width 88 height 7
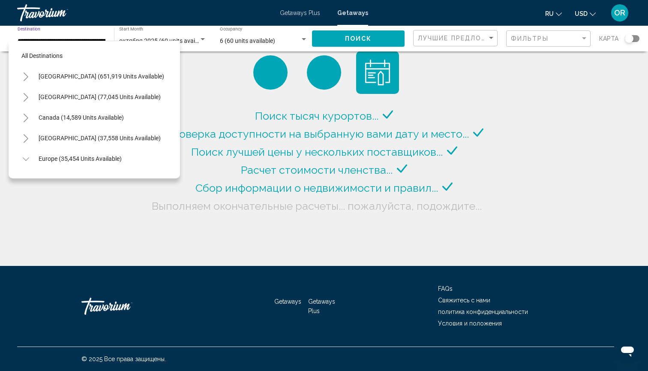
scroll to position [422, 0]
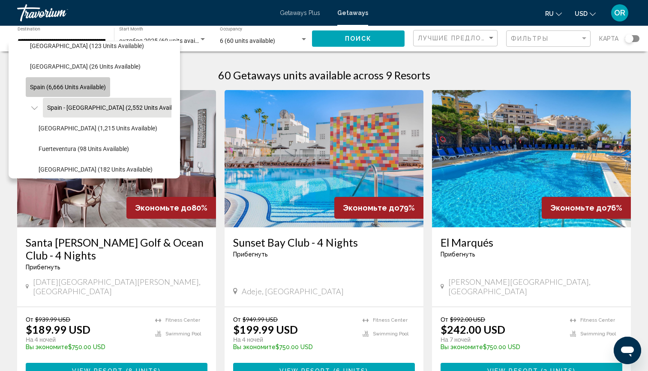
click at [59, 87] on span "Spain (6,666 units available)" at bounding box center [68, 87] width 76 height 7
type input "**********"
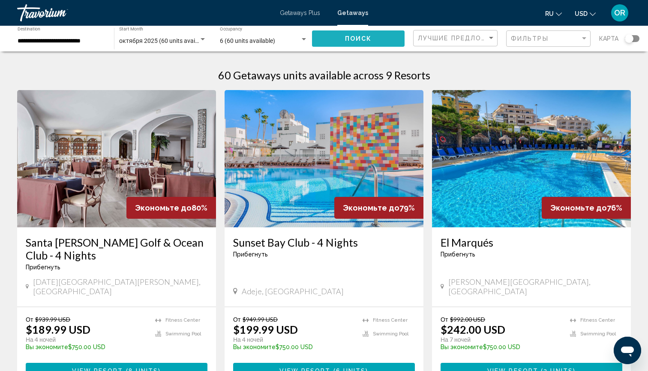
click at [347, 39] on span "Поиск" at bounding box center [358, 39] width 27 height 7
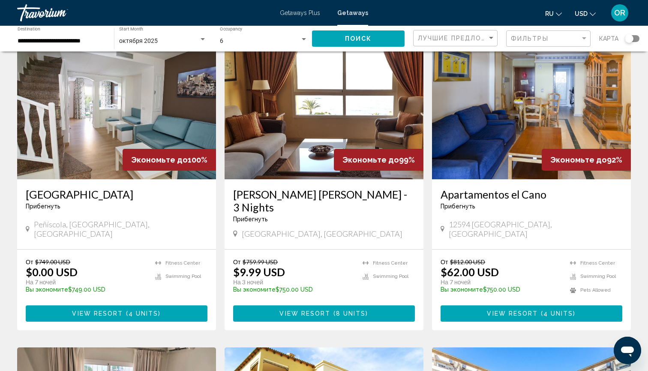
scroll to position [344, 0]
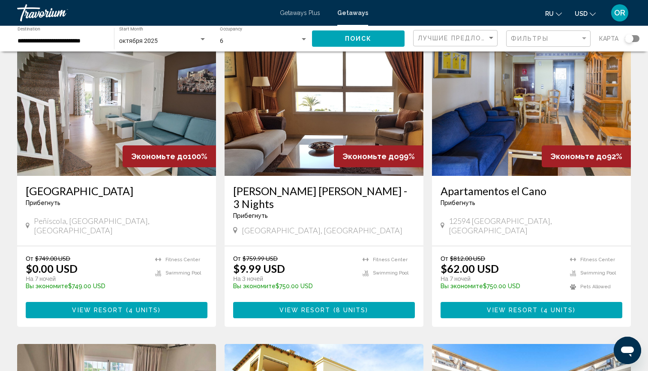
click at [327, 112] on img "Main content" at bounding box center [324, 107] width 199 height 137
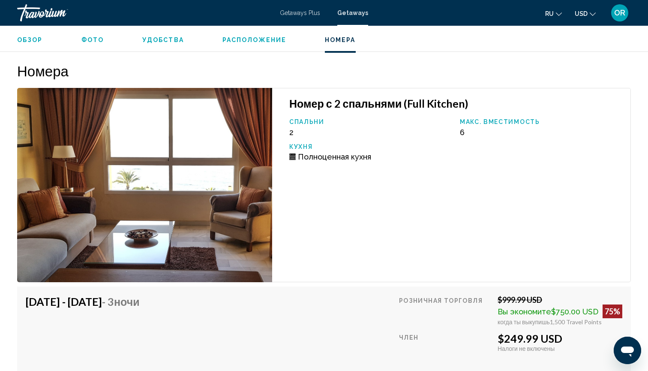
scroll to position [1322, 0]
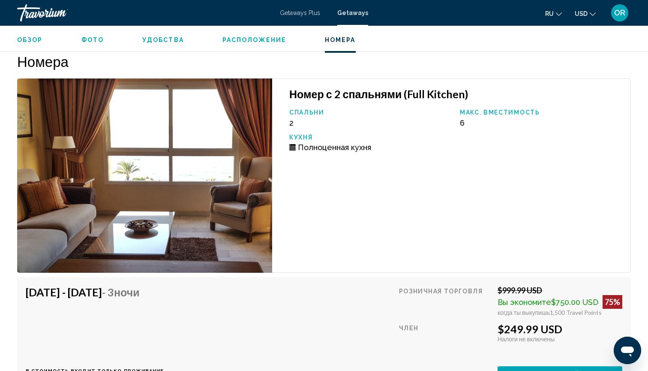
click at [196, 146] on img "Main content" at bounding box center [144, 175] width 255 height 194
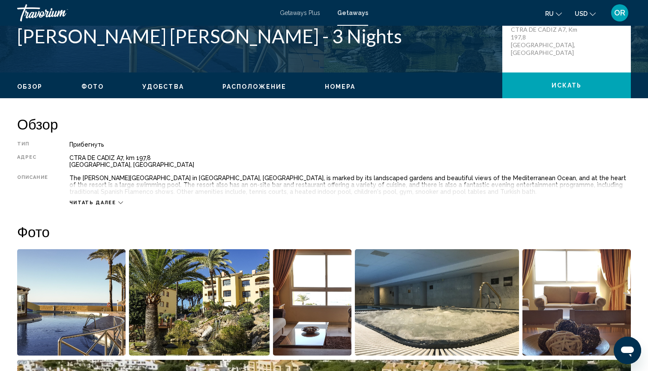
scroll to position [214, 0]
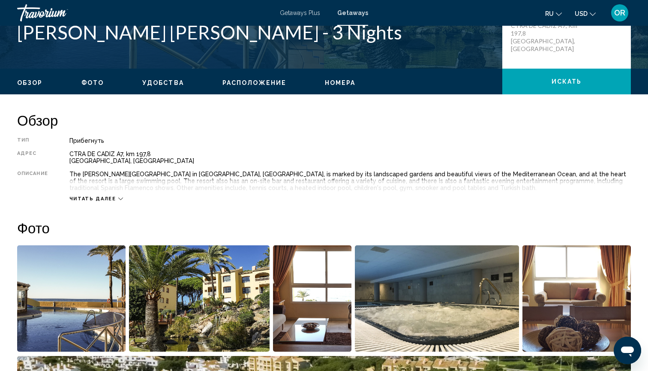
click at [51, 307] on img "Open full-screen image slider" at bounding box center [71, 298] width 109 height 106
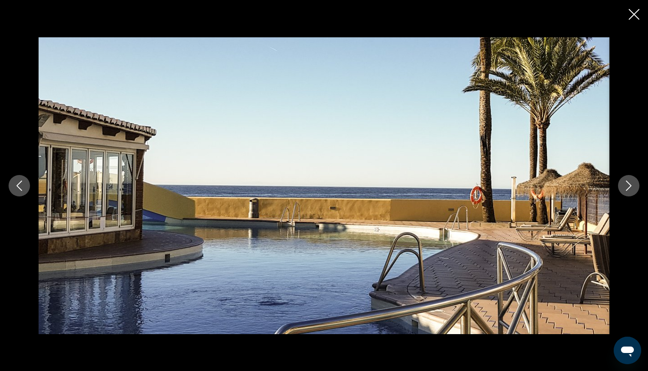
click at [630, 185] on icon "Next image" at bounding box center [629, 186] width 10 height 10
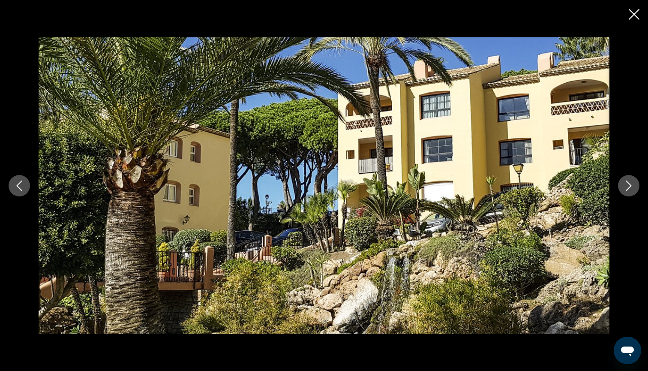
click at [630, 186] on icon "Next image" at bounding box center [629, 186] width 10 height 10
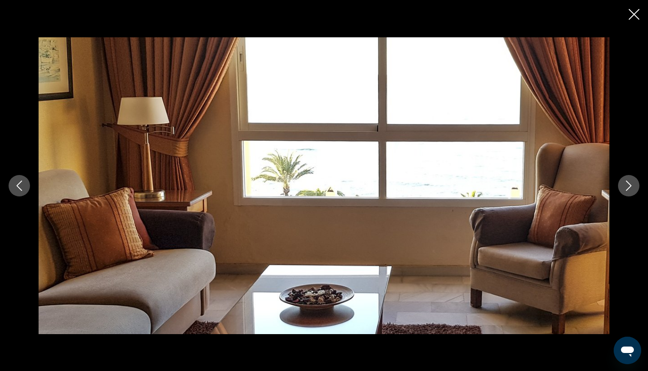
click at [630, 186] on icon "Next image" at bounding box center [629, 186] width 10 height 10
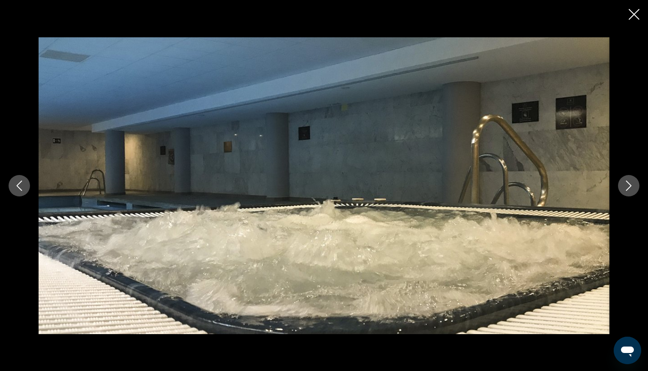
click at [630, 186] on icon "Next image" at bounding box center [629, 186] width 10 height 10
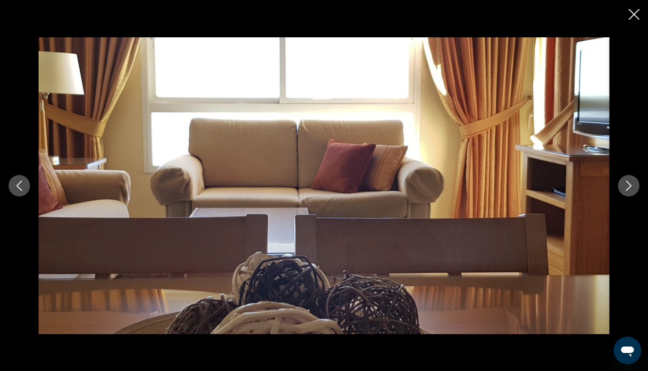
click at [630, 186] on icon "Next image" at bounding box center [629, 186] width 10 height 10
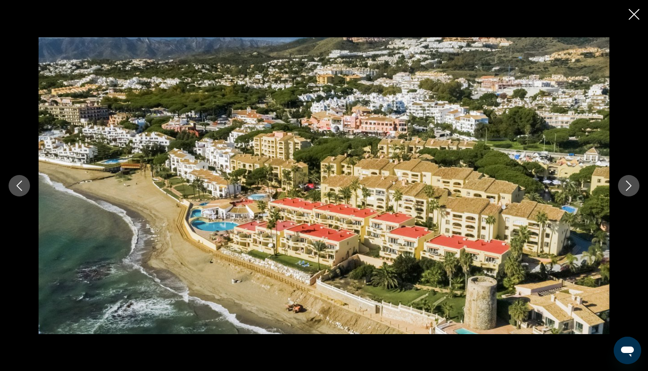
click at [630, 186] on icon "Next image" at bounding box center [629, 186] width 10 height 10
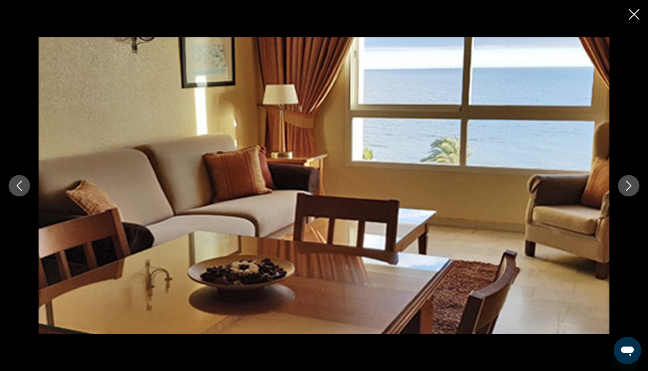
click at [630, 186] on icon "Next image" at bounding box center [629, 186] width 10 height 10
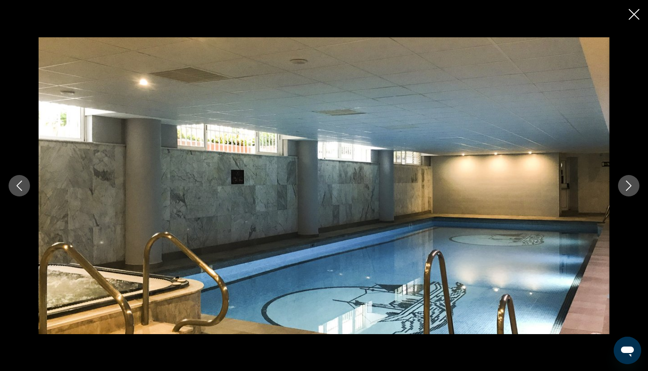
click at [630, 185] on icon "Next image" at bounding box center [629, 186] width 10 height 10
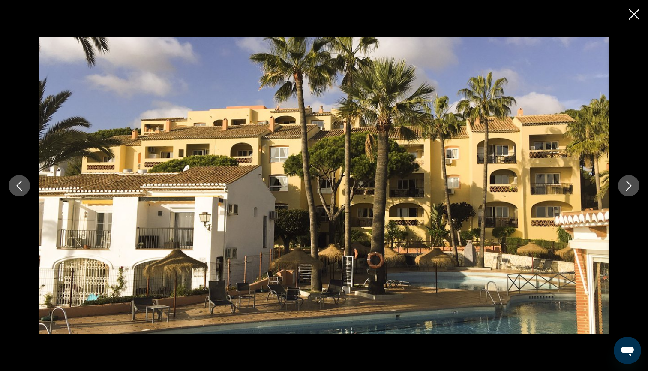
click at [630, 186] on icon "Next image" at bounding box center [629, 186] width 10 height 10
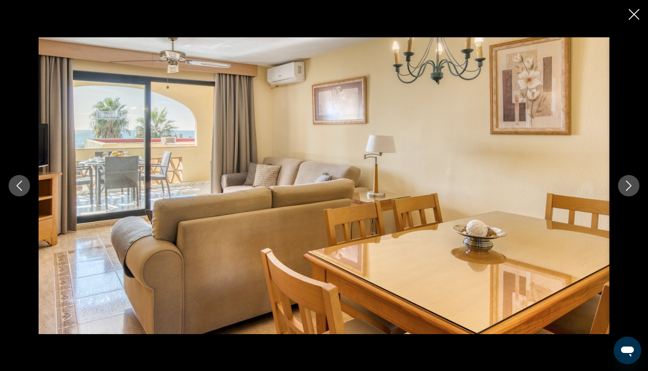
click at [630, 186] on icon "Next image" at bounding box center [629, 186] width 10 height 10
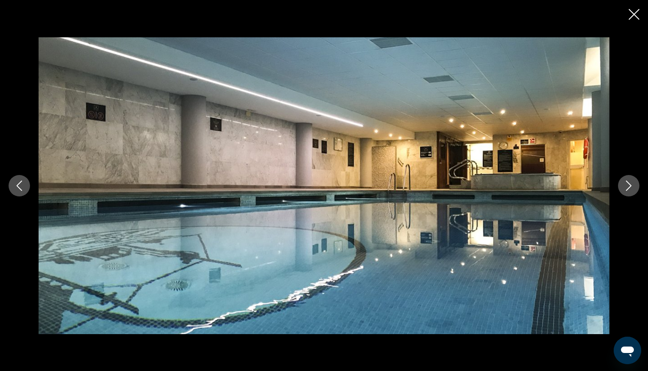
click at [630, 186] on icon "Next image" at bounding box center [629, 186] width 10 height 10
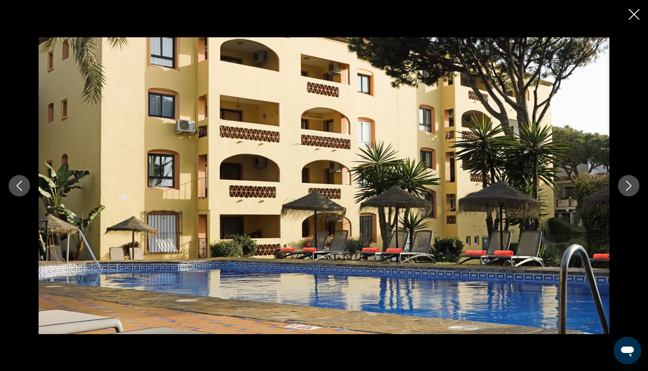
click at [630, 186] on icon "Next image" at bounding box center [629, 186] width 10 height 10
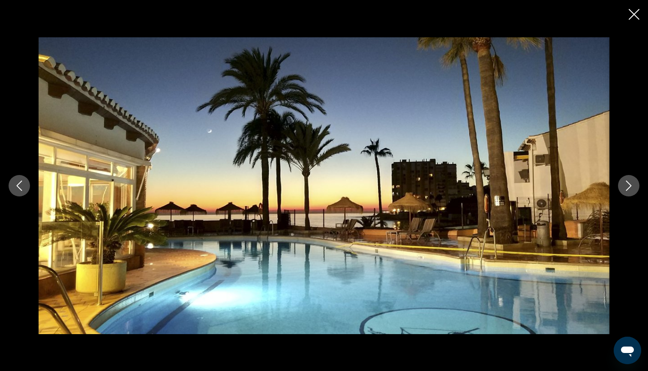
click at [630, 186] on icon "Next image" at bounding box center [629, 186] width 10 height 10
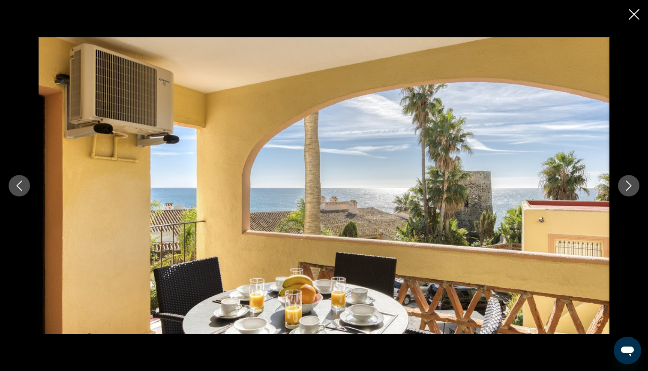
click at [630, 186] on icon "Next image" at bounding box center [629, 186] width 10 height 10
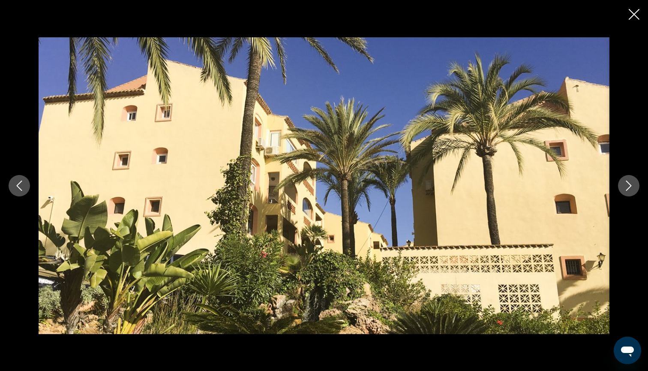
click at [630, 186] on icon "Next image" at bounding box center [629, 186] width 10 height 10
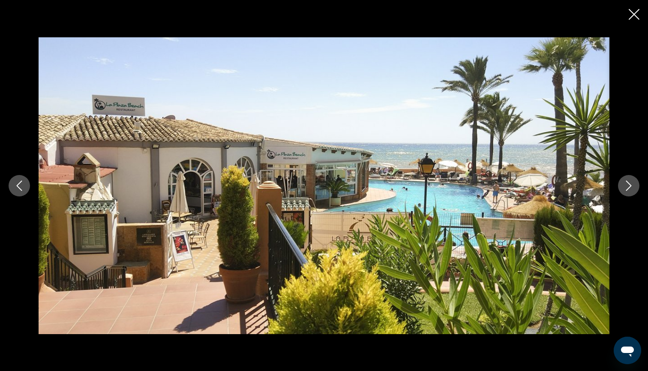
click at [630, 186] on icon "Next image" at bounding box center [629, 186] width 10 height 10
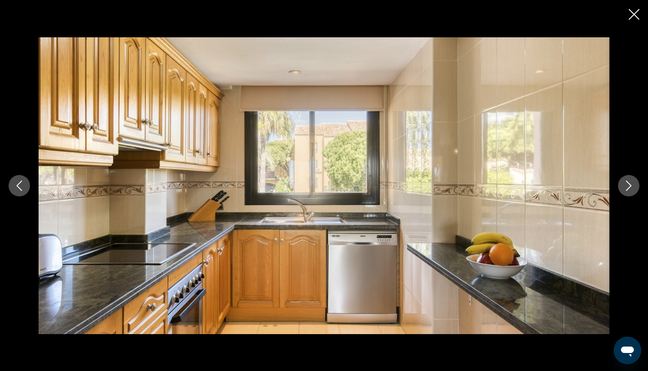
click at [630, 186] on icon "Next image" at bounding box center [629, 186] width 10 height 10
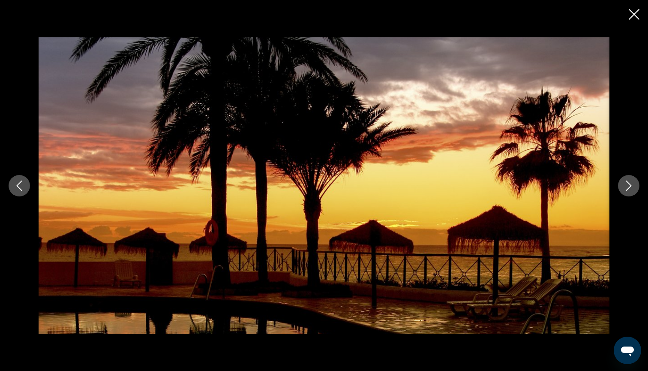
click at [630, 186] on icon "Next image" at bounding box center [629, 186] width 10 height 10
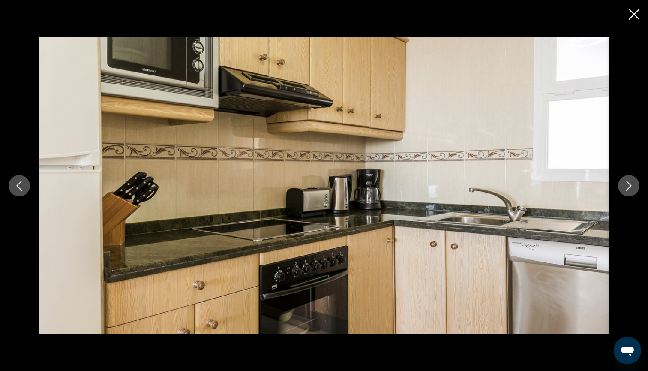
click at [630, 186] on icon "Next image" at bounding box center [629, 186] width 10 height 10
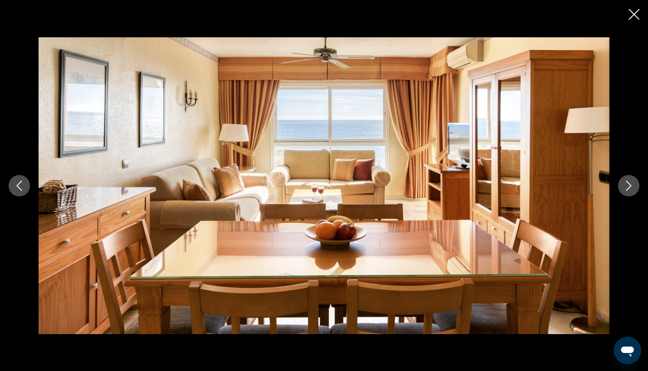
click at [630, 186] on icon "Next image" at bounding box center [629, 186] width 10 height 10
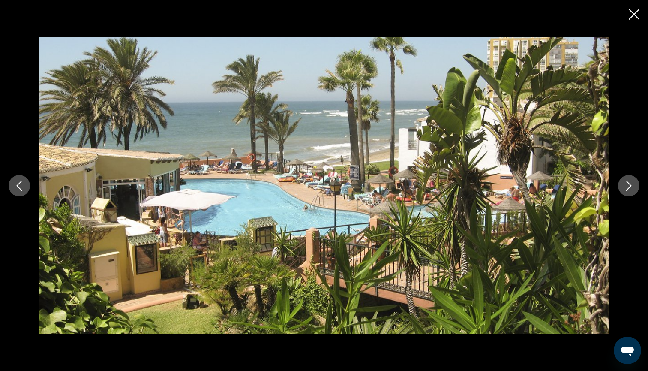
click at [630, 186] on icon "Next image" at bounding box center [629, 186] width 10 height 10
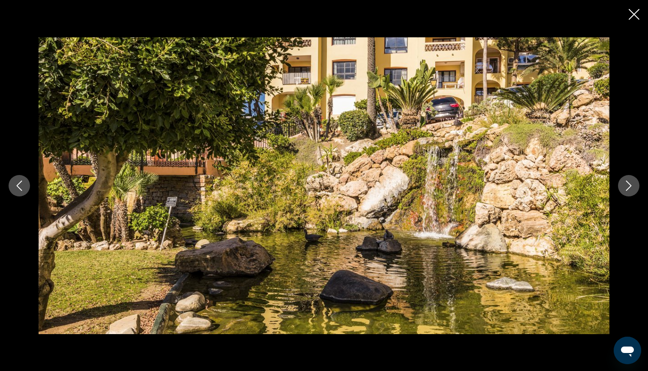
click at [630, 186] on icon "Next image" at bounding box center [629, 186] width 10 height 10
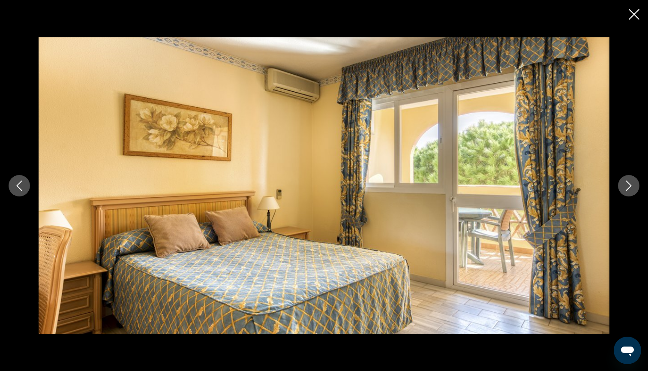
click at [630, 186] on icon "Next image" at bounding box center [629, 186] width 10 height 10
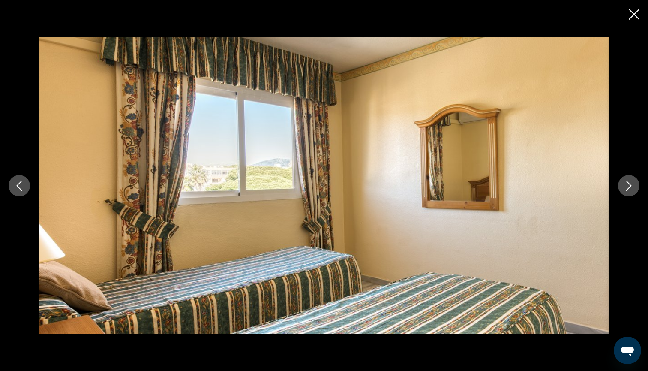
click at [630, 186] on icon "Next image" at bounding box center [629, 186] width 10 height 10
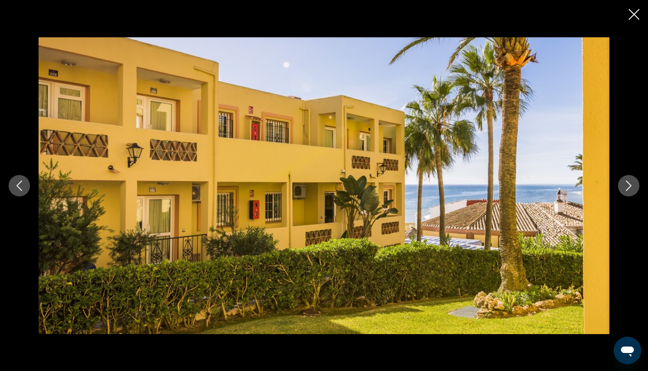
click at [630, 186] on icon "Next image" at bounding box center [629, 186] width 10 height 10
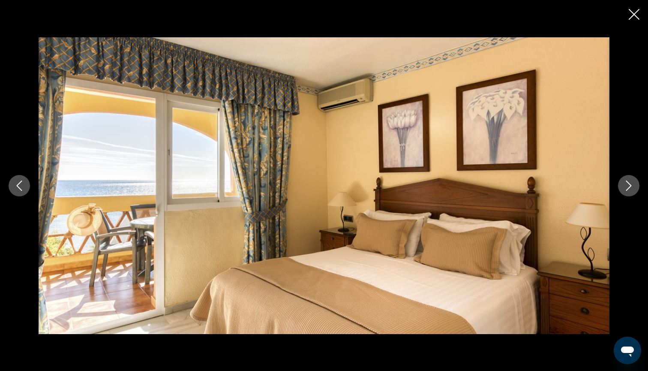
click at [630, 186] on icon "Next image" at bounding box center [629, 186] width 10 height 10
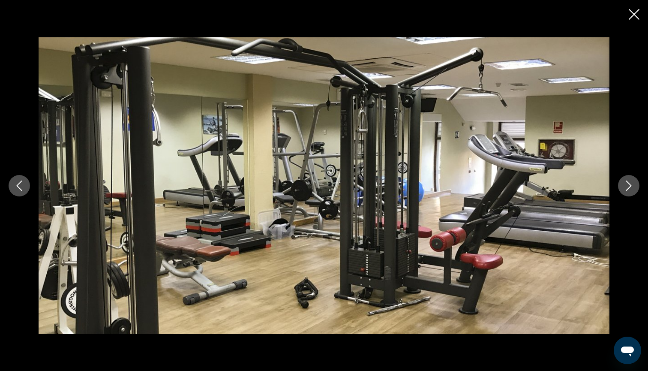
click at [630, 186] on icon "Next image" at bounding box center [629, 186] width 10 height 10
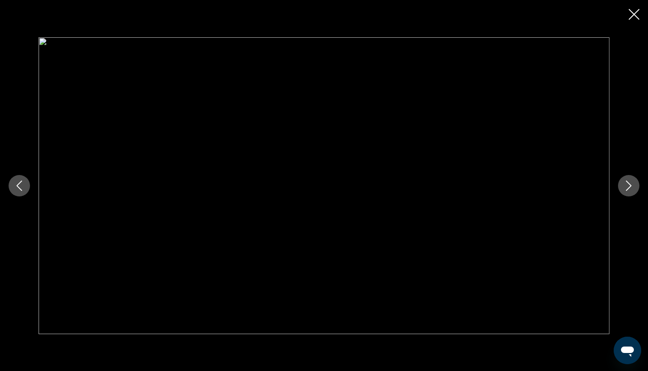
click at [635, 15] on icon "Close slideshow" at bounding box center [634, 14] width 11 height 11
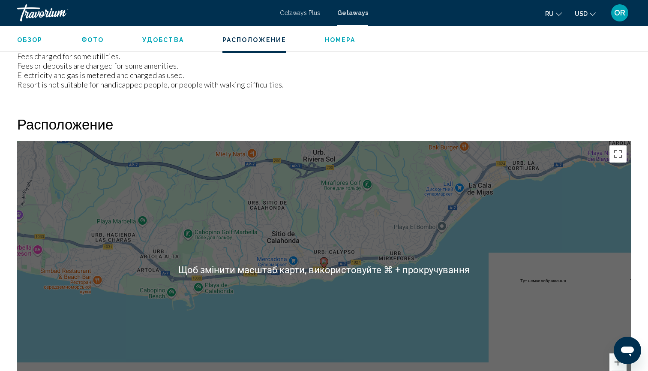
scroll to position [1068, 0]
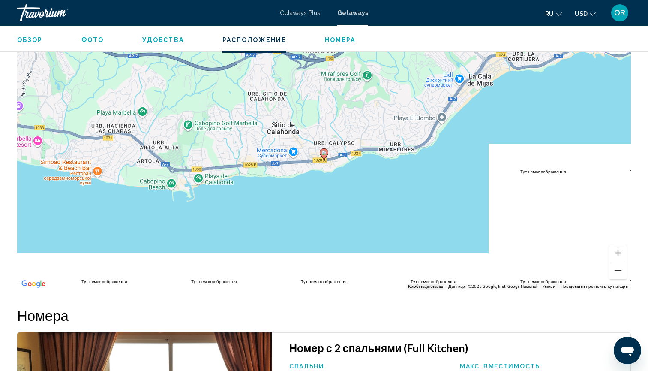
click at [622, 262] on button "Зменшити" at bounding box center [618, 270] width 17 height 17
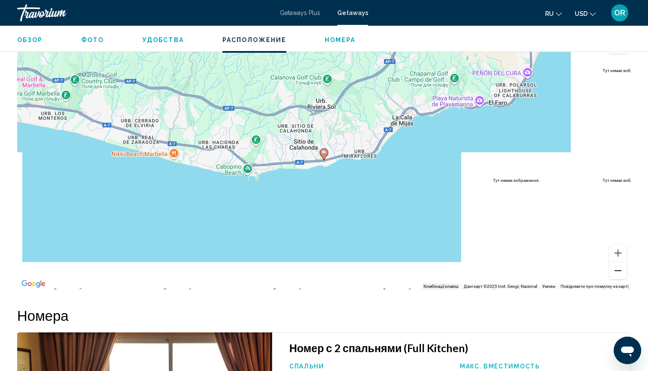
click at [622, 262] on button "Зменшити" at bounding box center [618, 270] width 17 height 17
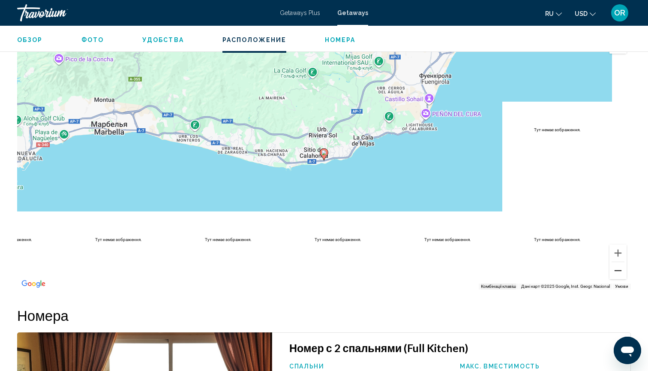
click at [622, 262] on button "Зменшити" at bounding box center [618, 270] width 17 height 17
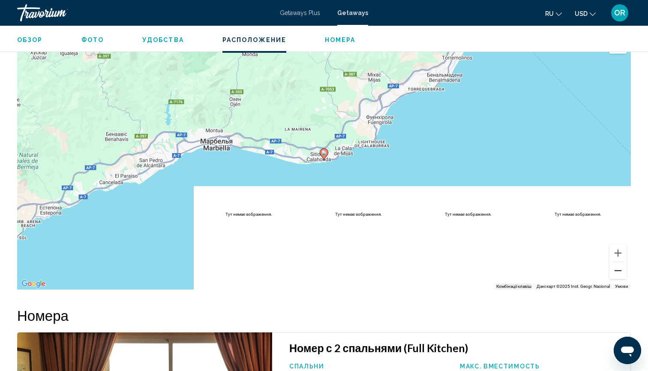
click at [622, 262] on button "Зменшити" at bounding box center [618, 270] width 17 height 17
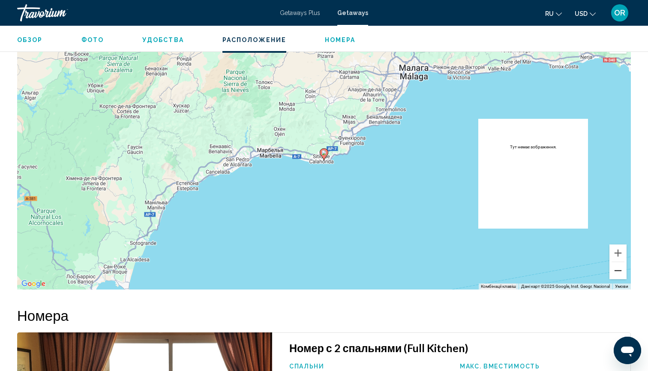
click at [622, 262] on button "Зменшити" at bounding box center [618, 270] width 17 height 17
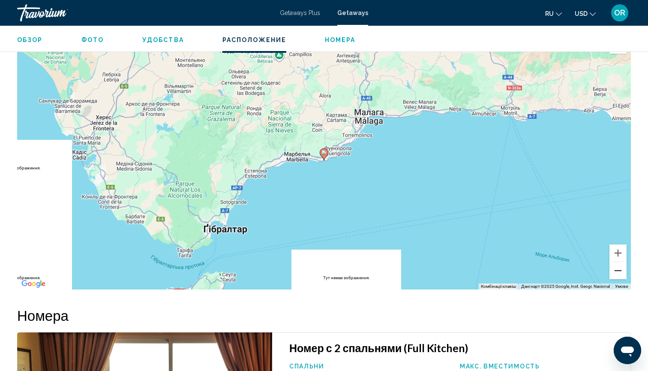
click at [622, 262] on button "Зменшити" at bounding box center [618, 270] width 17 height 17
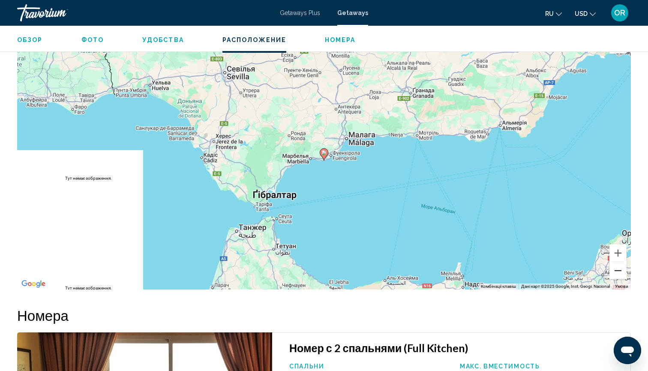
click at [622, 262] on button "Зменшити" at bounding box center [618, 270] width 17 height 17
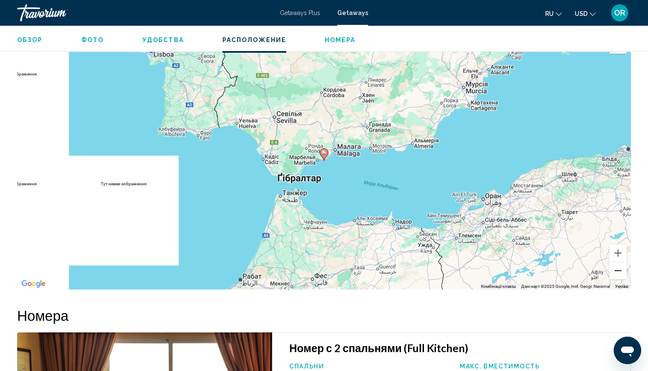
click at [622, 262] on button "Зменшити" at bounding box center [618, 270] width 17 height 17
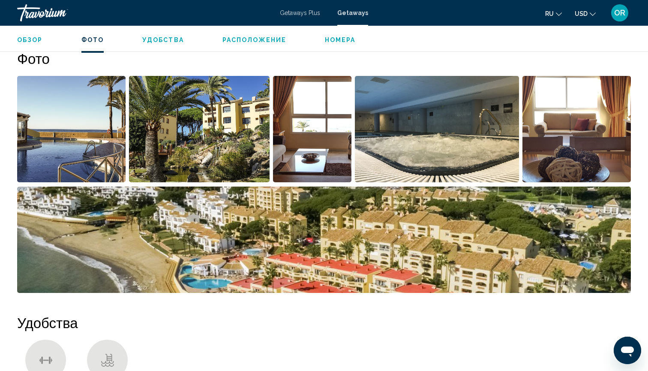
scroll to position [422, 0]
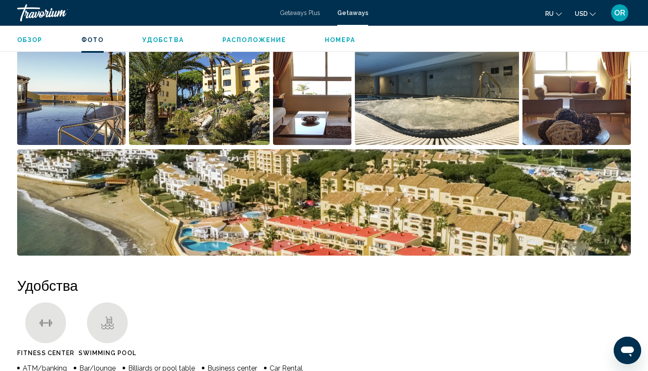
click at [56, 105] on img "Open full-screen image slider" at bounding box center [71, 92] width 109 height 106
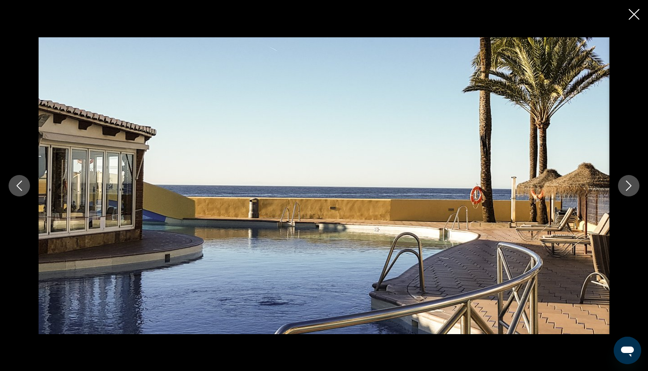
click at [625, 187] on icon "Next image" at bounding box center [629, 186] width 10 height 10
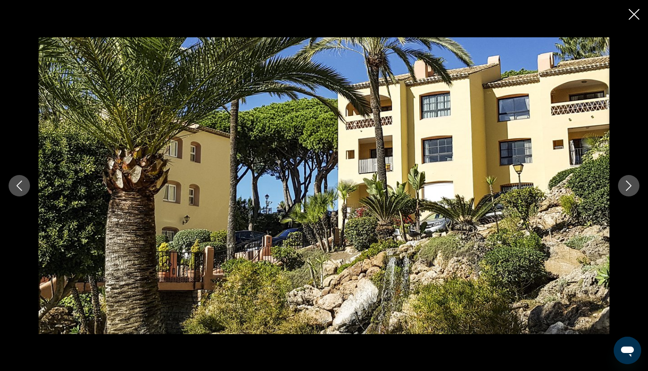
click at [625, 187] on icon "Next image" at bounding box center [629, 186] width 10 height 10
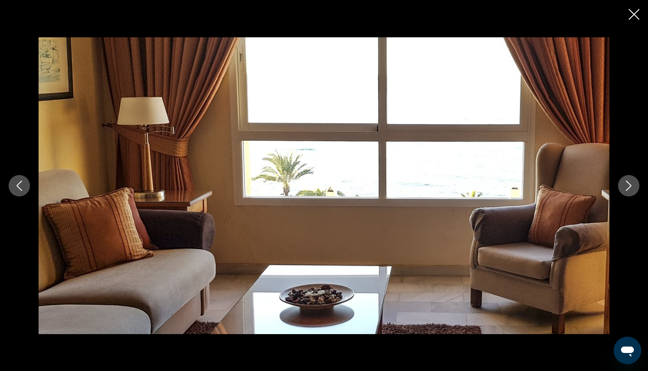
click at [625, 187] on icon "Next image" at bounding box center [629, 186] width 10 height 10
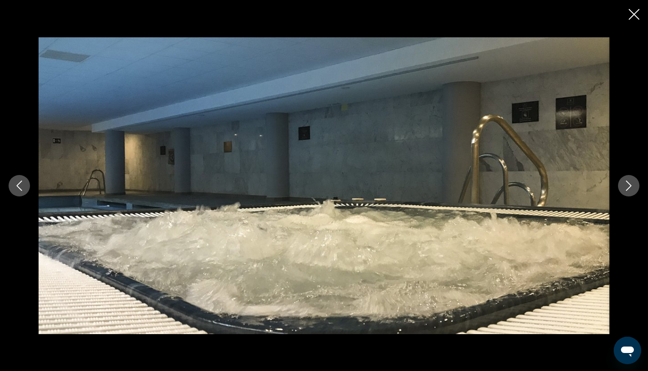
click at [625, 187] on icon "Next image" at bounding box center [629, 186] width 10 height 10
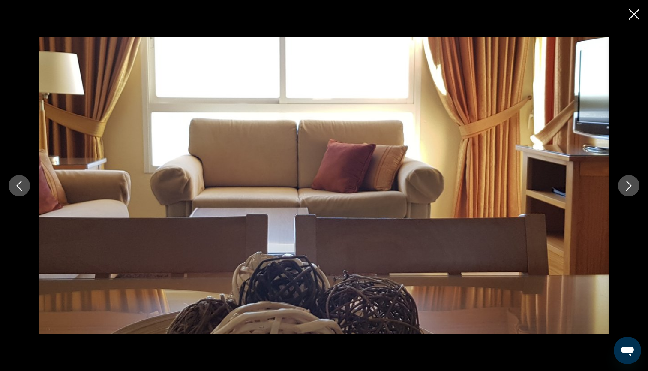
click at [625, 187] on icon "Next image" at bounding box center [629, 186] width 10 height 10
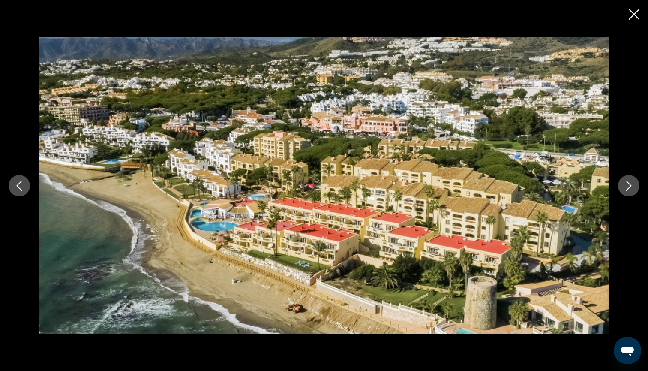
click at [625, 186] on icon "Next image" at bounding box center [629, 186] width 10 height 10
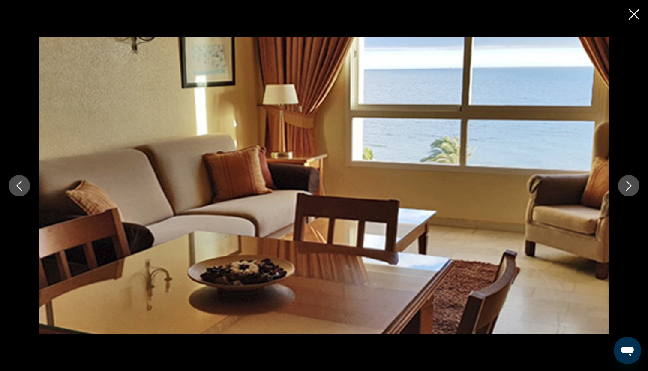
click at [625, 187] on icon "Next image" at bounding box center [629, 186] width 10 height 10
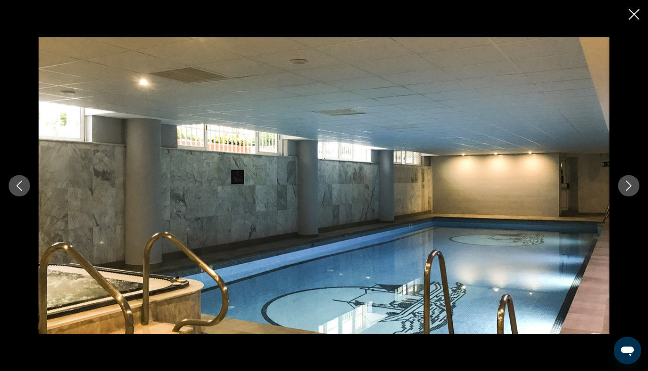
click at [625, 187] on icon "Next image" at bounding box center [629, 186] width 10 height 10
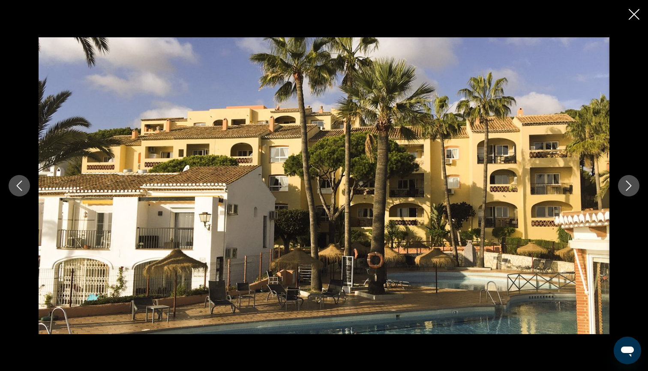
click at [625, 187] on icon "Next image" at bounding box center [629, 186] width 10 height 10
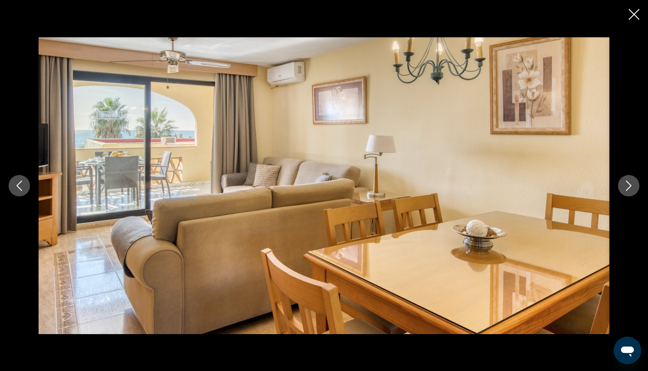
click at [625, 187] on icon "Next image" at bounding box center [629, 186] width 10 height 10
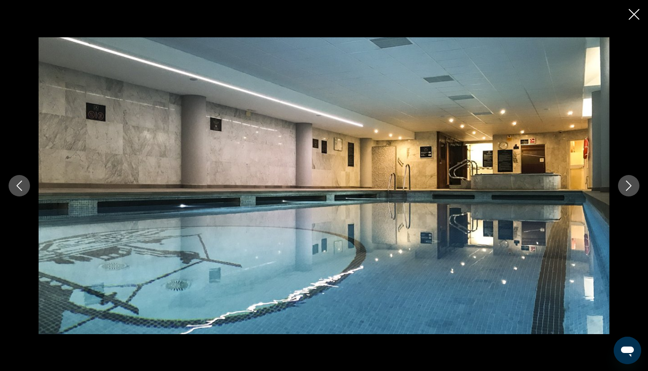
click at [625, 187] on icon "Next image" at bounding box center [629, 186] width 10 height 10
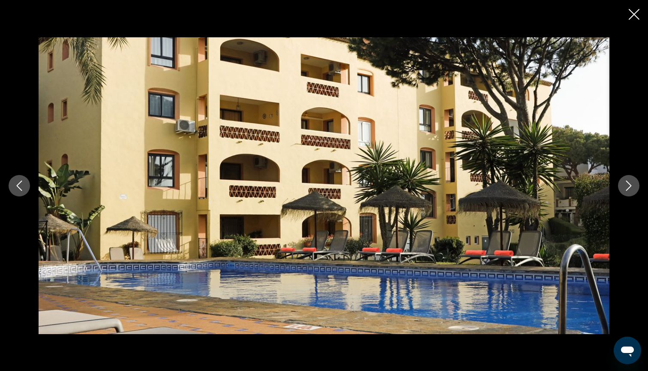
click at [625, 187] on icon "Next image" at bounding box center [629, 186] width 10 height 10
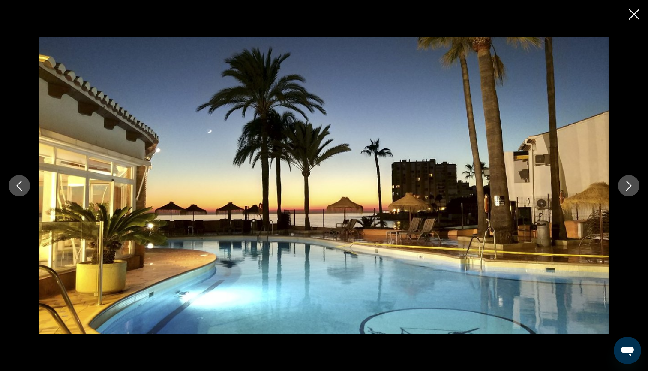
click at [625, 187] on icon "Next image" at bounding box center [629, 186] width 10 height 10
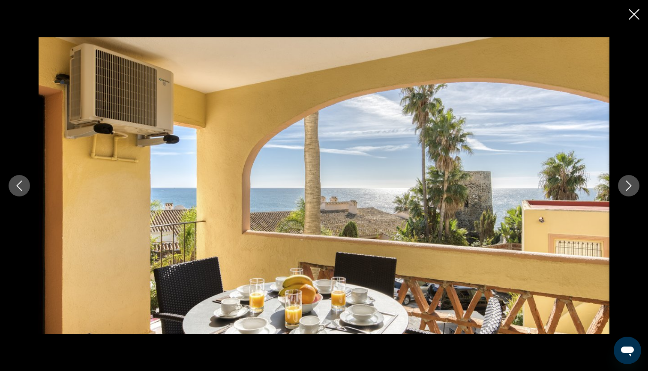
click at [625, 187] on icon "Next image" at bounding box center [629, 186] width 10 height 10
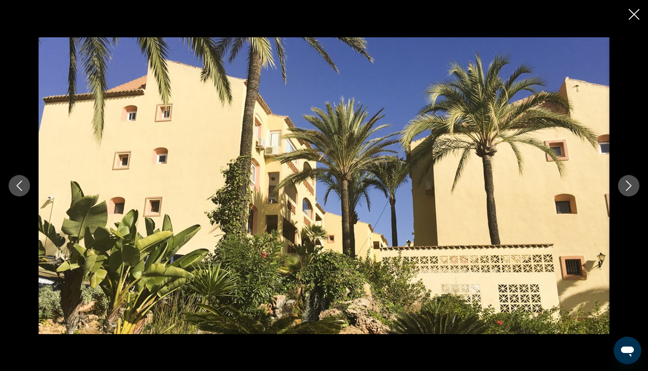
click at [625, 188] on icon "Next image" at bounding box center [629, 186] width 10 height 10
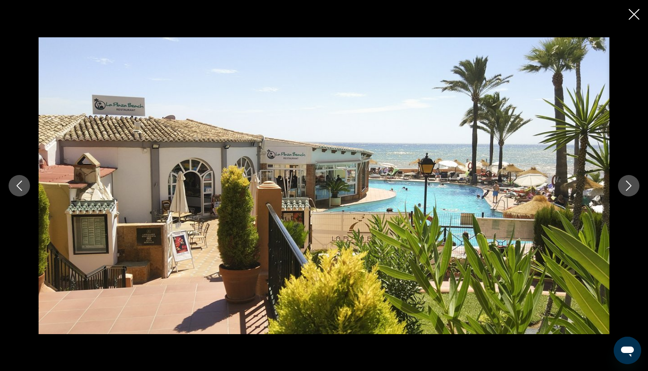
click at [625, 188] on icon "Next image" at bounding box center [629, 186] width 10 height 10
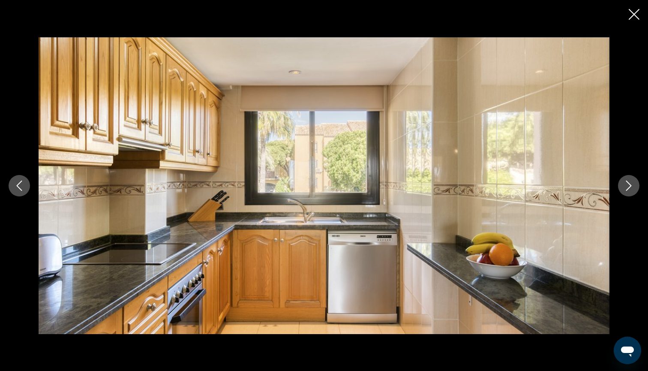
click at [625, 188] on icon "Next image" at bounding box center [629, 186] width 10 height 10
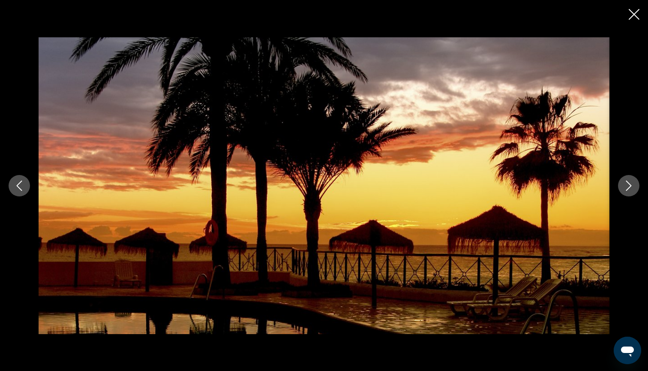
click at [636, 11] on icon "Close slideshow" at bounding box center [634, 14] width 11 height 11
